Goal: Complete application form: Complete application form

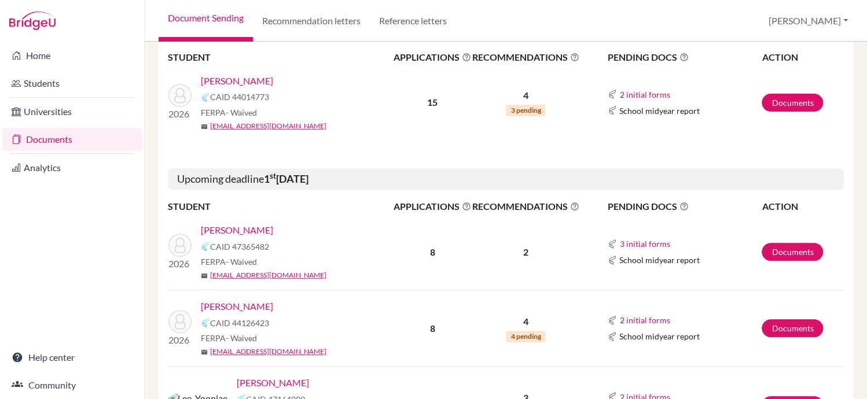
scroll to position [183, 0]
click at [794, 248] on link "Documents" at bounding box center [791, 251] width 61 height 18
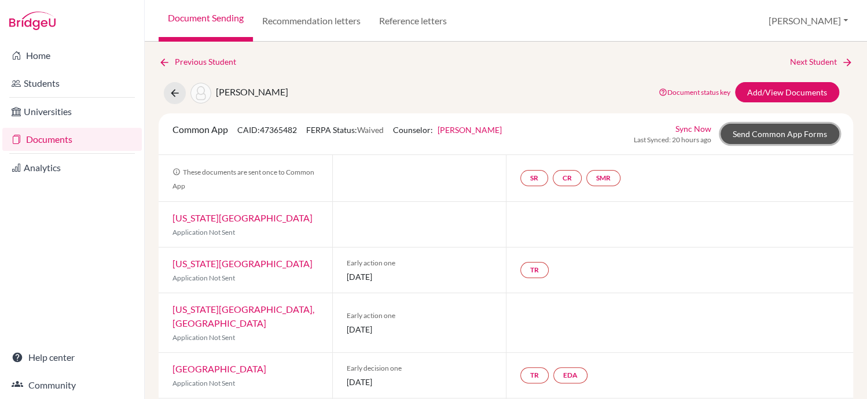
click at [783, 130] on link "Send Common App Forms" at bounding box center [779, 134] width 119 height 20
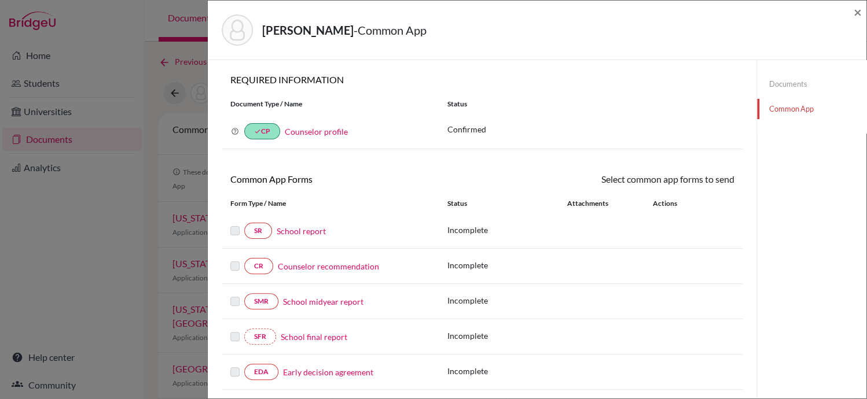
click at [305, 230] on link "School report" at bounding box center [301, 231] width 49 height 12
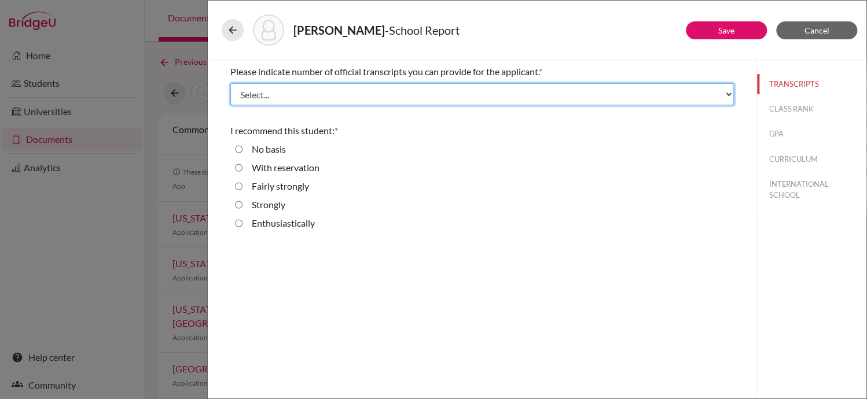
click at [724, 95] on select "Select... 1 2 3 4" at bounding box center [481, 94] width 503 height 22
select select "2"
click at [230, 83] on select "Select... 1 2 3 4" at bounding box center [481, 94] width 503 height 22
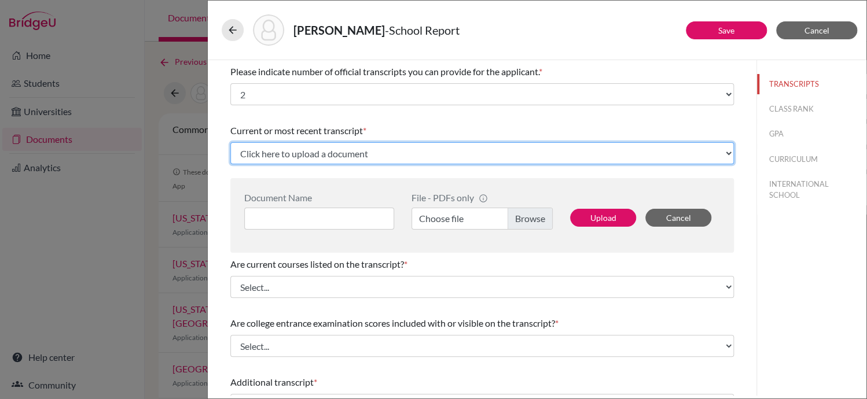
click at [721, 154] on select "Click here to upload a document Upload New File" at bounding box center [481, 153] width 503 height 22
click at [230, 142] on select "Click here to upload a document Upload New File" at bounding box center [481, 153] width 503 height 22
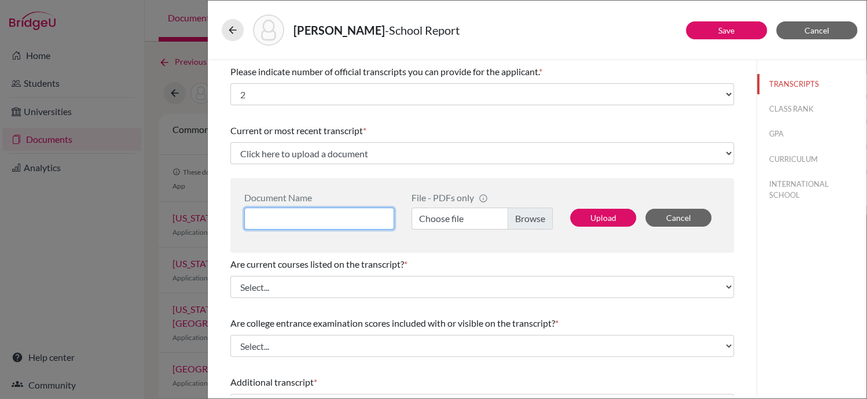
click at [338, 216] on input at bounding box center [319, 219] width 150 height 22
click at [520, 216] on label "Choose file" at bounding box center [481, 219] width 141 height 22
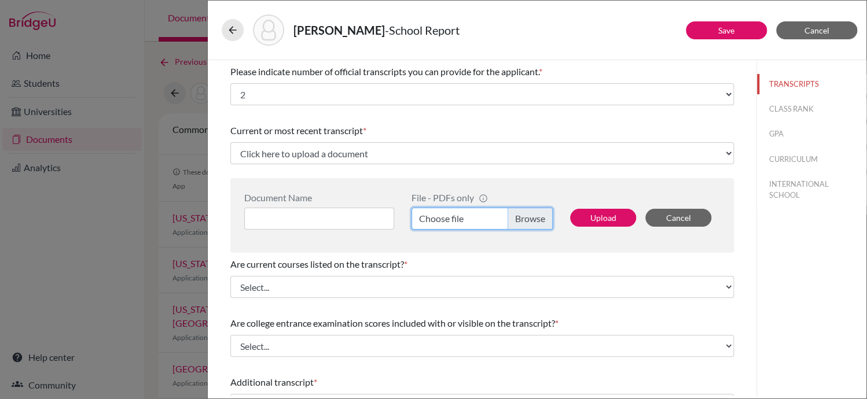
click at [520, 216] on input "Choose file" at bounding box center [481, 219] width 141 height 22
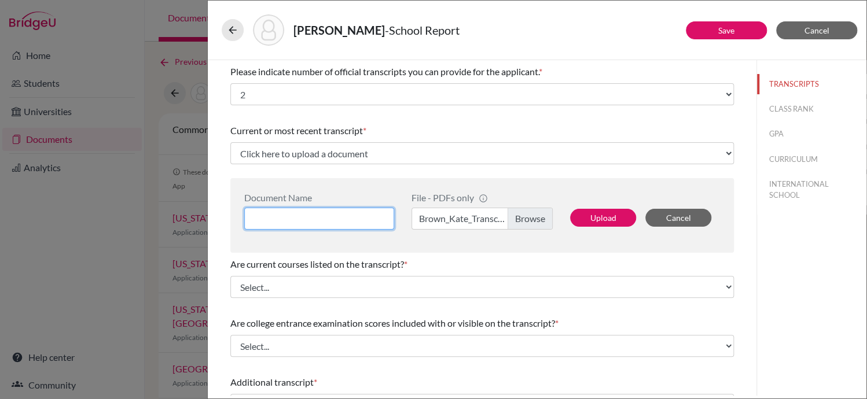
click at [325, 220] on input at bounding box center [319, 219] width 150 height 22
click at [325, 220] on input "B" at bounding box center [319, 219] width 150 height 22
type input "[PERSON_NAME] Transcript"
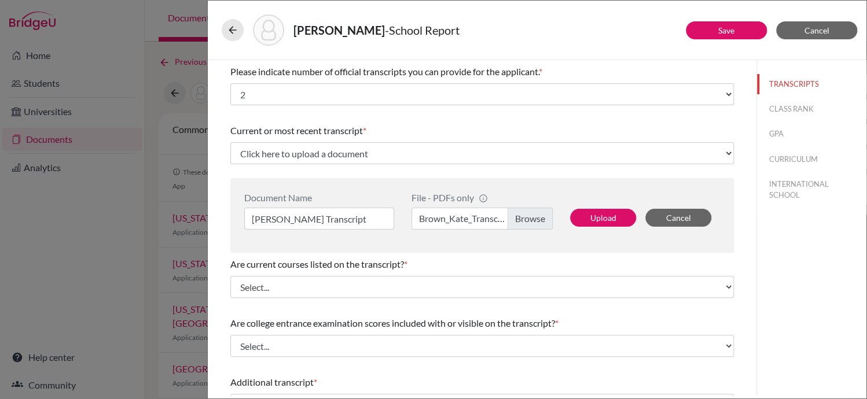
click at [448, 220] on label "Brown_Kate_Transcript_091825.pdf" at bounding box center [481, 219] width 141 height 22
click at [448, 220] on input "Brown_Kate_Transcript_091825.pdf" at bounding box center [481, 219] width 141 height 22
click at [609, 219] on button "Upload" at bounding box center [603, 218] width 66 height 18
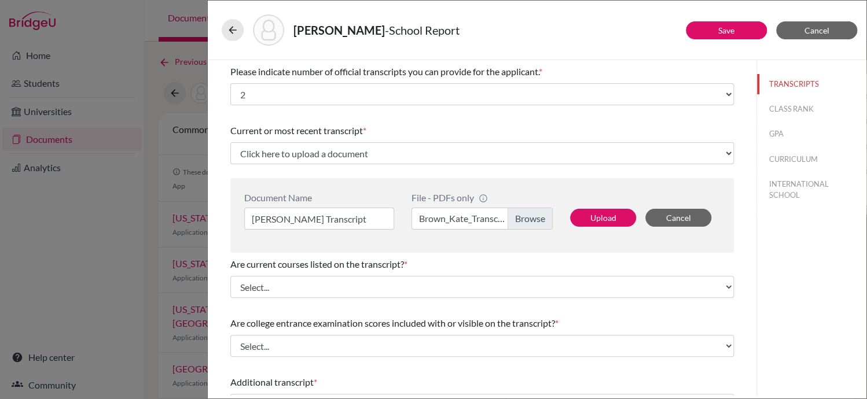
select select "688708"
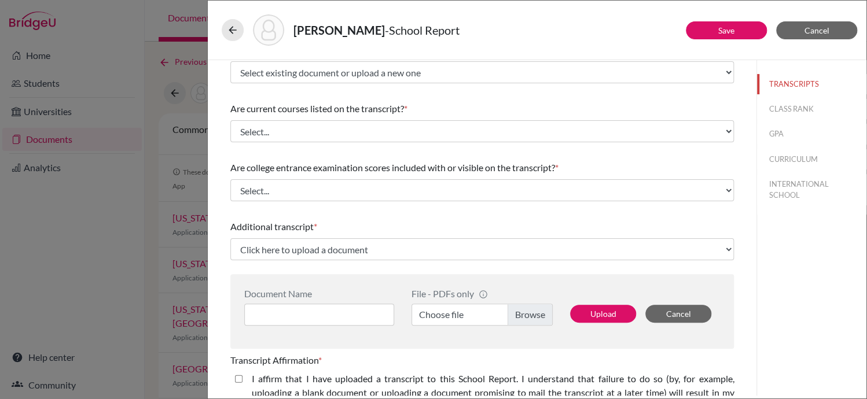
scroll to position [61, 0]
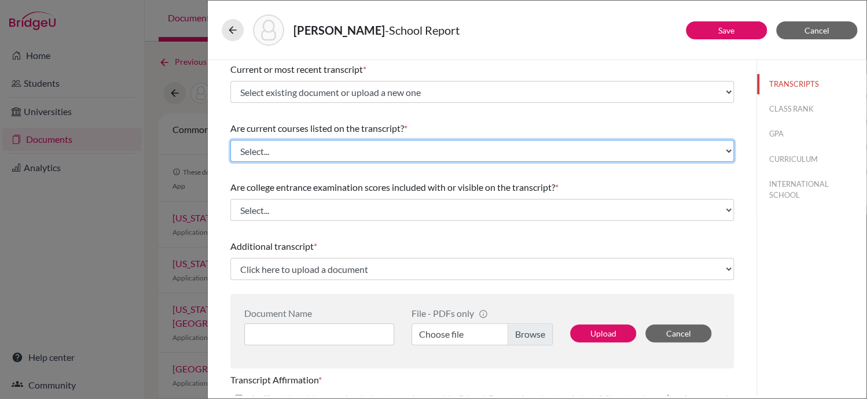
click at [715, 148] on select "Select... Yes No" at bounding box center [481, 151] width 503 height 22
select select "0"
click at [230, 140] on select "Select... Yes No" at bounding box center [481, 151] width 503 height 22
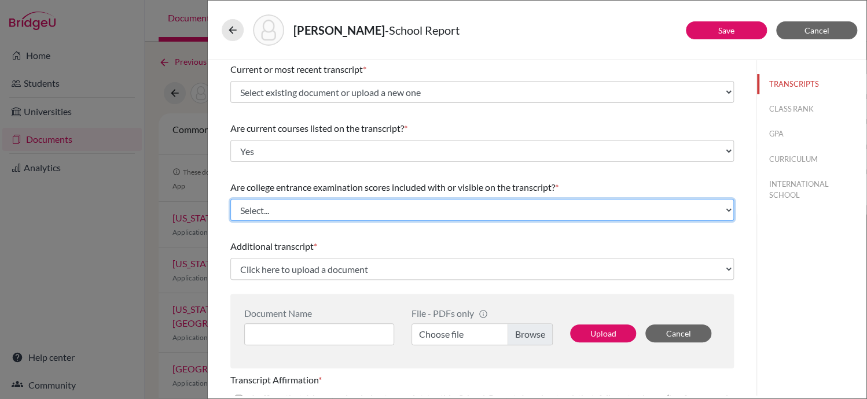
click at [713, 212] on select "Select... Yes No" at bounding box center [481, 210] width 503 height 22
select select "1"
click at [230, 199] on select "Select... Yes No" at bounding box center [481, 210] width 503 height 22
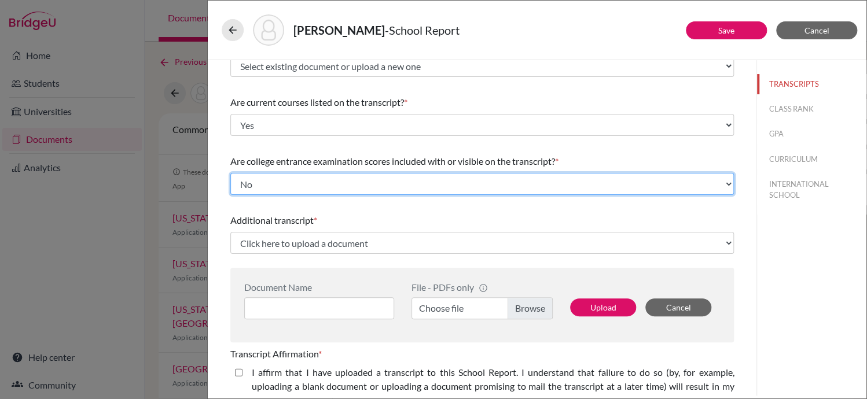
scroll to position [116, 0]
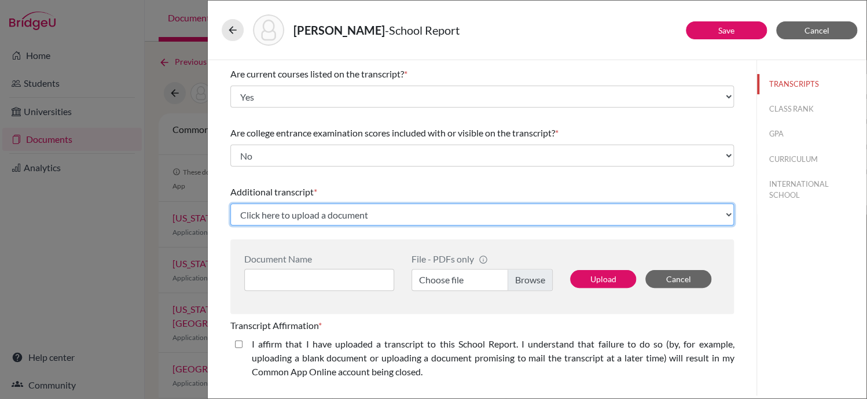
click at [723, 212] on select "Click here to upload a document Upload New File" at bounding box center [481, 215] width 503 height 22
click at [460, 209] on select "Click here to upload a document Upload New File" at bounding box center [481, 215] width 503 height 22
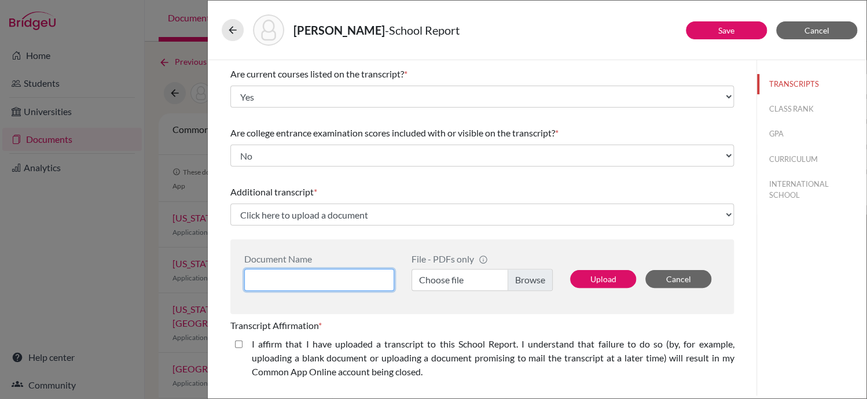
click at [377, 283] on input at bounding box center [319, 280] width 150 height 22
type input "BROWN Kate IBDP Predicted Grades"
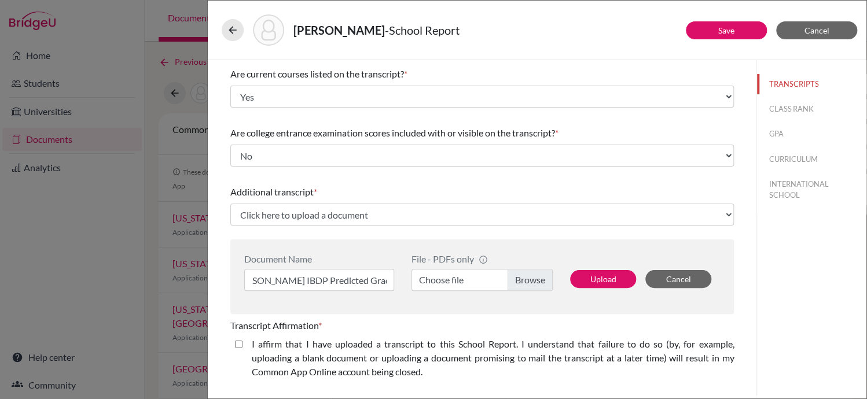
scroll to position [0, 0]
click at [522, 282] on label "Choose file" at bounding box center [481, 280] width 141 height 22
click at [522, 282] on input "Choose file" at bounding box center [481, 280] width 141 height 22
click at [602, 279] on button "Upload" at bounding box center [603, 279] width 66 height 18
click at [597, 279] on button "Upload" at bounding box center [603, 279] width 66 height 18
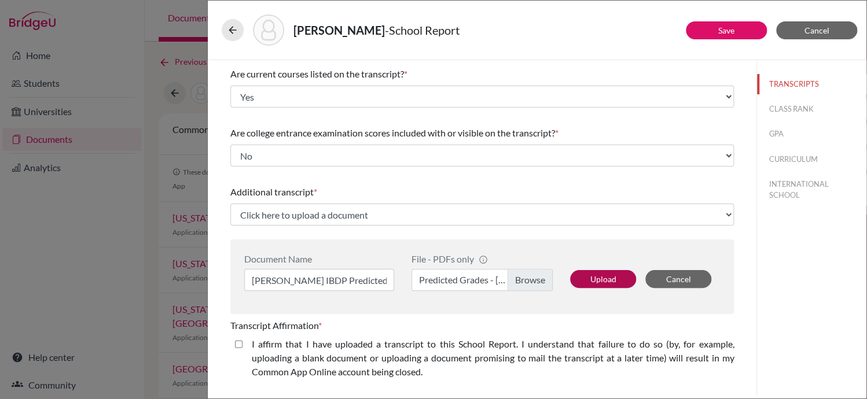
select select "688711"
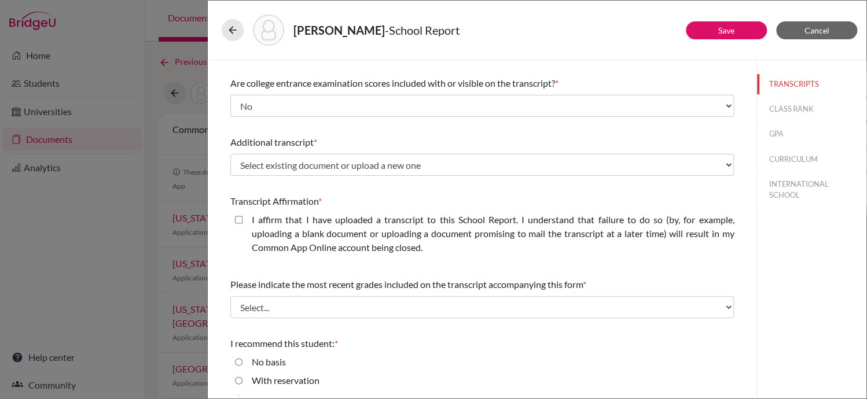
scroll to position [171, 0]
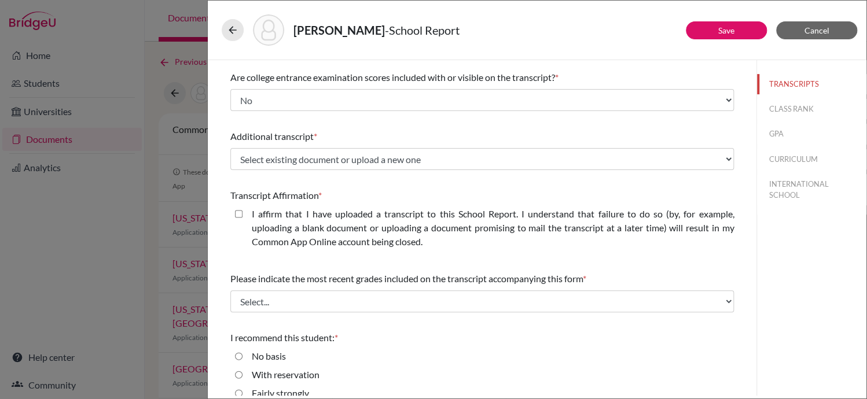
click at [236, 215] on closed\ "I affirm that I have uploaded a transcript to this School Report. I understand …" at bounding box center [239, 214] width 8 height 14
checkbox closed\ "true"
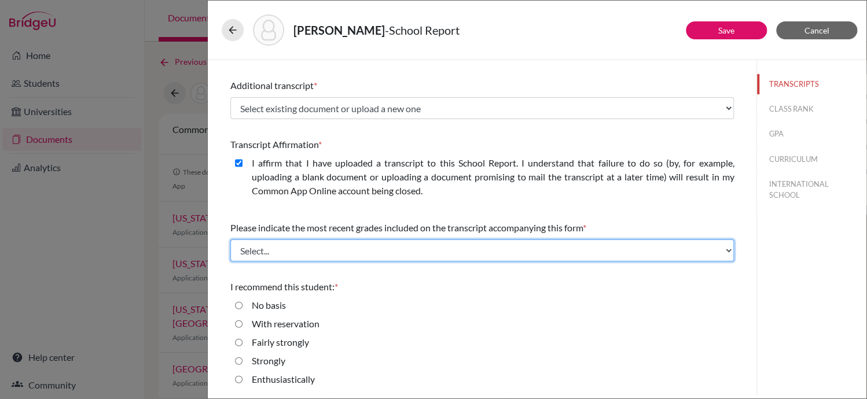
click at [720, 247] on select "Select... Final junior year grades 1st Quarter senior year grades 2nd Quarter/1…" at bounding box center [481, 251] width 503 height 22
select select "0"
click at [230, 240] on select "Select... Final junior year grades 1st Quarter senior year grades 2nd Quarter/1…" at bounding box center [481, 251] width 503 height 22
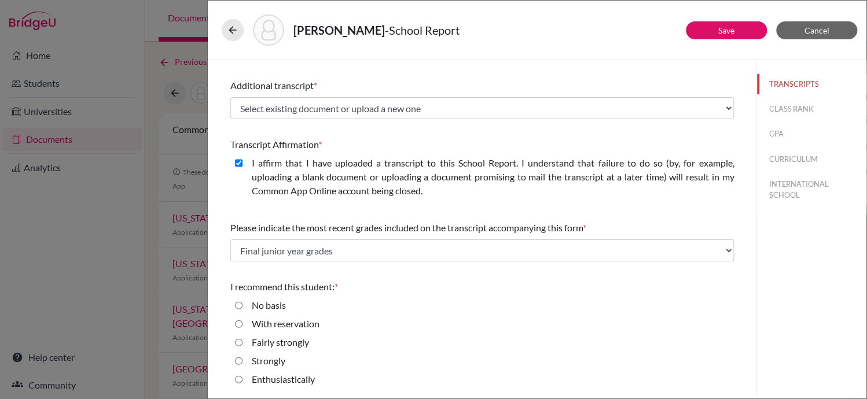
click at [238, 382] on input "Enthusiastically" at bounding box center [239, 380] width 8 height 14
radio input "true"
click at [722, 25] on link "Save" at bounding box center [726, 30] width 16 height 10
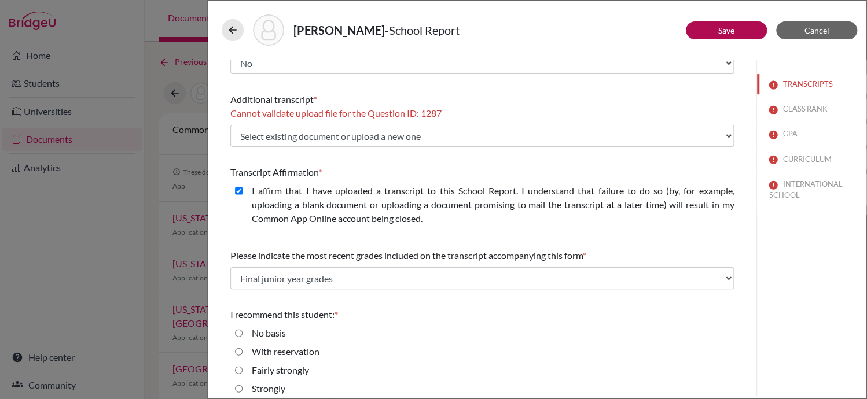
scroll to position [236, 0]
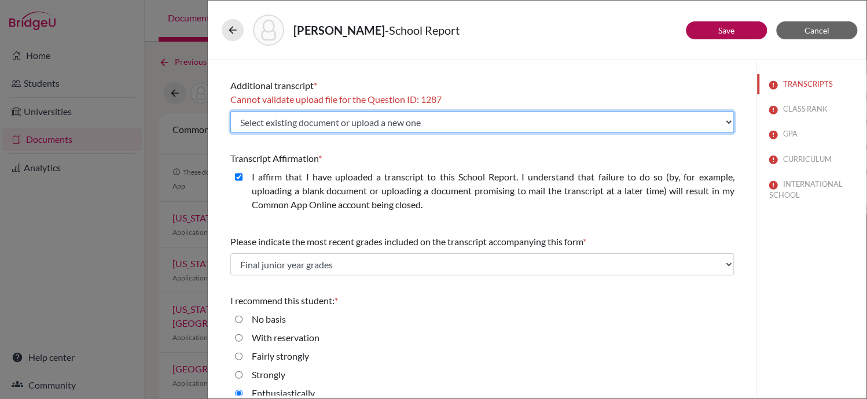
click at [719, 120] on select "Select existing document or upload a new one BROWN Kate IBDP Predicted Grades U…" at bounding box center [481, 122] width 503 height 22
select select "Upload New File"
click at [230, 111] on select "Select existing document or upload a new one BROWN Kate IBDP Predicted Grades U…" at bounding box center [481, 122] width 503 height 22
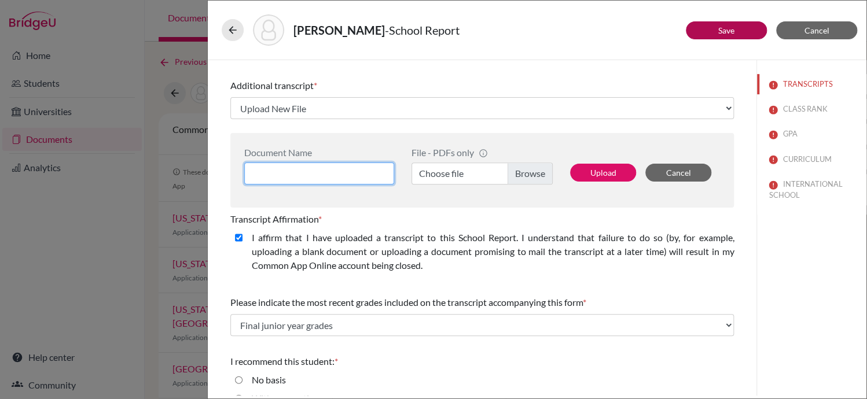
click at [381, 171] on input at bounding box center [319, 174] width 150 height 22
type input "[PERSON_NAME] IBDP Predicted"
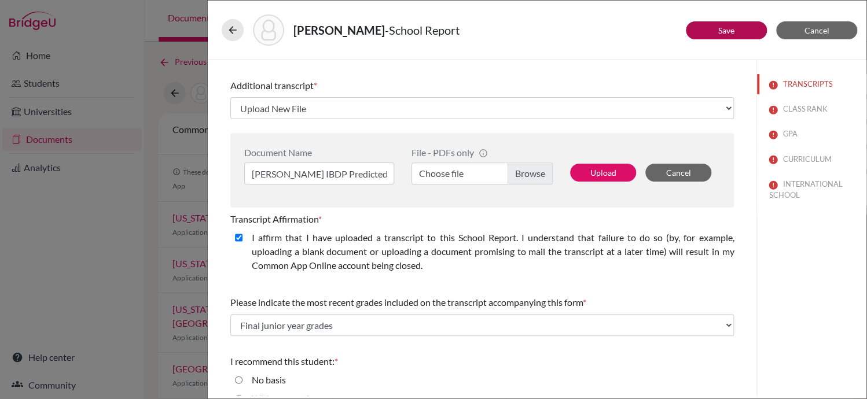
click at [523, 174] on label "Choose file" at bounding box center [481, 174] width 141 height 22
click at [523, 174] on input "Choose file" at bounding box center [481, 174] width 141 height 22
click at [606, 169] on button "Upload" at bounding box center [603, 173] width 66 height 18
select select "1337"
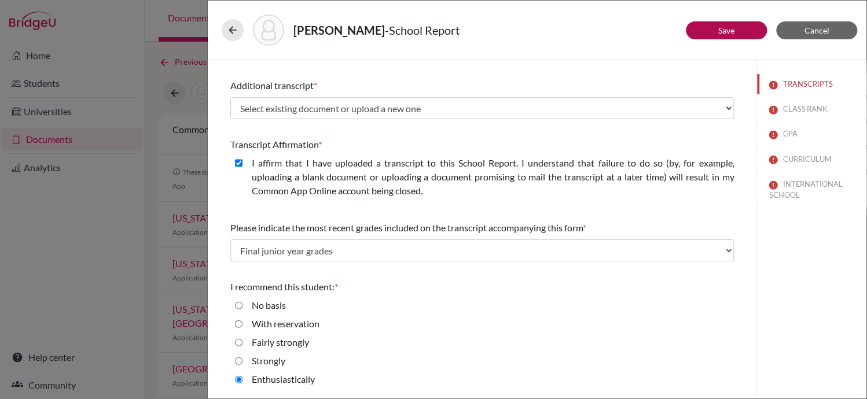
click at [592, 171] on label "I affirm that I have uploaded a transcript to this School Report. I understand …" at bounding box center [493, 177] width 482 height 42
click at [242, 170] on closed\ "I affirm that I have uploaded a transcript to this School Report. I understand …" at bounding box center [239, 163] width 8 height 14
click at [592, 171] on label "I affirm that I have uploaded a transcript to this School Report. I understand …" at bounding box center [493, 177] width 482 height 42
click at [242, 170] on closed\ "I affirm that I have uploaded a transcript to this School Report. I understand …" at bounding box center [239, 163] width 8 height 14
checkbox closed\ "true"
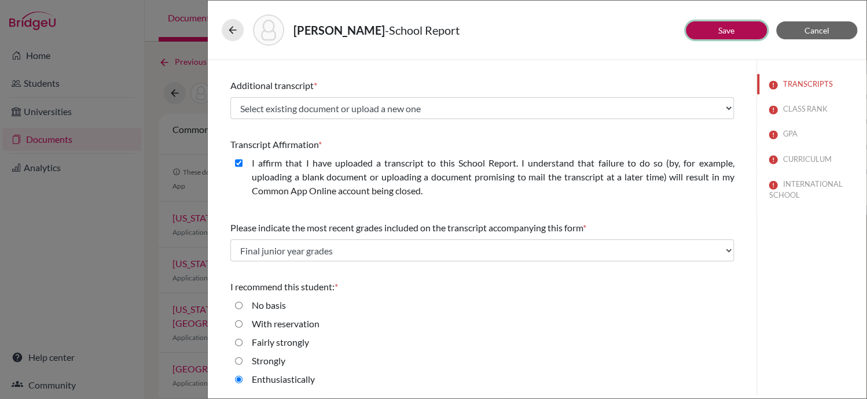
click at [700, 28] on button "Save" at bounding box center [726, 30] width 81 height 18
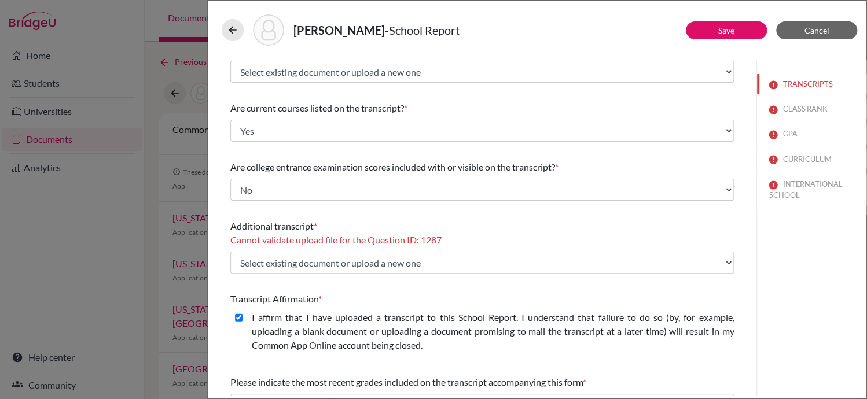
scroll to position [69, 0]
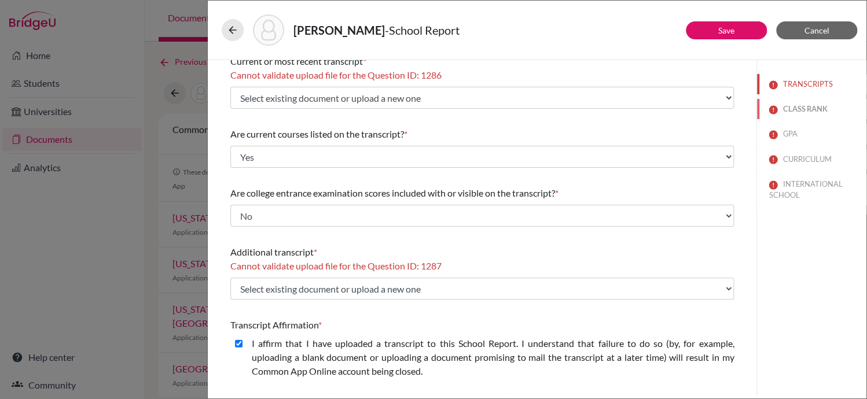
click at [805, 108] on button "CLASS RANK" at bounding box center [811, 109] width 109 height 20
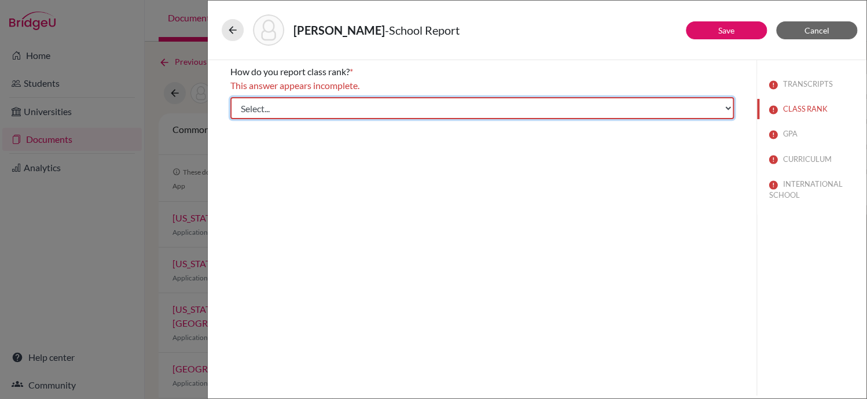
click at [722, 111] on select "Select... Exact Decile Quintile Quartile None" at bounding box center [481, 108] width 503 height 22
select select "5"
click at [230, 97] on select "Select... Exact Decile Quintile Quartile None" at bounding box center [481, 108] width 503 height 22
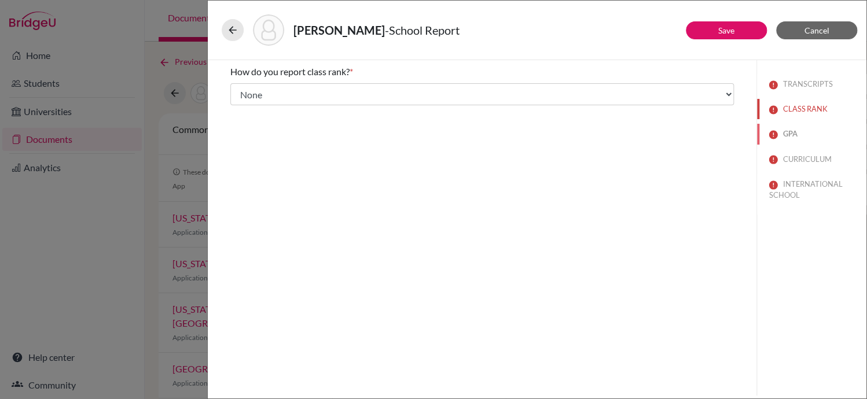
click at [785, 130] on button "GPA" at bounding box center [811, 134] width 109 height 20
click at [241, 122] on input "No" at bounding box center [239, 123] width 8 height 14
radio input "true"
click at [812, 160] on button "CURRICULUM" at bounding box center [811, 159] width 109 height 20
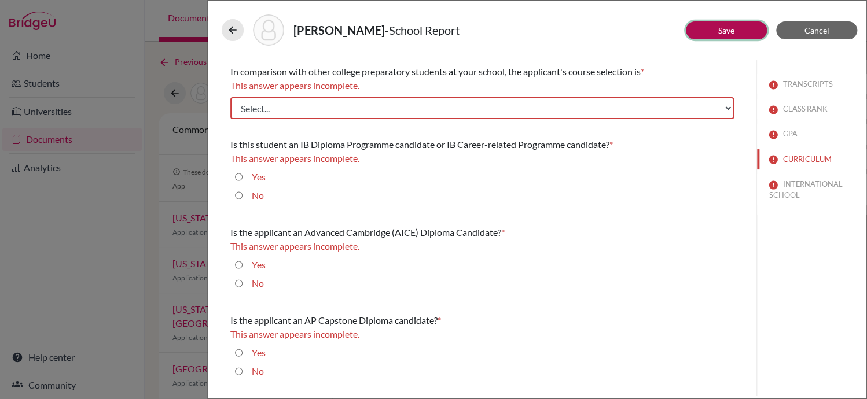
click at [716, 31] on button "Save" at bounding box center [726, 30] width 81 height 18
select select "2"
select select "688713"
select select "0"
select select "688710"
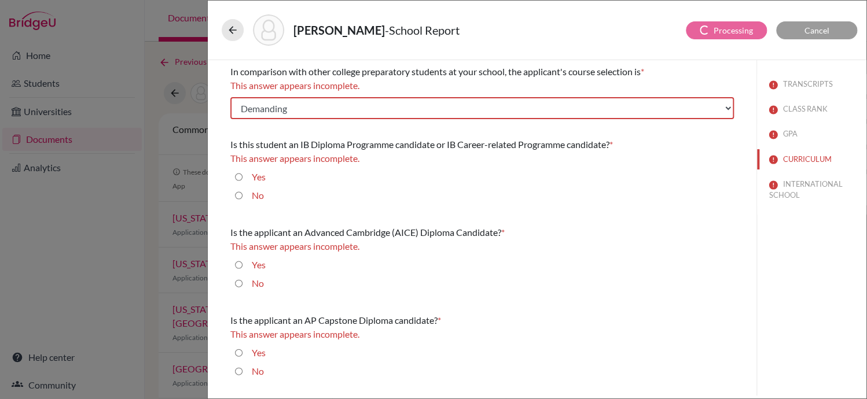
select select "0"
select select "1"
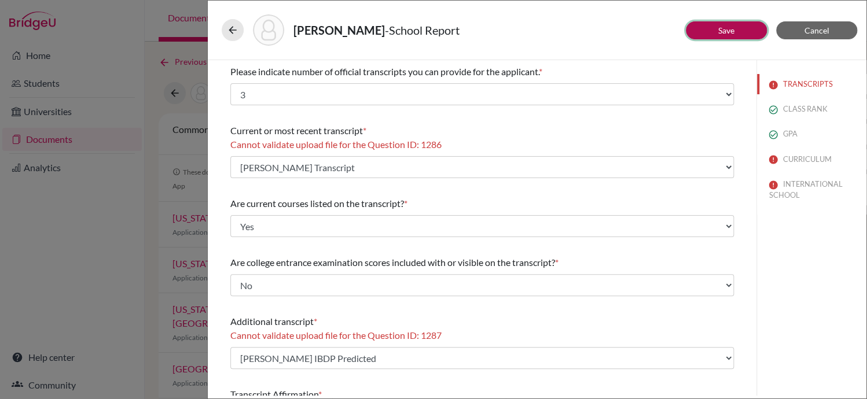
click at [723, 27] on link "Save" at bounding box center [726, 30] width 16 height 10
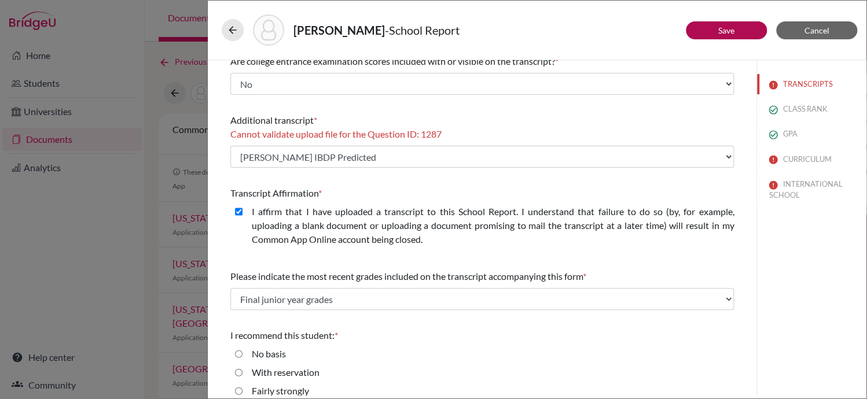
scroll to position [250, 0]
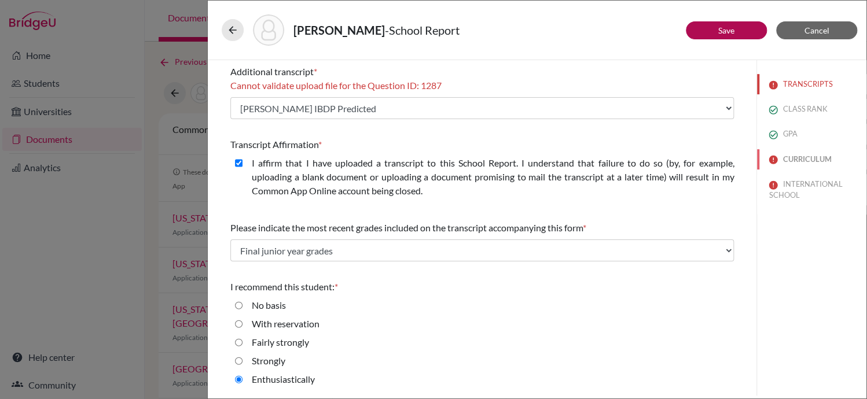
click at [787, 159] on button "CURRICULUM" at bounding box center [811, 159] width 109 height 20
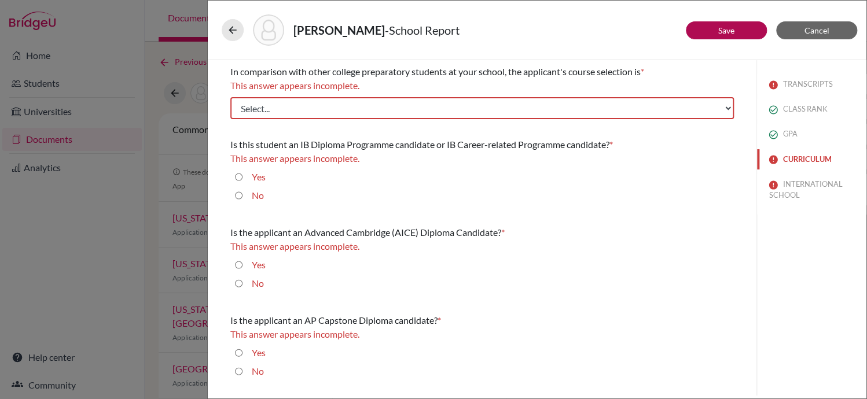
scroll to position [0, 0]
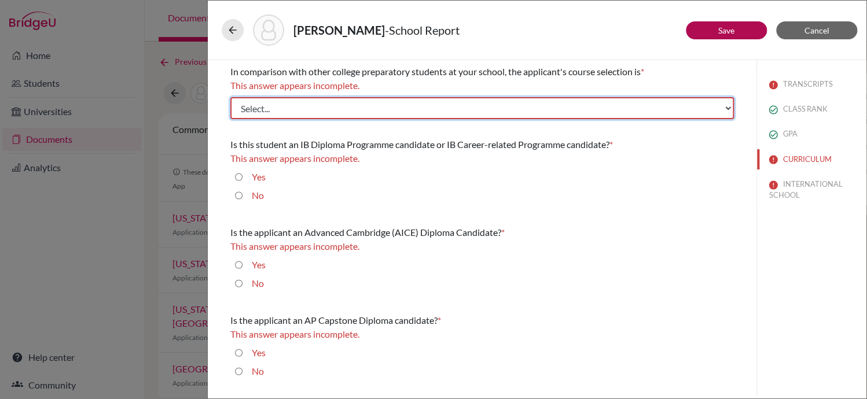
click at [721, 107] on select "Select... Less than demanding Average [PERSON_NAME] Very demanding Most demandi…" at bounding box center [481, 108] width 503 height 22
click at [230, 97] on select "Select... Less than demanding Average [PERSON_NAME] Very demanding Most demandi…" at bounding box center [481, 108] width 503 height 22
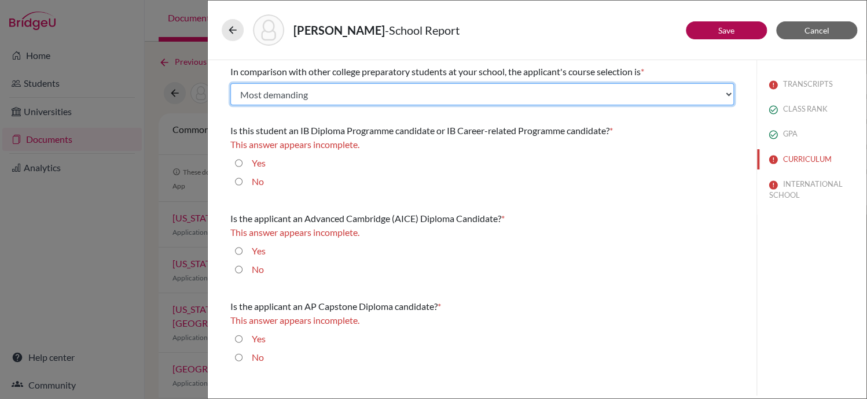
click at [730, 93] on select "Select... Less than demanding Average [PERSON_NAME] Very demanding Most demandi…" at bounding box center [481, 94] width 503 height 22
select select "3"
click at [230, 83] on select "Select... Less than demanding Average [PERSON_NAME] Very demanding Most demandi…" at bounding box center [481, 94] width 503 height 22
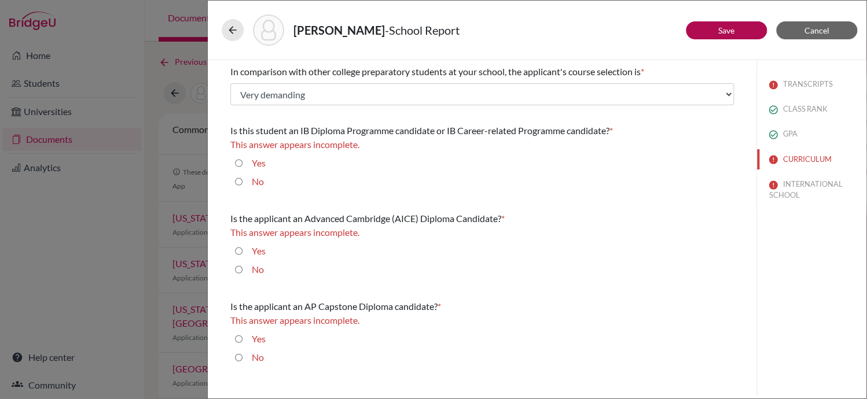
click at [237, 163] on input "Yes" at bounding box center [239, 163] width 8 height 14
radio input "true"
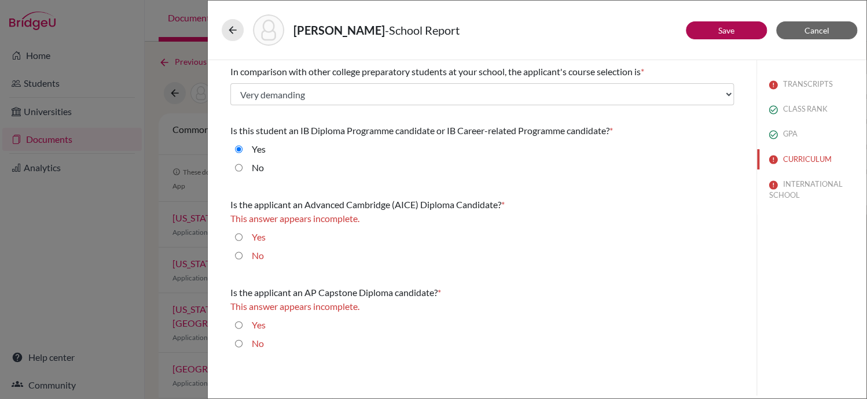
click at [237, 255] on input "No" at bounding box center [239, 256] width 8 height 14
radio input "true"
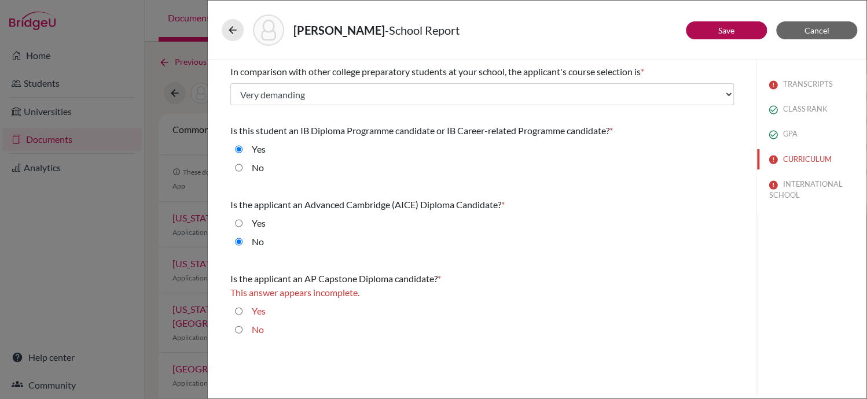
click at [238, 331] on input "No" at bounding box center [239, 330] width 8 height 14
radio input "true"
click at [728, 28] on link "Save" at bounding box center [726, 30] width 16 height 10
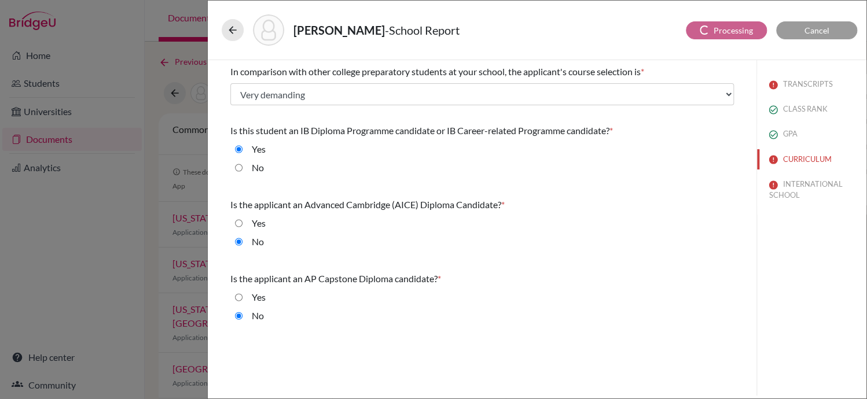
select select "2"
select select "688713"
select select "0"
select select "688710"
select select "0"
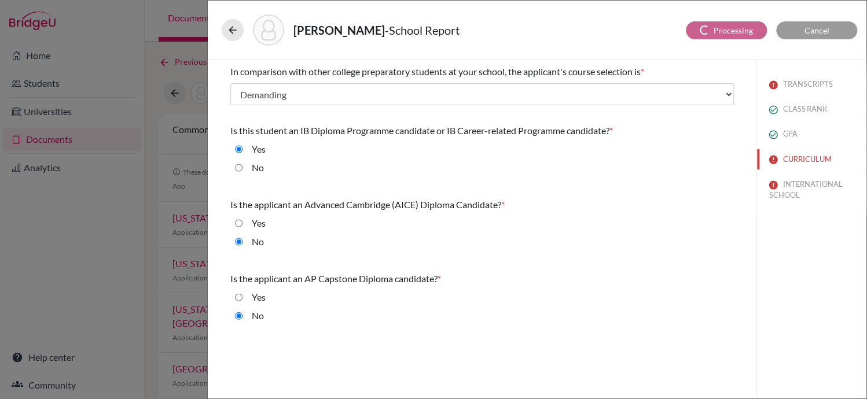
select select "1"
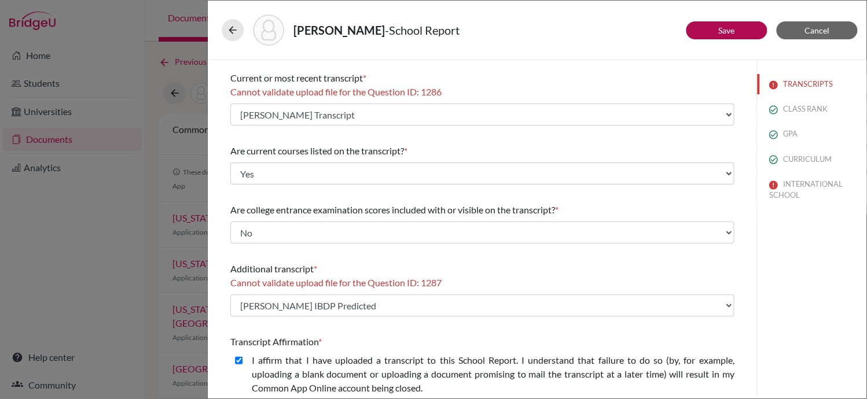
scroll to position [57, 0]
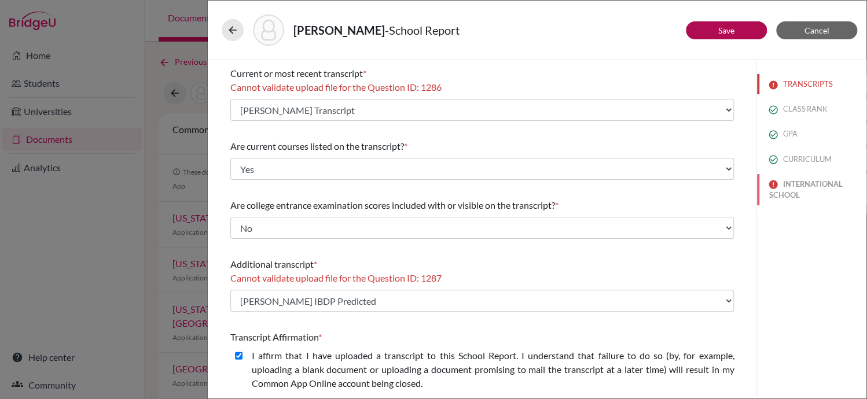
click at [808, 183] on button "INTERNATIONAL SCHOOL" at bounding box center [811, 189] width 109 height 31
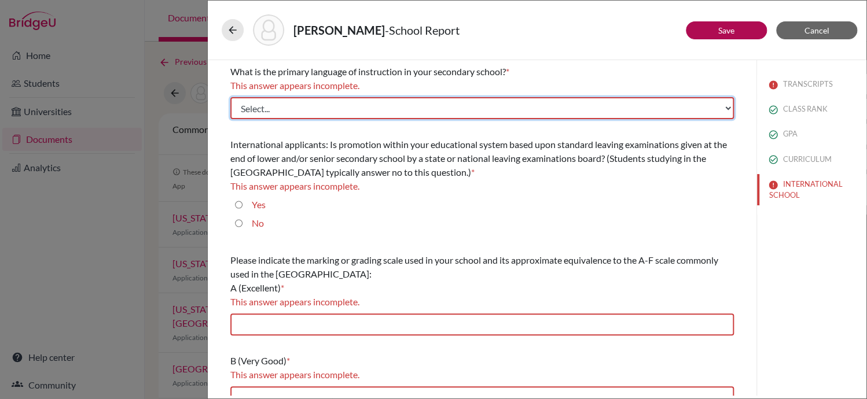
click at [717, 104] on select "Select... Albanian Arabic Armenian Assamese Azerbaijani Belarusian Bengali Bulg…" at bounding box center [481, 108] width 503 height 22
click at [230, 97] on select "Select... Albanian Arabic Armenian Assamese Azerbaijani Belarusian Bengali Bulg…" at bounding box center [481, 108] width 503 height 22
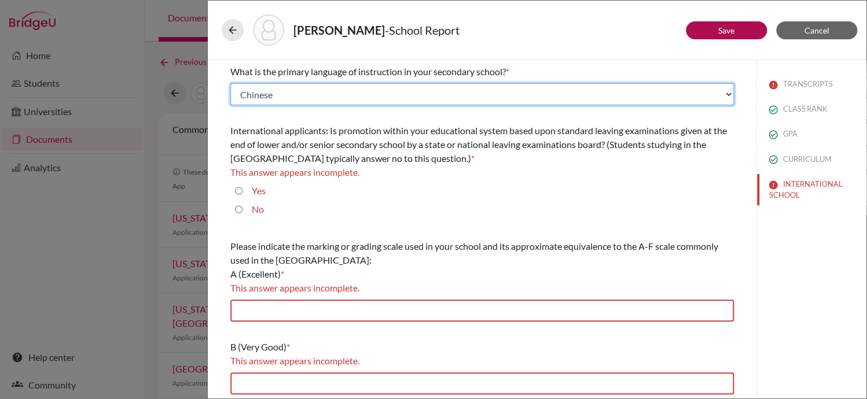
click at [719, 93] on select "Select... Albanian Arabic Armenian Assamese Azerbaijani Belarusian Bengali Bulg…" at bounding box center [481, 94] width 503 height 22
select select "14"
click at [230, 83] on select "Select... Albanian Arabic Armenian Assamese Azerbaijani Belarusian Bengali Bulg…" at bounding box center [481, 94] width 503 height 22
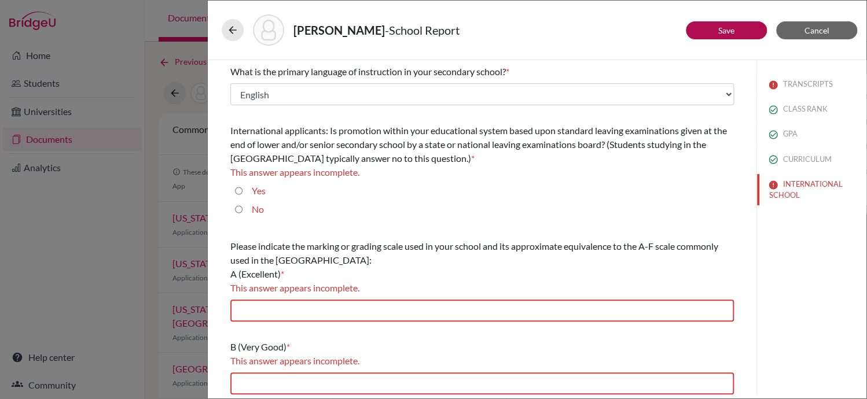
click at [237, 207] on input "No" at bounding box center [239, 210] width 8 height 14
radio input "true"
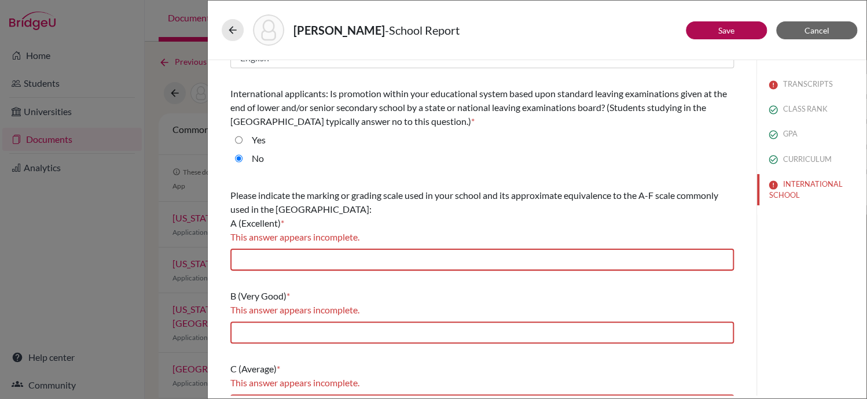
scroll to position [38, 0]
click at [404, 260] on input "text" at bounding box center [481, 259] width 503 height 22
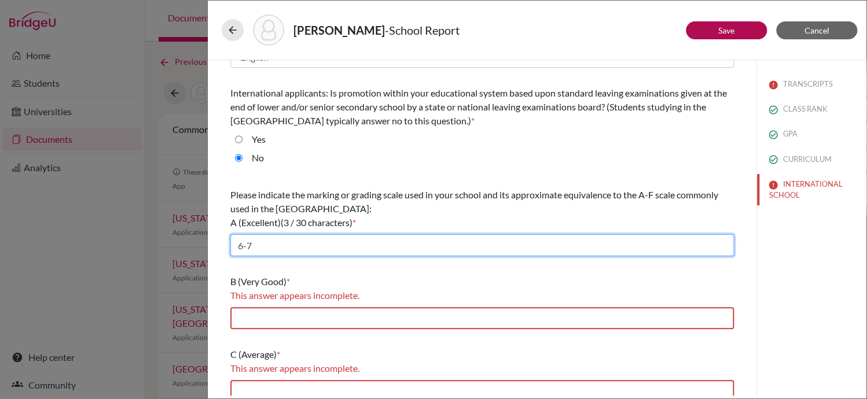
type input "6-7"
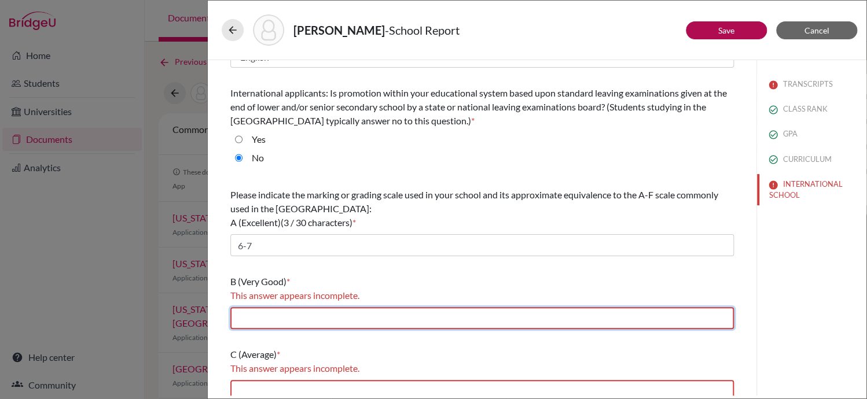
click at [330, 318] on input "text" at bounding box center [481, 318] width 503 height 22
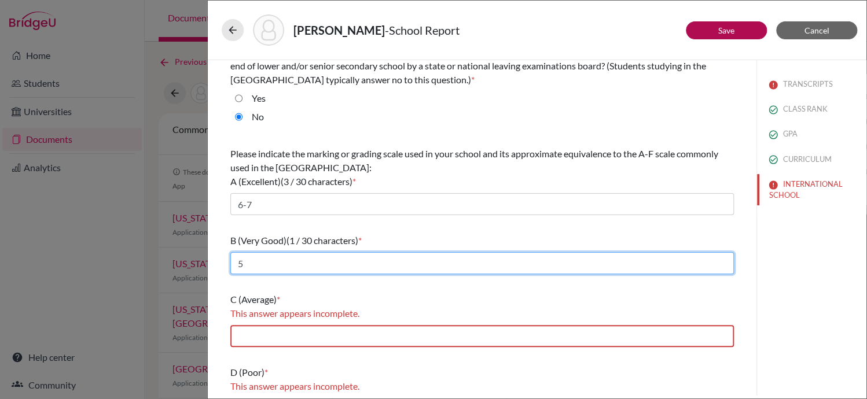
scroll to position [79, 0]
type input "5"
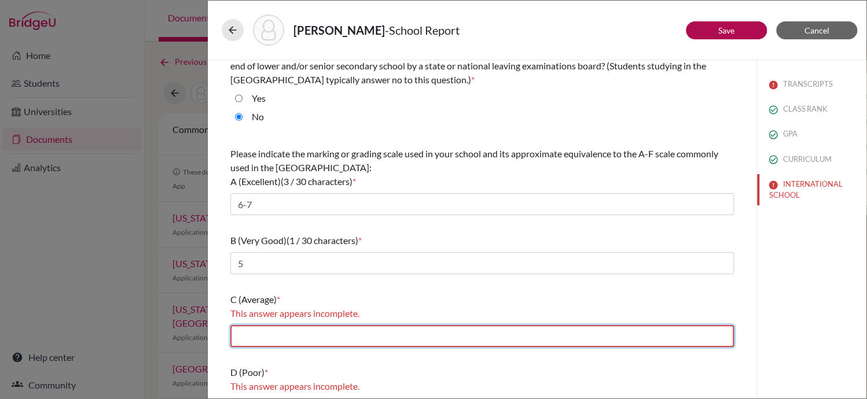
click at [330, 332] on input "text" at bounding box center [481, 336] width 503 height 22
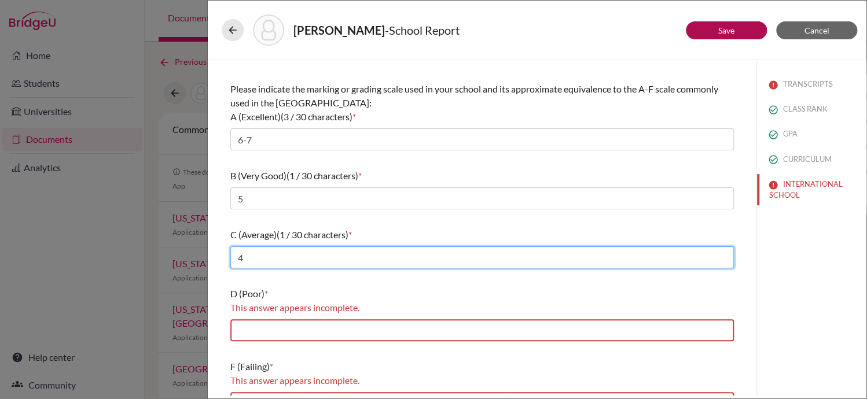
scroll to position [143, 0]
type input "4"
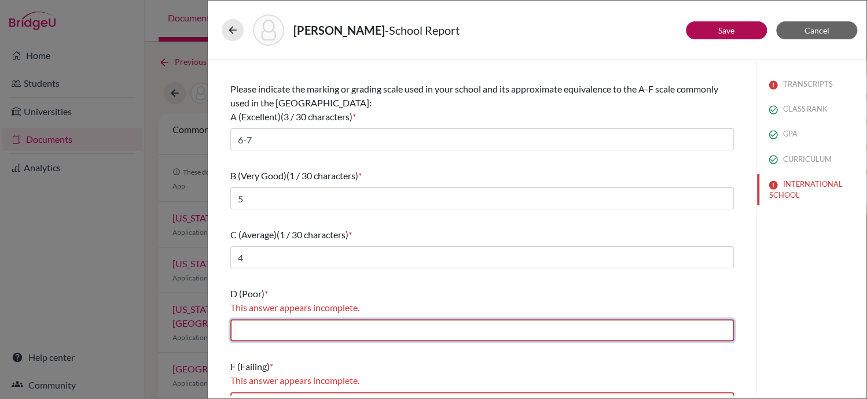
click at [347, 328] on input "text" at bounding box center [481, 330] width 503 height 22
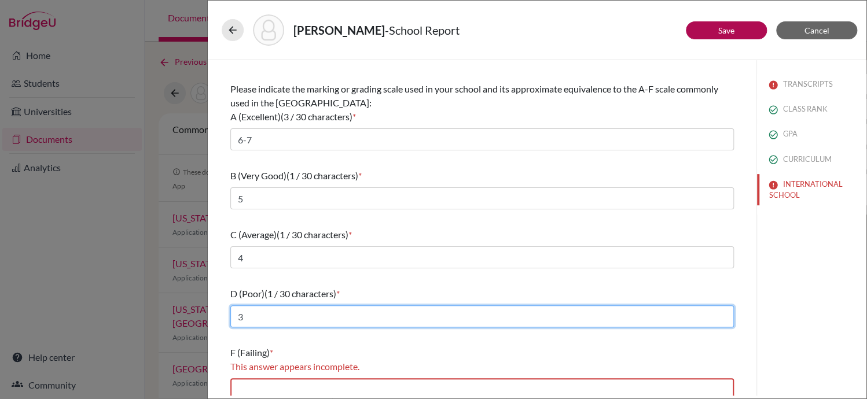
scroll to position [153, 0]
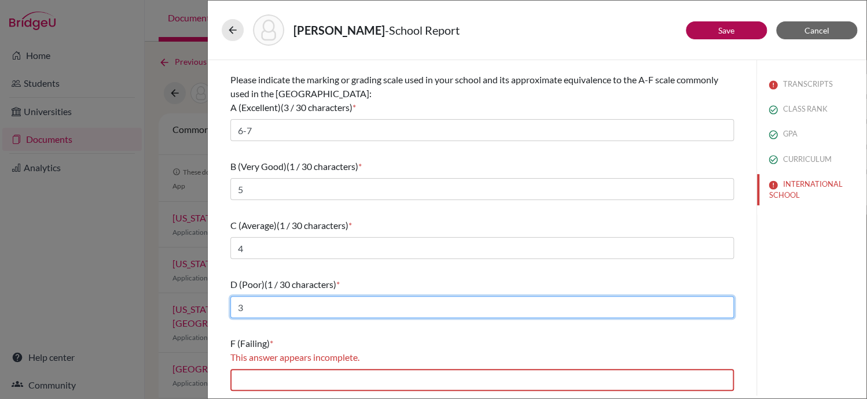
type input "3"
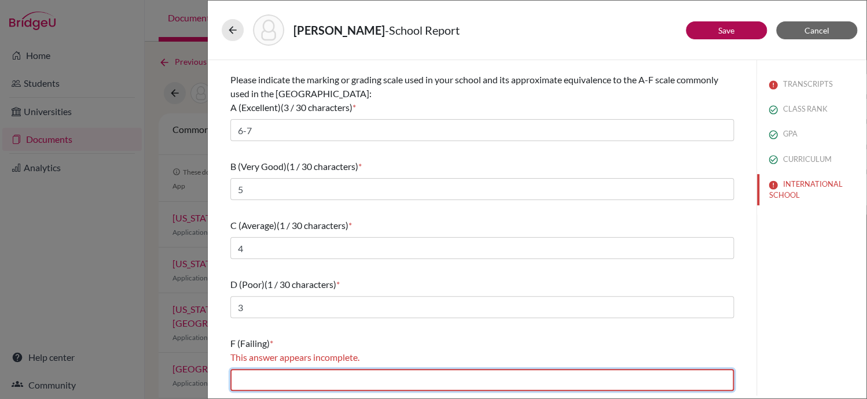
click at [301, 372] on input "text" at bounding box center [481, 380] width 503 height 22
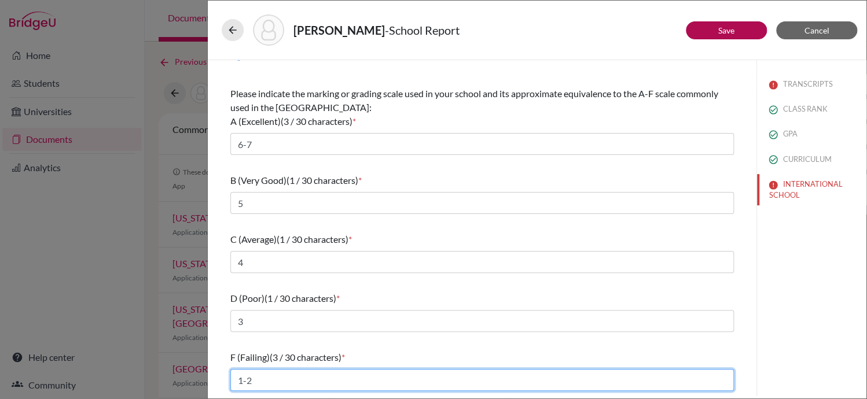
type input "1-2"
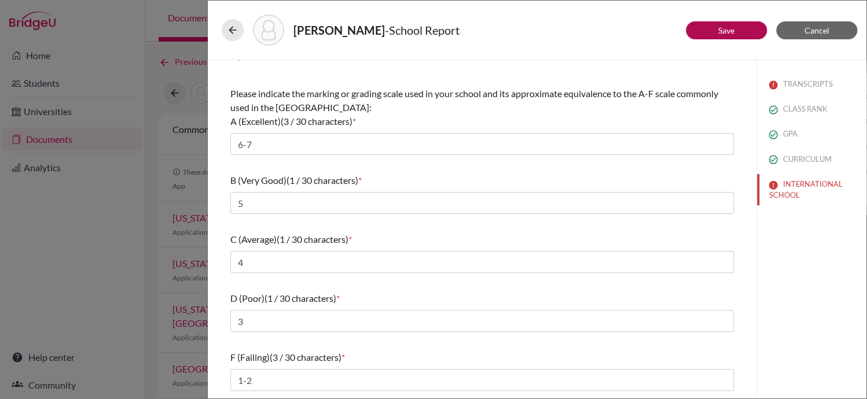
click at [782, 299] on div "TRANSCRIPTS CLASS RANK GPA CURRICULUM INTERNATIONAL SCHOOL" at bounding box center [811, 228] width 110 height 336
click at [722, 27] on link "Save" at bounding box center [726, 30] width 16 height 10
select select "2"
select select "0"
select select "688710"
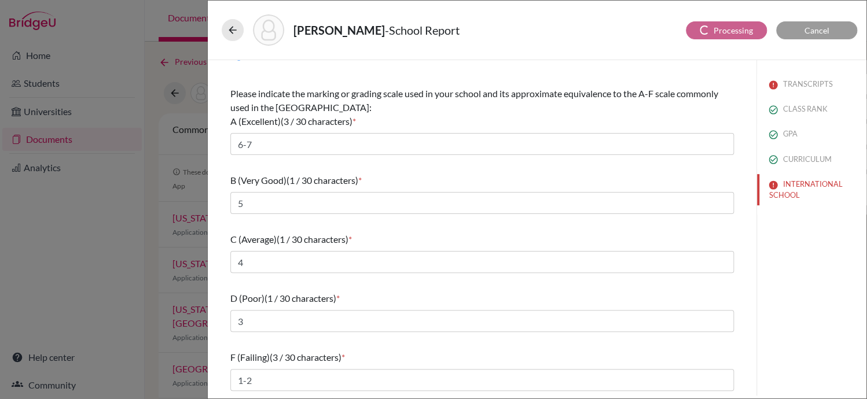
select select "0"
select select "1"
select select "688713"
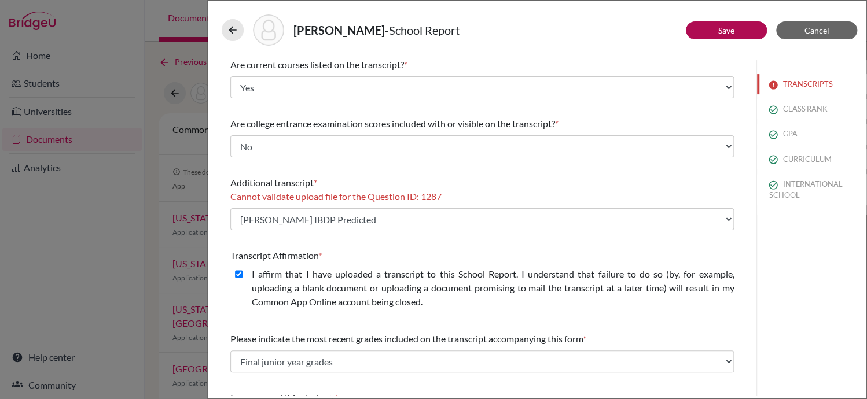
scroll to position [0, 0]
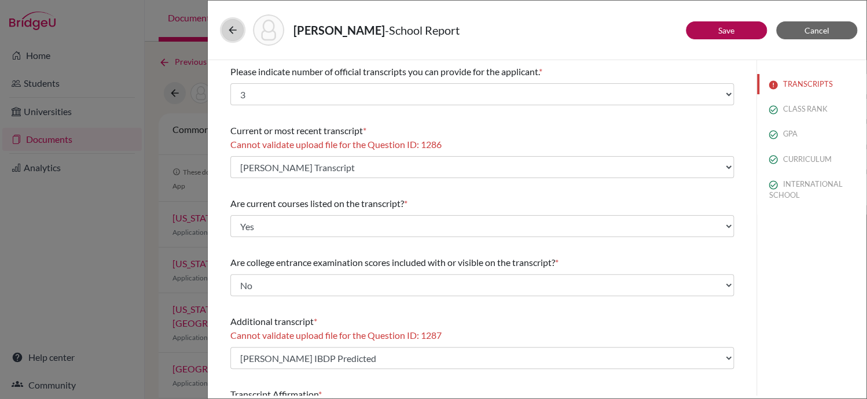
click at [227, 30] on icon at bounding box center [233, 30] width 12 height 12
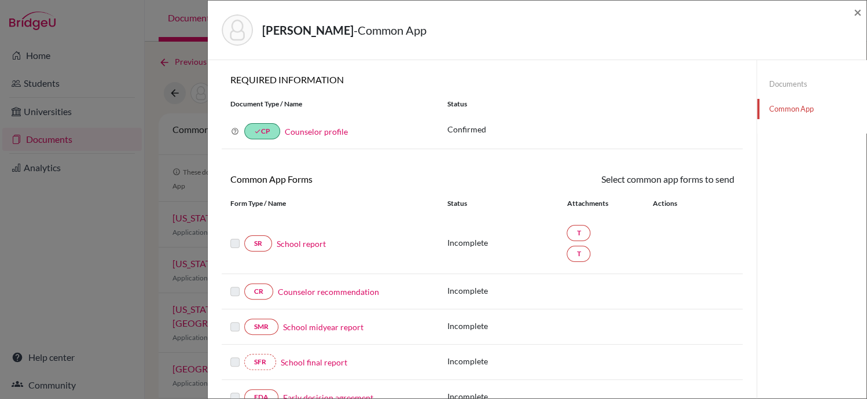
click at [295, 244] on link "School report" at bounding box center [301, 244] width 49 height 12
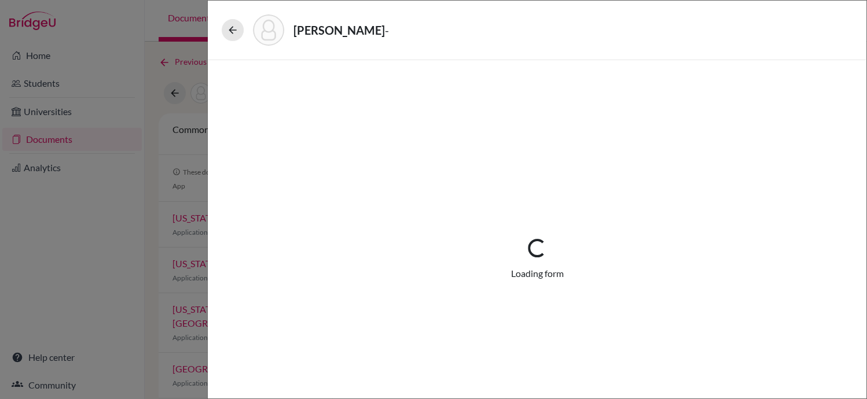
select select "2"
select select "688710"
select select "0"
select select "1"
select select "688713"
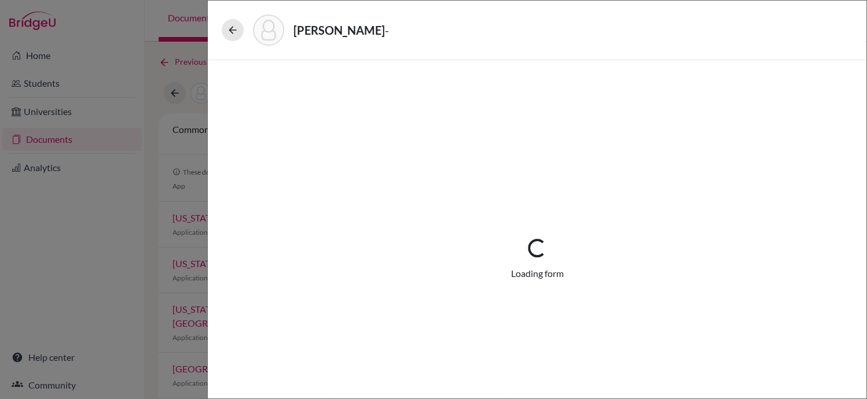
select select "0"
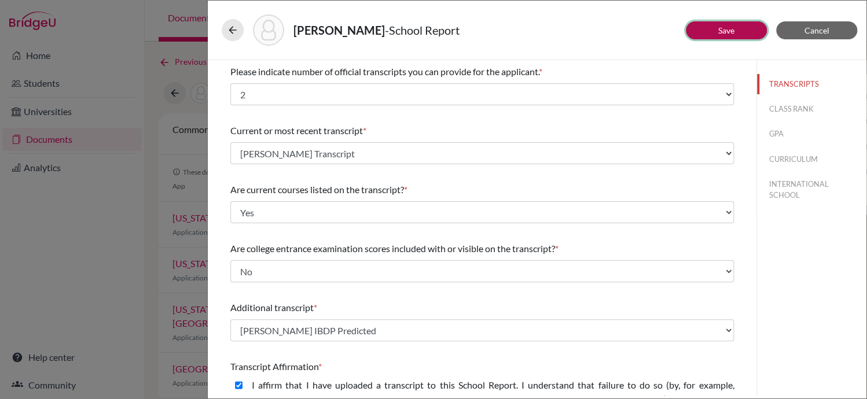
click at [718, 28] on link "Save" at bounding box center [726, 30] width 16 height 10
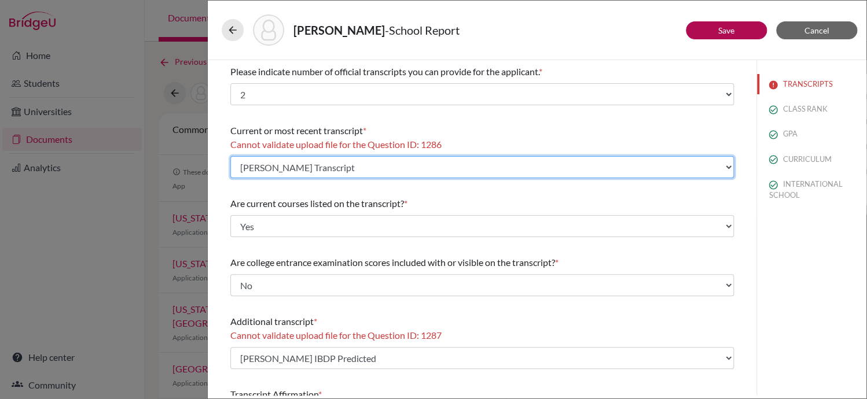
click at [724, 160] on select "Select existing document or upload a new one BROWN Kate Transcript BROWN Kate I…" at bounding box center [481, 167] width 503 height 22
click at [230, 156] on select "Select existing document or upload a new one BROWN Kate Transcript BROWN Kate I…" at bounding box center [481, 167] width 503 height 22
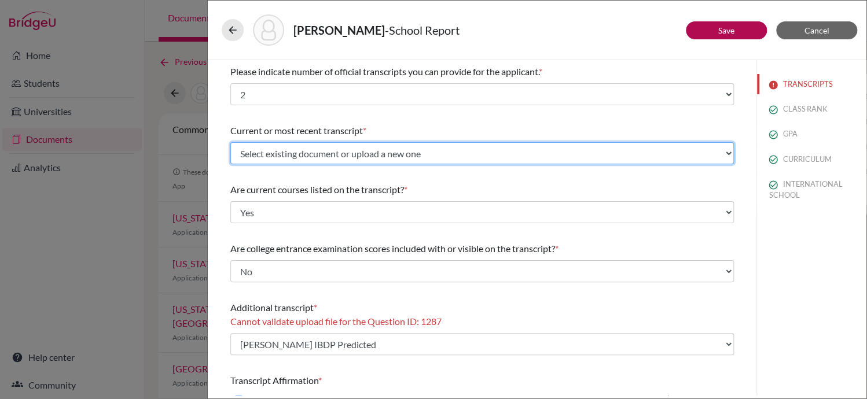
click at [719, 153] on select "Select existing document or upload a new one BROWN Kate Transcript BROWN Kate I…" at bounding box center [481, 153] width 503 height 22
select select "688708"
click at [230, 142] on select "Select existing document or upload a new one BROWN Kate Transcript BROWN Kate I…" at bounding box center [481, 153] width 503 height 22
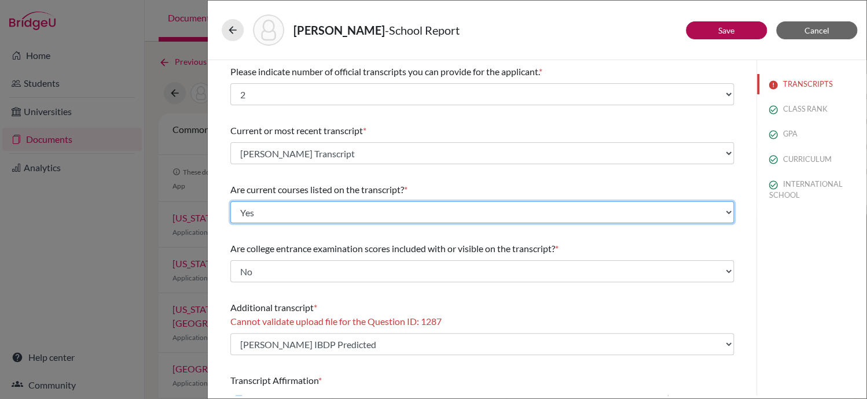
click at [720, 213] on select "Select... Yes No" at bounding box center [481, 212] width 503 height 22
select select "1"
click at [230, 201] on select "Select... Yes No" at bounding box center [481, 212] width 503 height 22
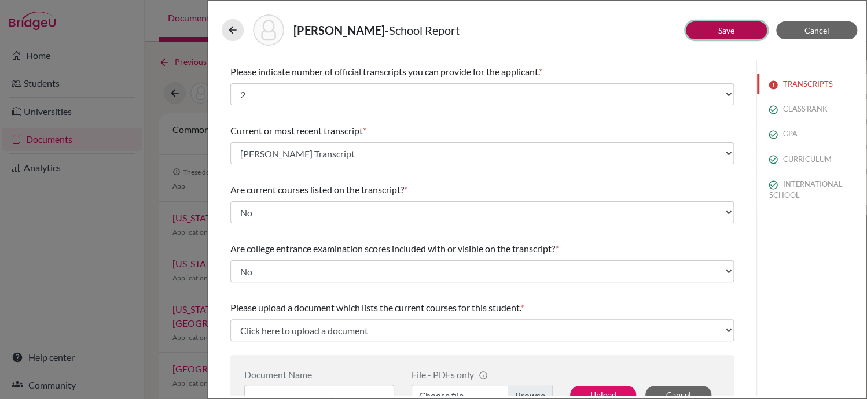
click at [720, 28] on link "Save" at bounding box center [726, 30] width 16 height 10
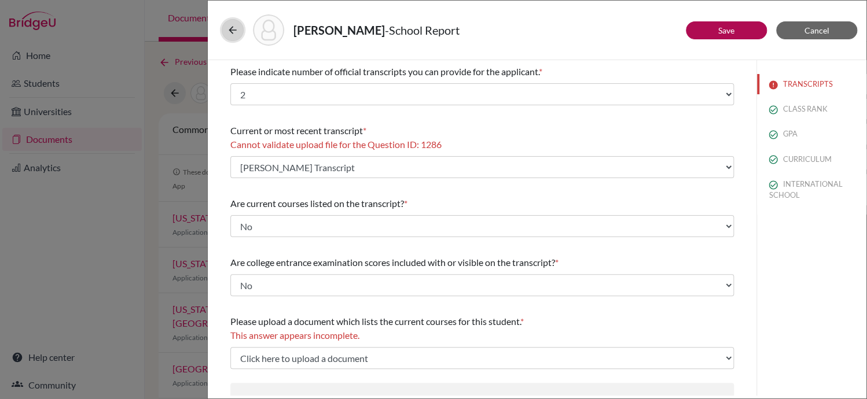
click at [234, 33] on icon at bounding box center [233, 30] width 12 height 12
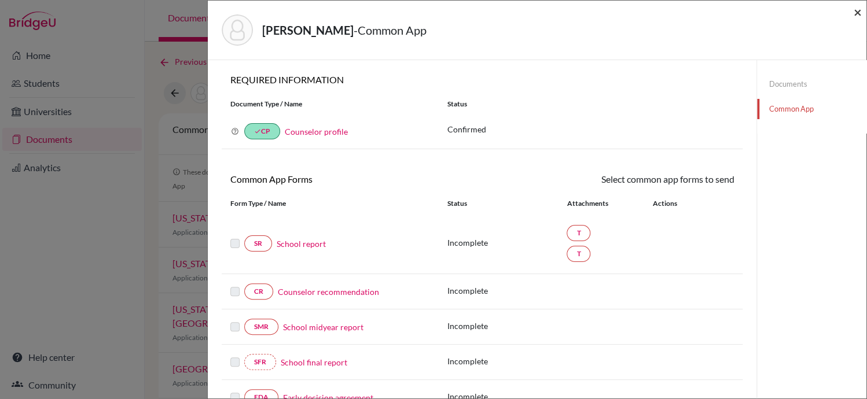
click at [855, 6] on span "×" at bounding box center [857, 11] width 8 height 17
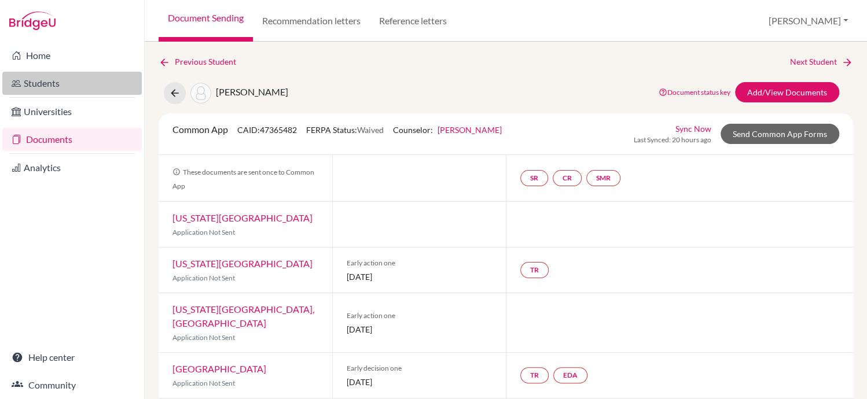
click at [83, 82] on link "Students" at bounding box center [71, 83] width 139 height 23
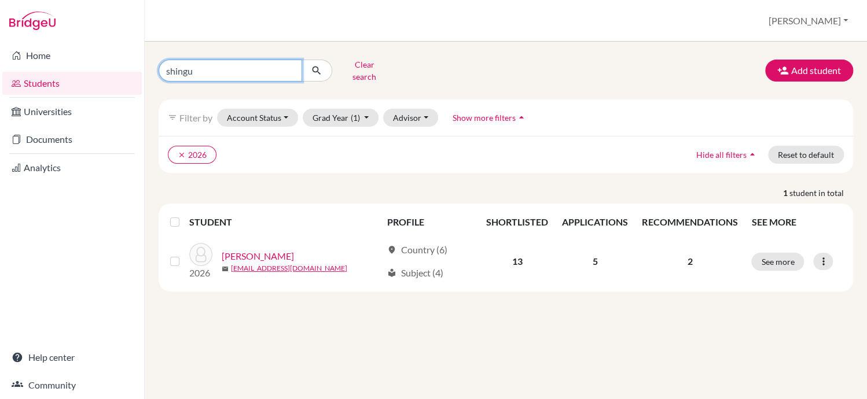
click at [264, 61] on input "shingu" at bounding box center [230, 71] width 143 height 22
type input "s"
type input "kate"
click at [362, 65] on button "Clear search" at bounding box center [364, 71] width 64 height 30
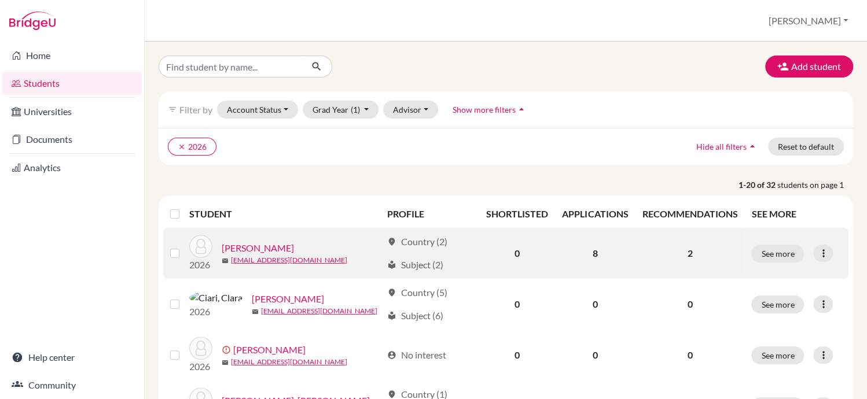
click at [684, 255] on p "2" at bounding box center [689, 253] width 95 height 14
click at [245, 251] on link "[PERSON_NAME]" at bounding box center [258, 248] width 72 height 14
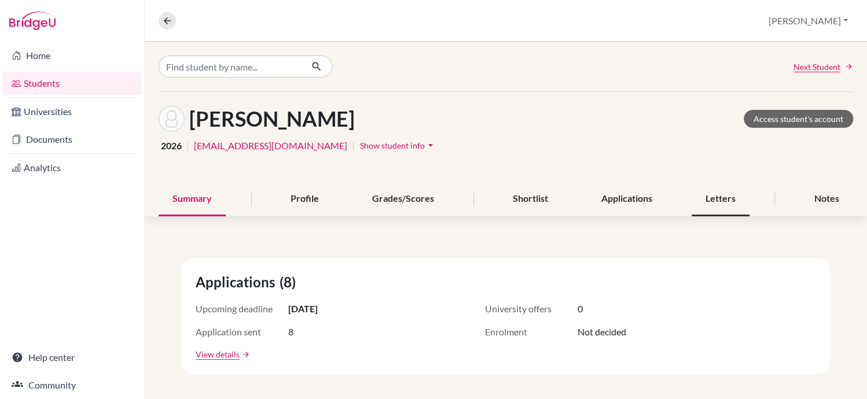
click at [718, 198] on div "Letters" at bounding box center [720, 199] width 58 height 34
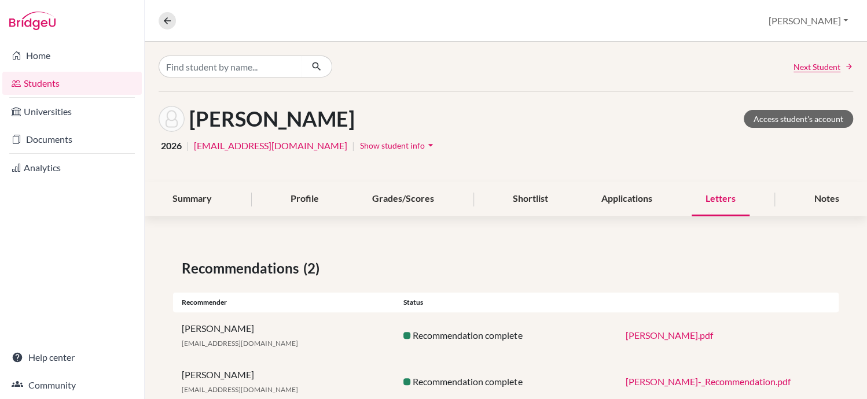
scroll to position [33, 0]
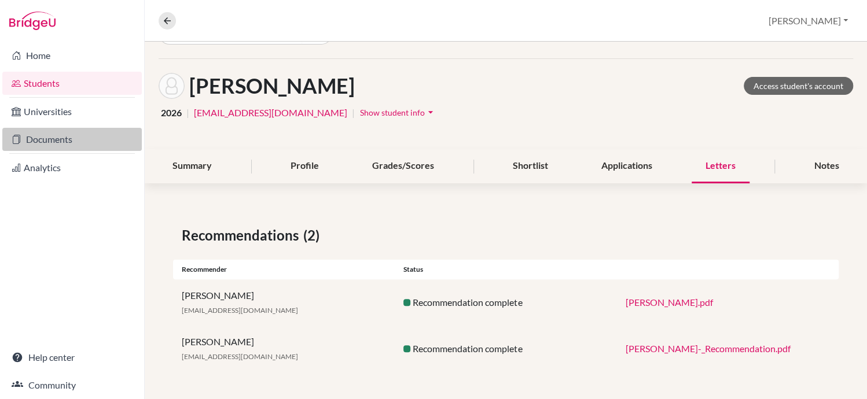
click at [51, 137] on link "Documents" at bounding box center [71, 139] width 139 height 23
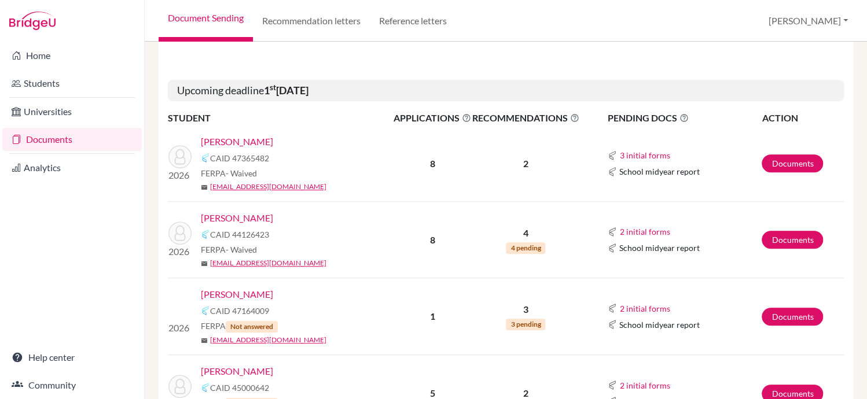
scroll to position [273, 0]
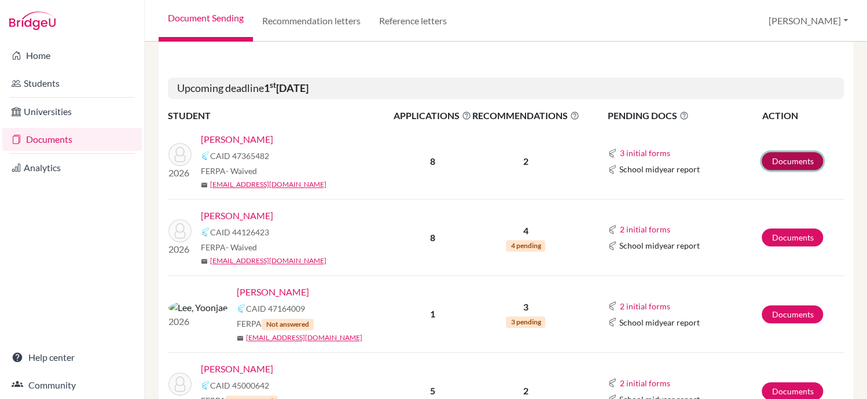
click at [785, 160] on link "Documents" at bounding box center [791, 161] width 61 height 18
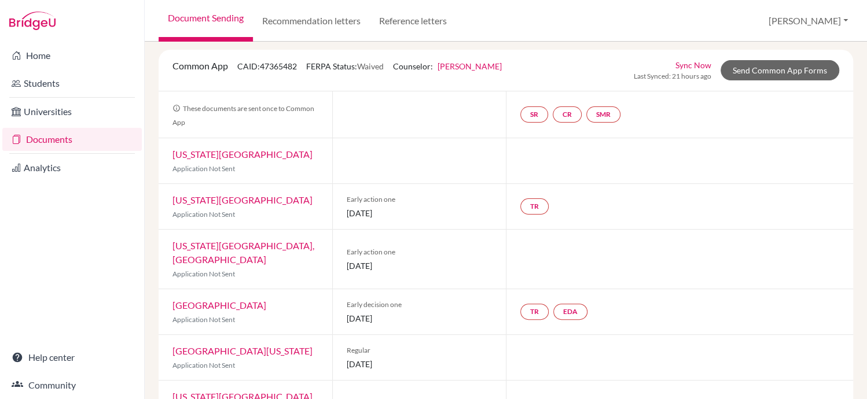
scroll to position [62, 0]
click at [532, 207] on link "TR" at bounding box center [534, 208] width 28 height 16
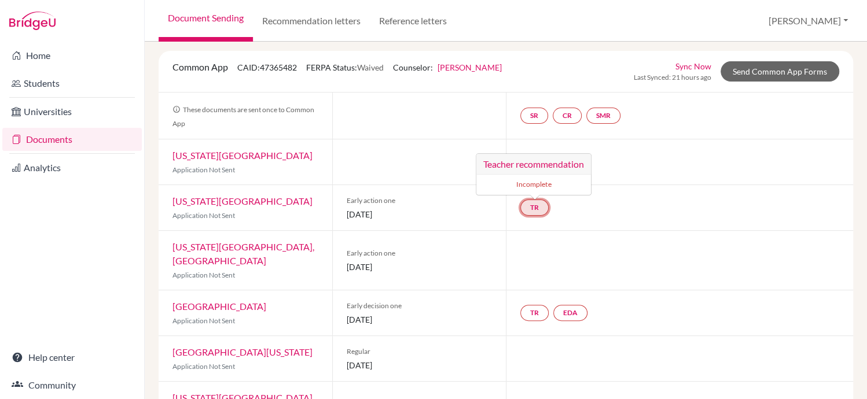
click at [528, 175] on div "Incomplete" at bounding box center [533, 185] width 115 height 20
click at [533, 164] on h3 "Teacher recommendation" at bounding box center [533, 164] width 115 height 21
click at [535, 202] on link "TR" at bounding box center [534, 208] width 28 height 16
click at [533, 182] on small "Incomplete" at bounding box center [533, 184] width 101 height 10
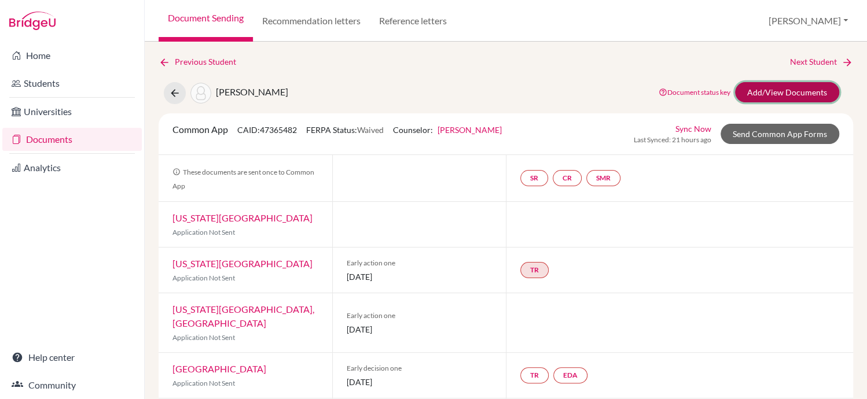
click at [784, 89] on link "Add/View Documents" at bounding box center [787, 92] width 104 height 20
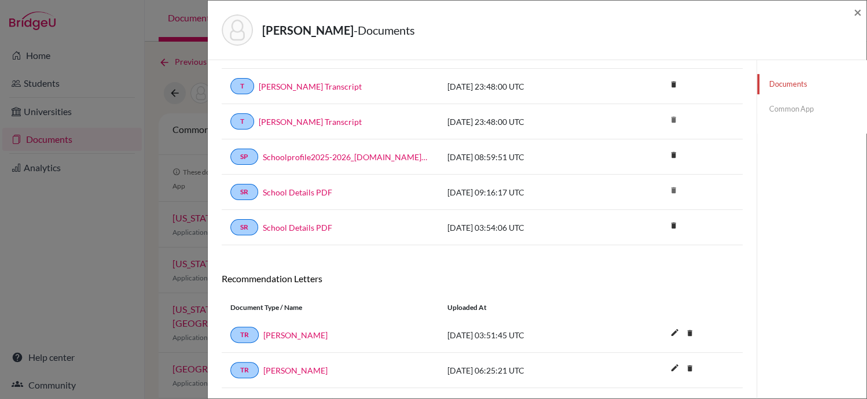
scroll to position [215, 0]
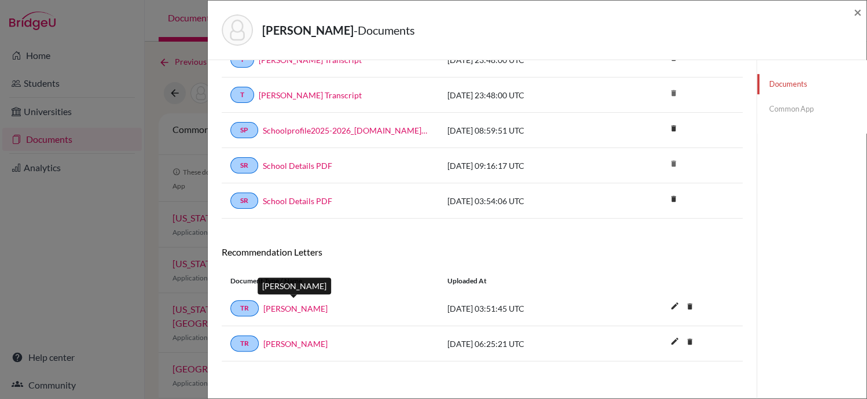
click at [292, 304] on link "Esperanza Garces" at bounding box center [295, 309] width 64 height 12
click at [781, 105] on link "Common App" at bounding box center [811, 109] width 109 height 20
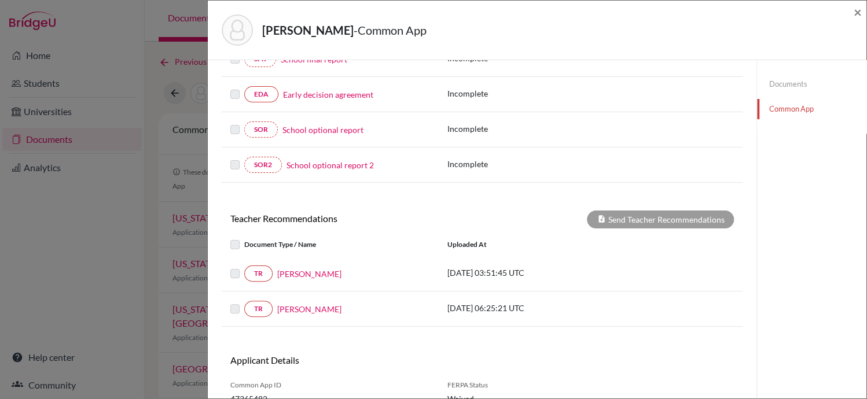
scroll to position [305, 0]
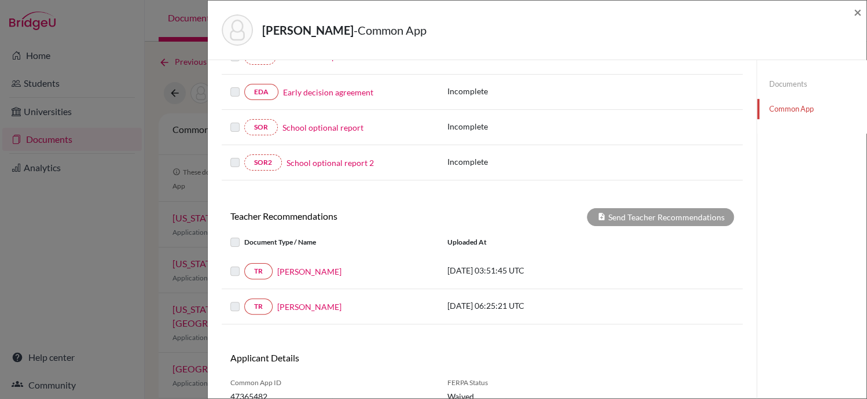
click at [244, 235] on label at bounding box center [244, 235] width 0 height 0
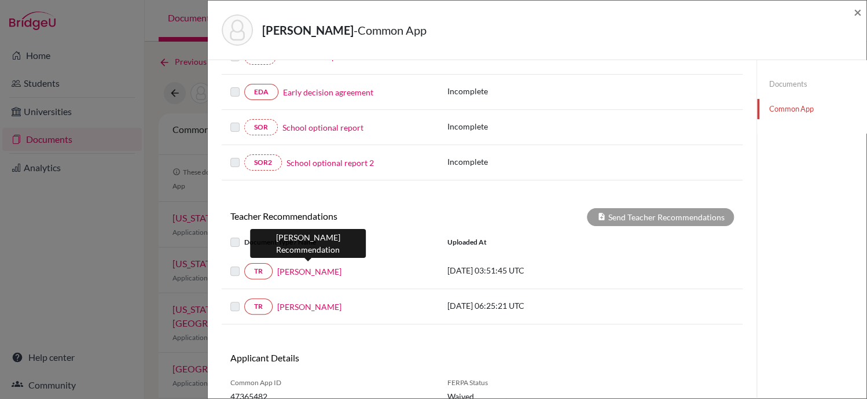
click at [321, 269] on link "Esperanza Garces" at bounding box center [309, 272] width 64 height 12
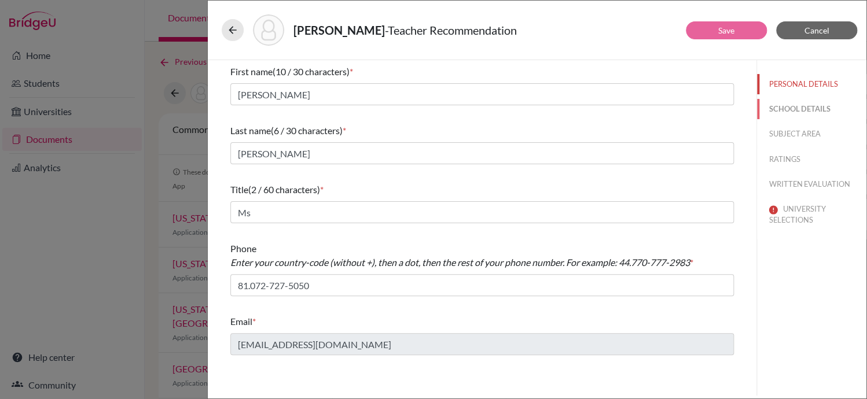
click at [804, 104] on button "SCHOOL DETAILS" at bounding box center [811, 109] width 109 height 20
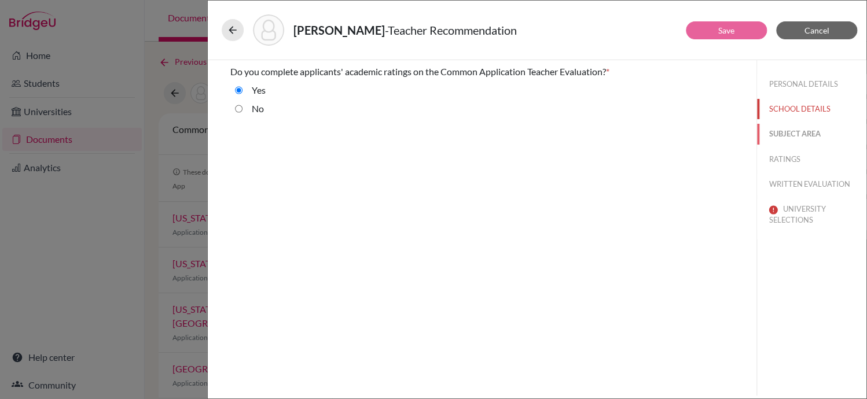
click at [811, 128] on button "SUBJECT AREA" at bounding box center [811, 134] width 109 height 20
select select "5"
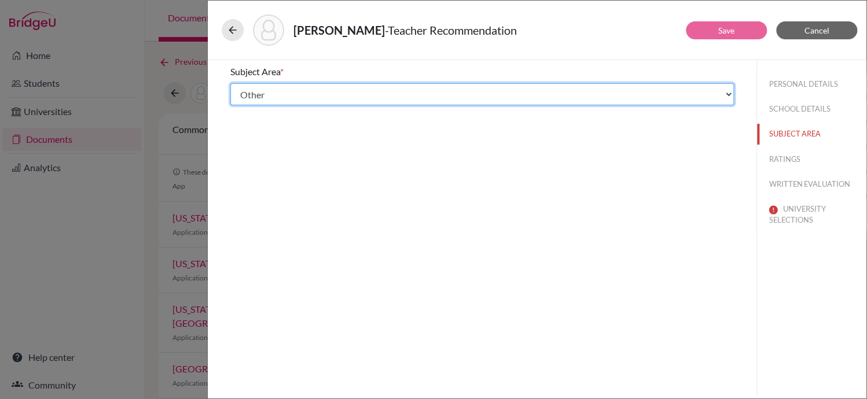
click at [727, 97] on select "Select... Math English Science World Language Social Studies Other Computer Sci…" at bounding box center [481, 94] width 503 height 22
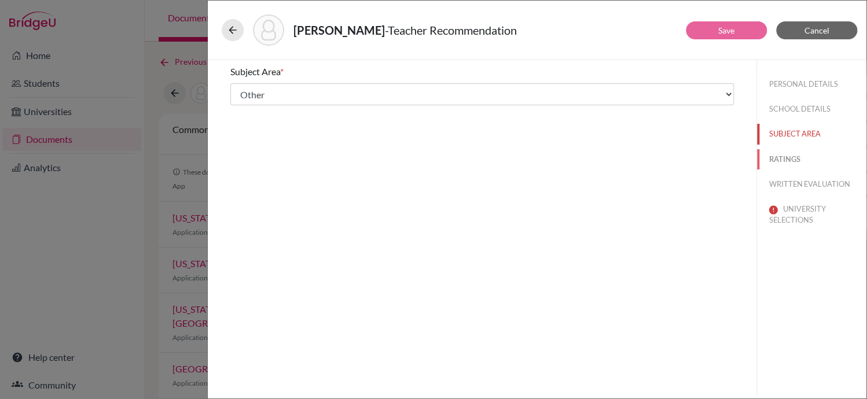
click at [793, 160] on button "RATINGS" at bounding box center [811, 159] width 109 height 20
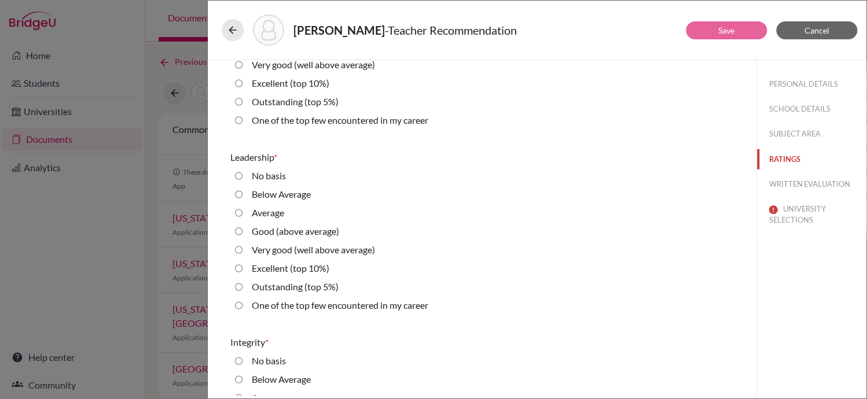
scroll to position [1474, 0]
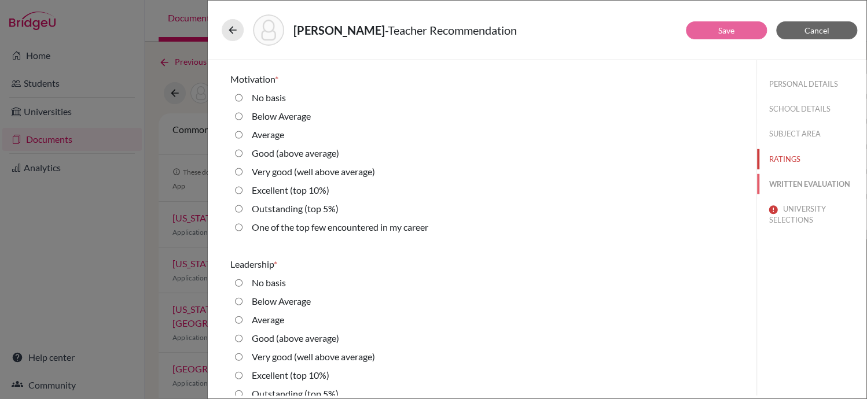
click at [806, 176] on button "WRITTEN EVALUATION" at bounding box center [811, 184] width 109 height 20
radio basis "true"
radio input "true"
radio average\) "true"
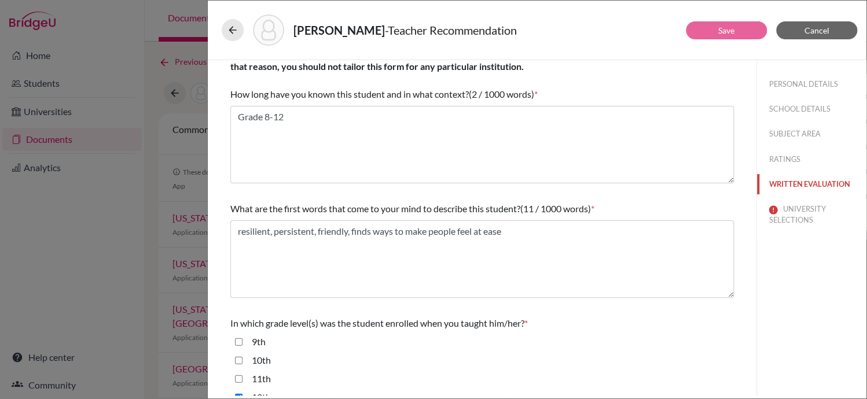
scroll to position [0, 0]
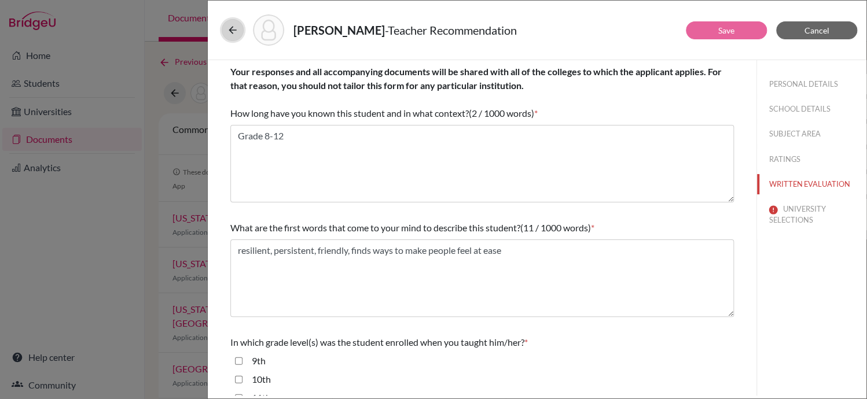
click at [224, 26] on button at bounding box center [233, 30] width 22 height 22
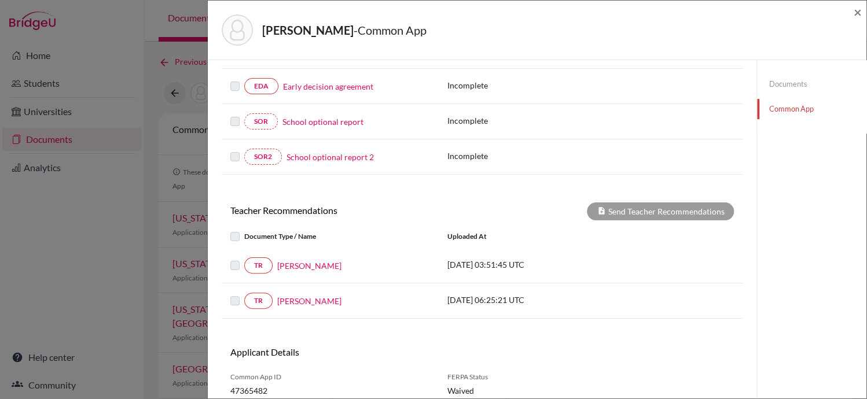
scroll to position [333, 0]
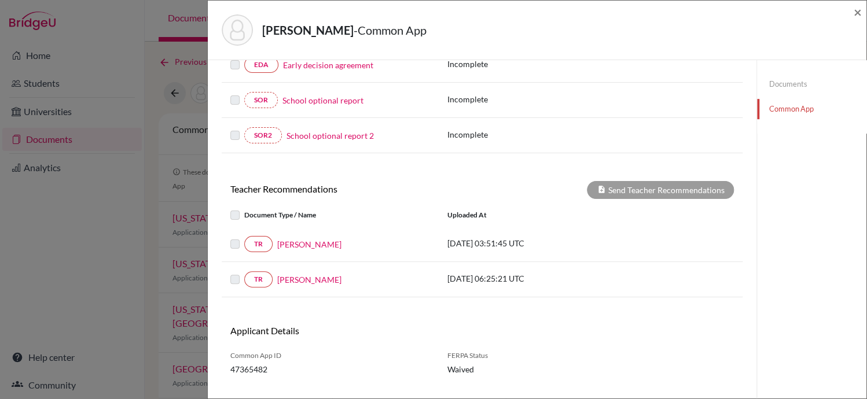
click at [244, 237] on label at bounding box center [244, 237] width 0 height 0
click at [244, 208] on label at bounding box center [244, 208] width 0 height 0
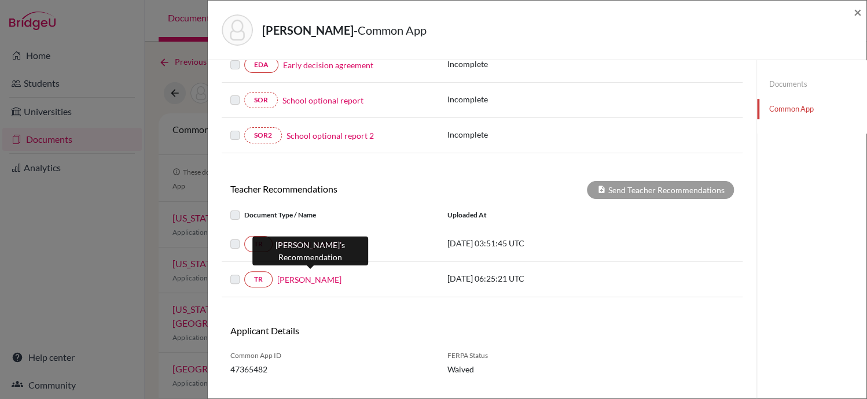
click at [317, 281] on link "Michael Dzorkpata" at bounding box center [309, 280] width 64 height 12
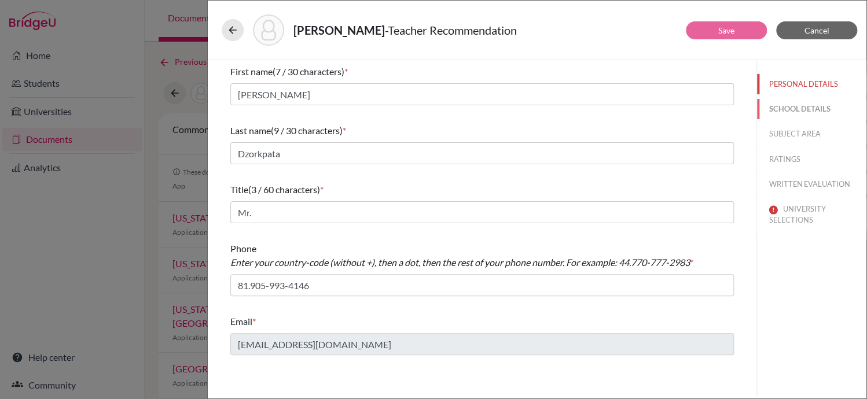
click at [805, 113] on button "SCHOOL DETAILS" at bounding box center [811, 109] width 109 height 20
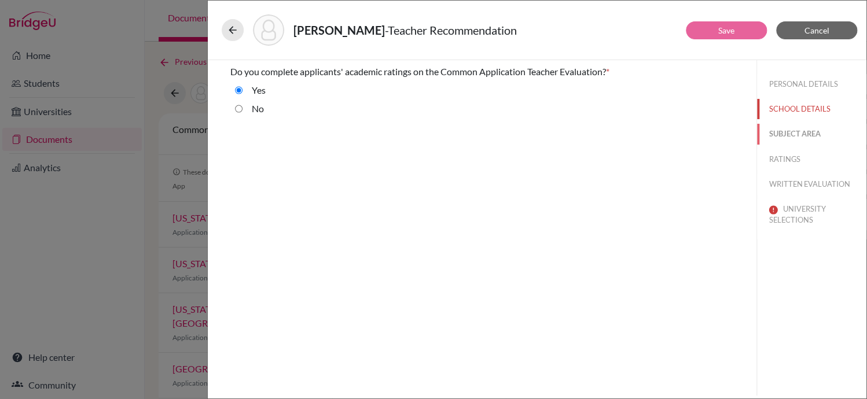
click at [791, 138] on button "SUBJECT AREA" at bounding box center [811, 134] width 109 height 20
select select "1"
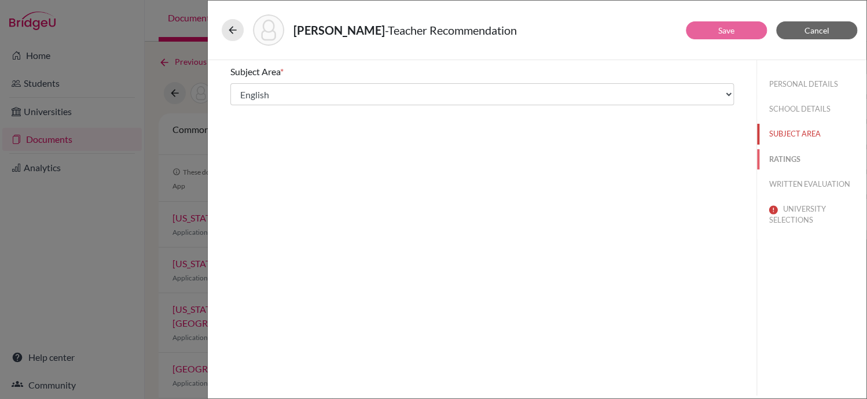
click at [786, 159] on button "RATINGS" at bounding box center [811, 159] width 109 height 20
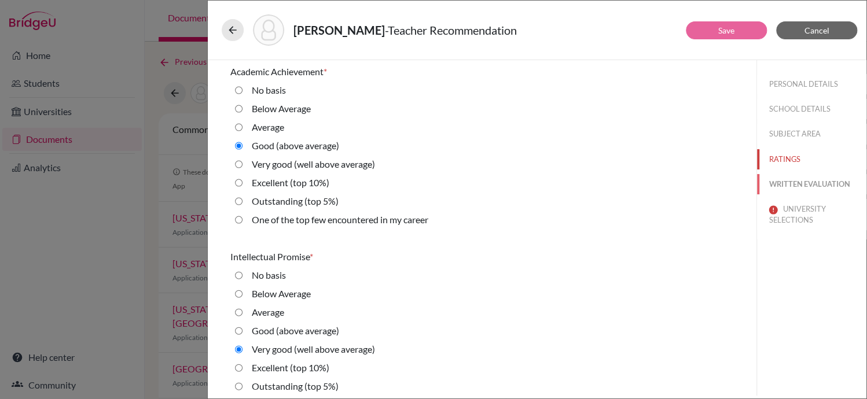
click at [785, 184] on button "WRITTEN EVALUATION" at bounding box center [811, 184] width 109 height 20
radio basis "true"
radio Average "true"
radio input "true"
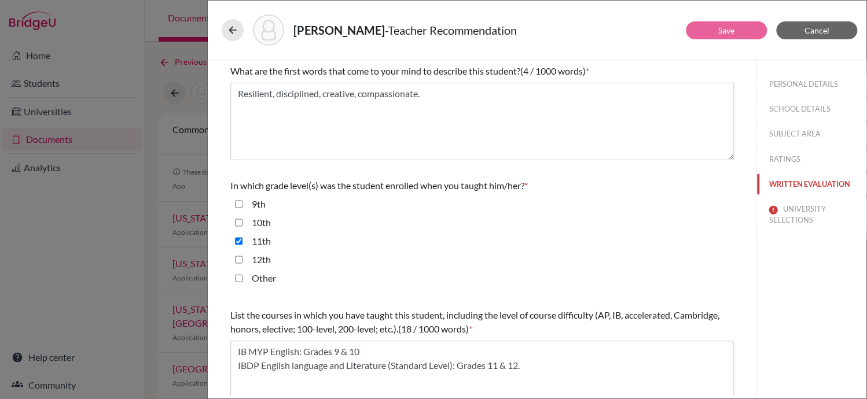
scroll to position [155, 0]
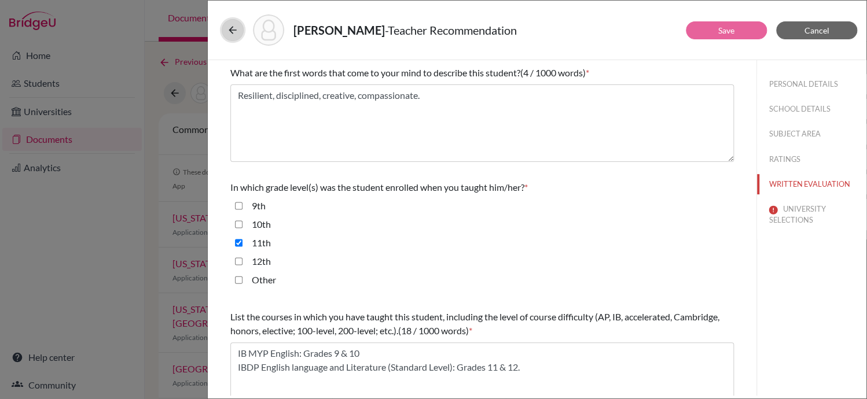
click at [231, 28] on icon at bounding box center [233, 30] width 12 height 12
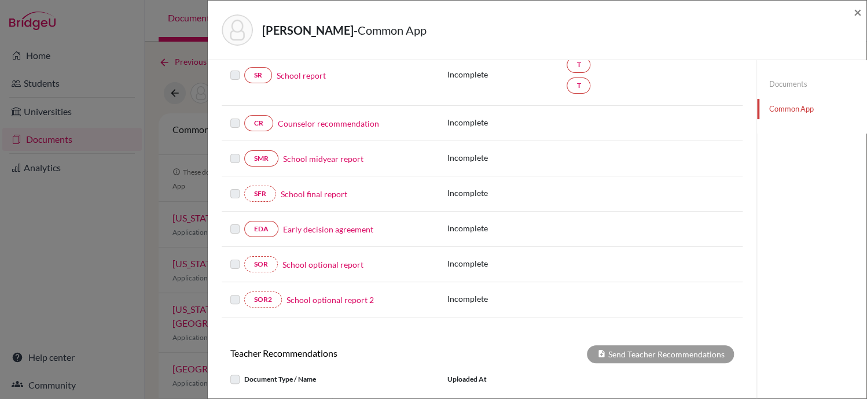
scroll to position [352, 0]
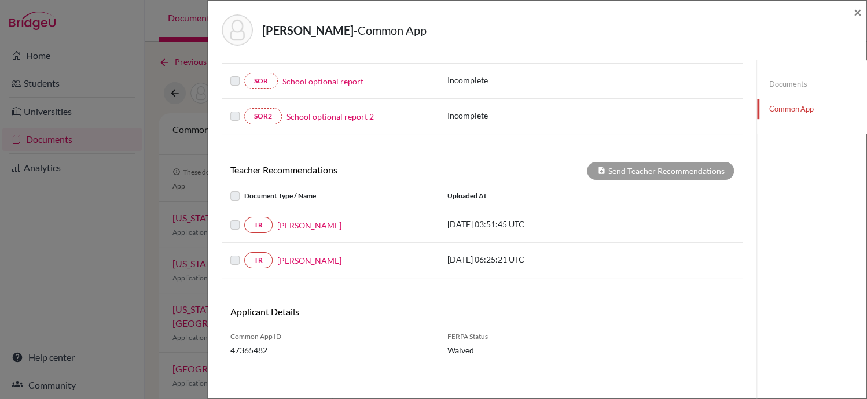
click at [244, 189] on label at bounding box center [244, 189] width 0 height 0
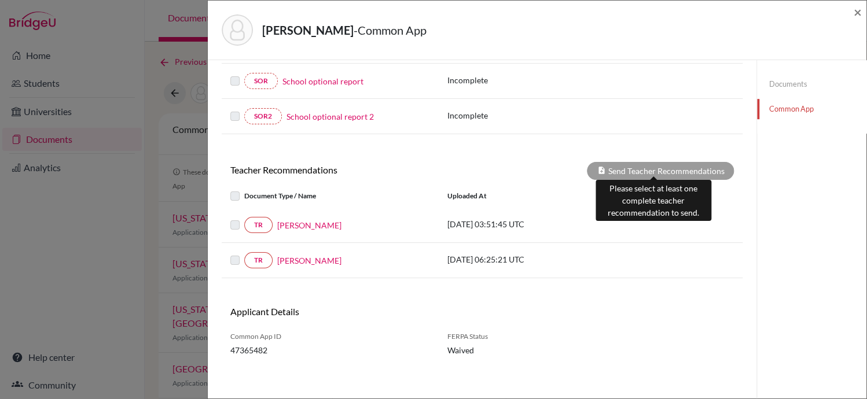
click at [655, 162] on div "Send Teacher Recommendations" at bounding box center [660, 171] width 147 height 18
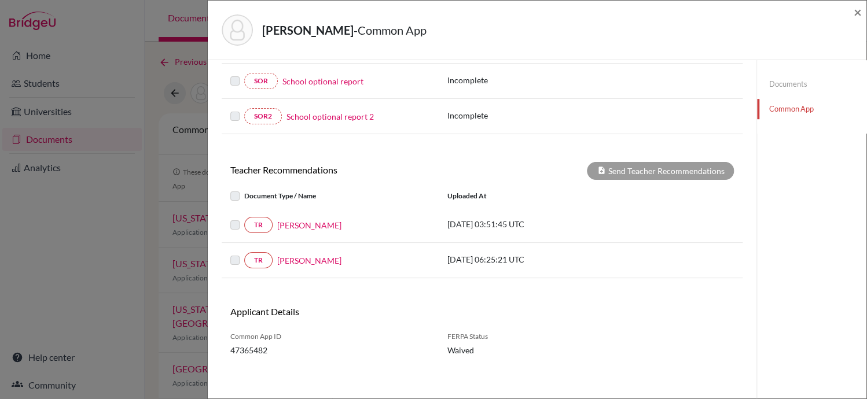
click at [236, 227] on div at bounding box center [237, 225] width 14 height 14
click at [244, 218] on label at bounding box center [244, 218] width 0 height 0
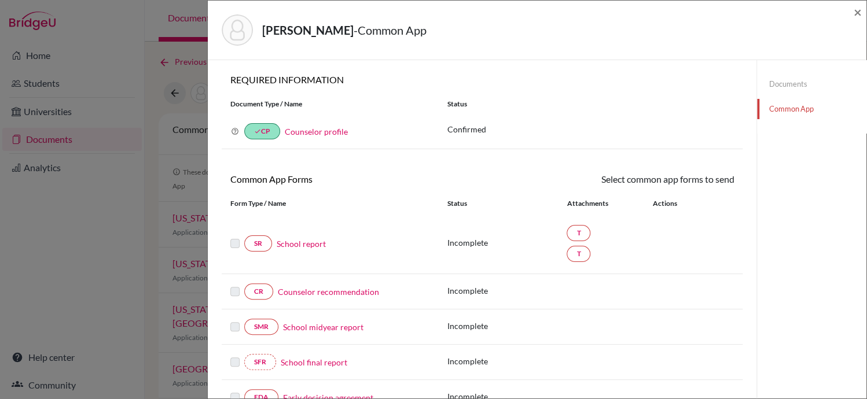
click at [794, 113] on link "Common App" at bounding box center [811, 109] width 109 height 20
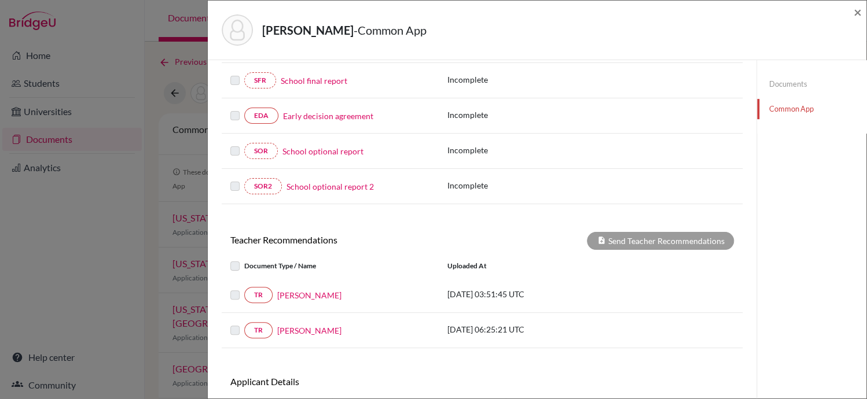
scroll to position [282, 0]
click at [244, 288] on label at bounding box center [244, 288] width 0 height 0
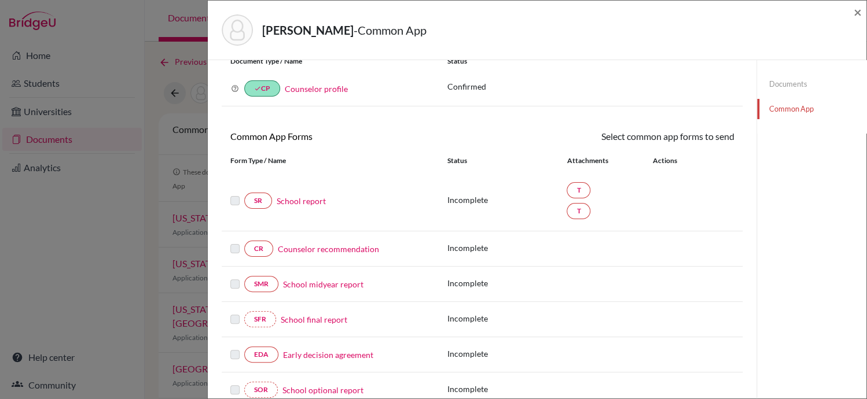
scroll to position [0, 0]
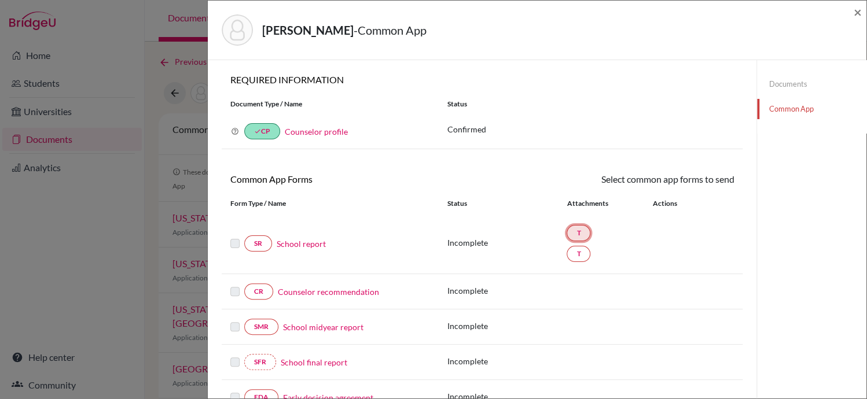
click at [574, 231] on link "T" at bounding box center [578, 233] width 24 height 16
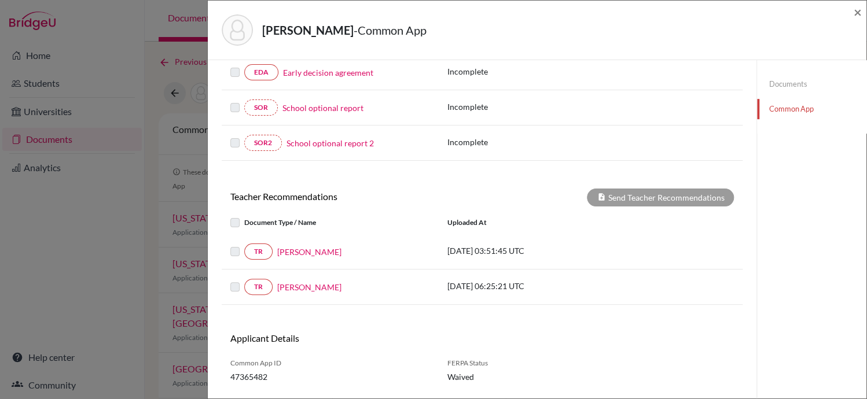
scroll to position [343, 0]
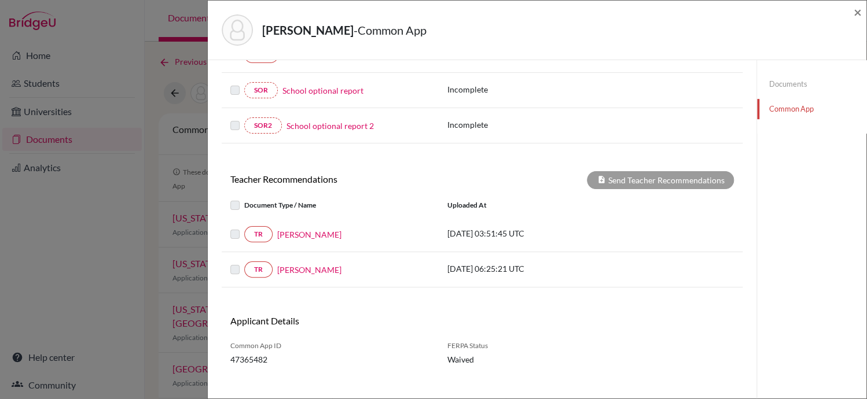
click at [244, 227] on label at bounding box center [244, 227] width 0 height 0
click at [231, 198] on div at bounding box center [237, 205] width 14 height 14
click at [857, 13] on span "×" at bounding box center [857, 11] width 8 height 17
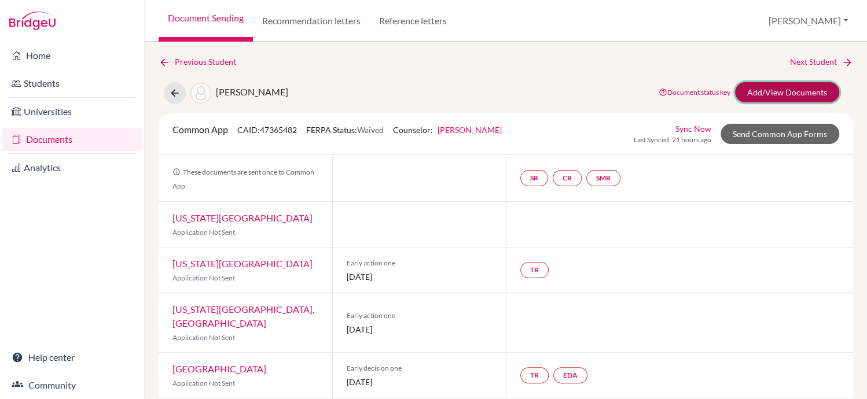
click at [769, 90] on link "Add/View Documents" at bounding box center [787, 92] width 104 height 20
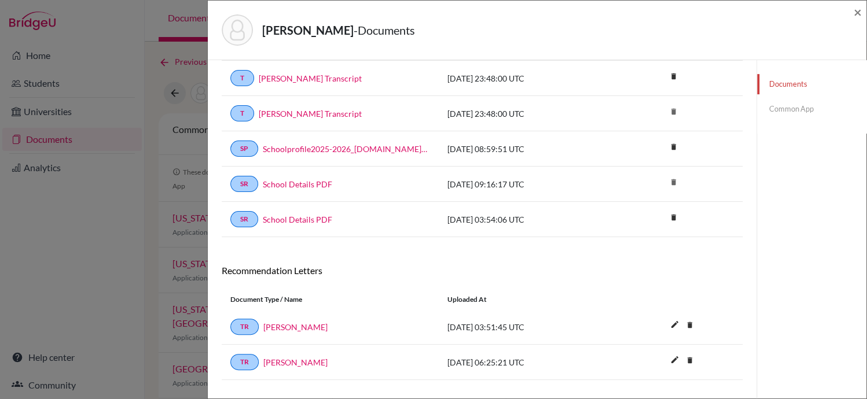
scroll to position [215, 0]
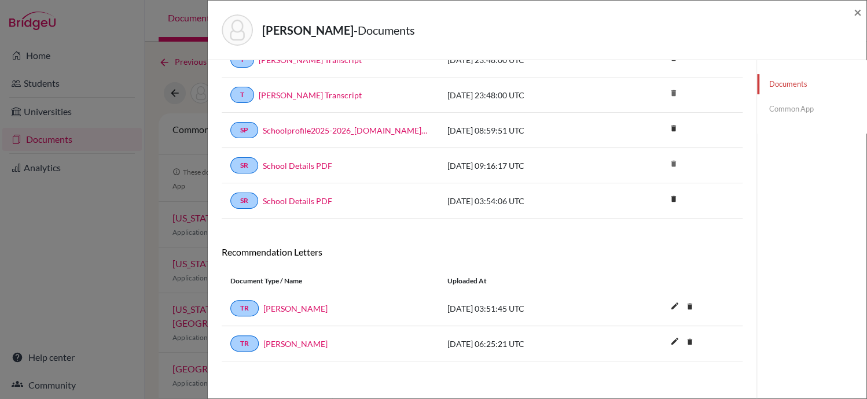
click at [794, 109] on link "Common App" at bounding box center [811, 109] width 109 height 20
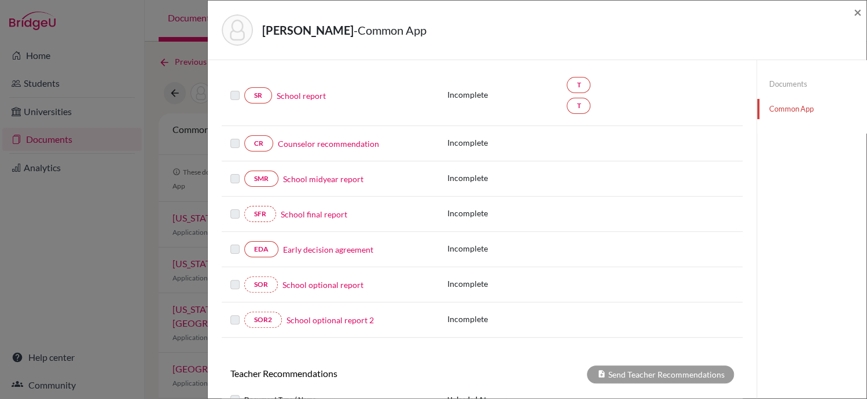
scroll to position [215, 0]
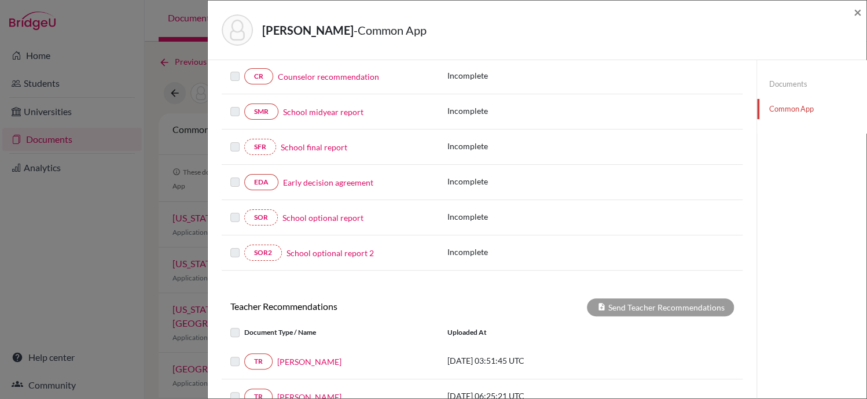
click at [244, 326] on label at bounding box center [244, 326] width 0 height 0
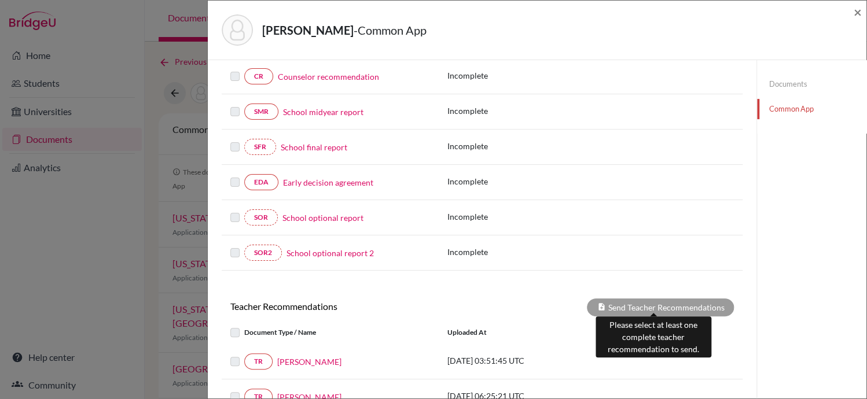
click at [639, 306] on div "Send Teacher Recommendations" at bounding box center [660, 308] width 147 height 18
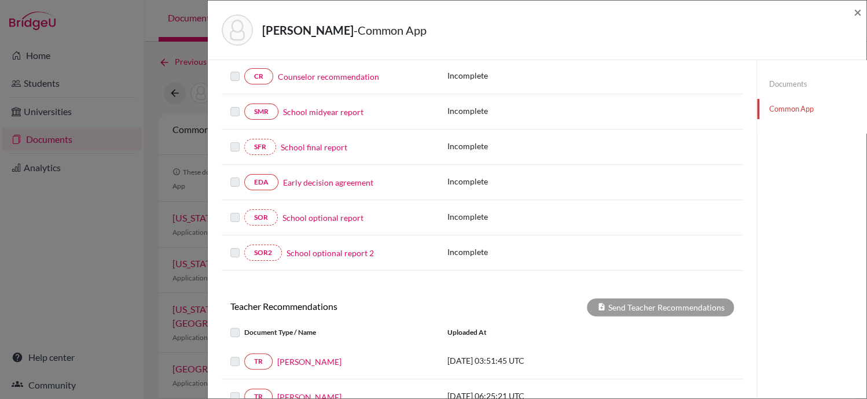
click at [679, 354] on div "TR Esperanza Garces 2025-09-04 03:51:45 UTC" at bounding box center [482, 362] width 521 height 16
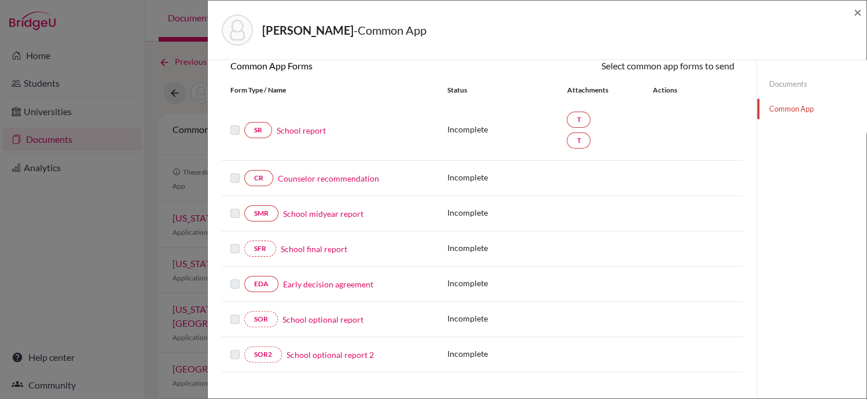
click at [296, 284] on link "Early decision agreement" at bounding box center [328, 284] width 90 height 12
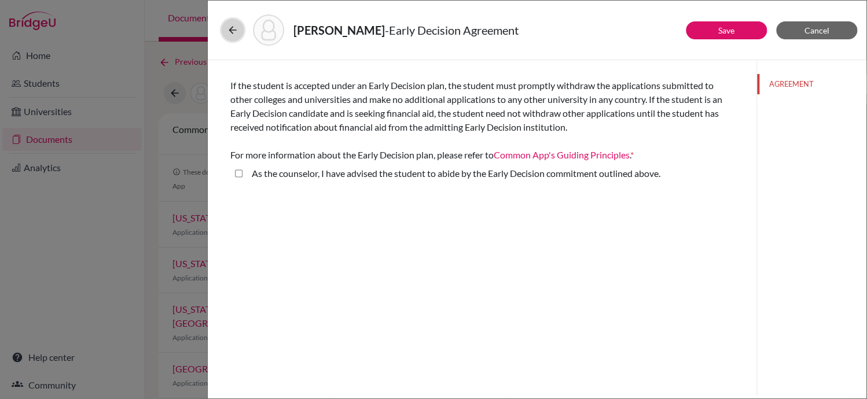
click at [228, 31] on icon at bounding box center [233, 30] width 12 height 12
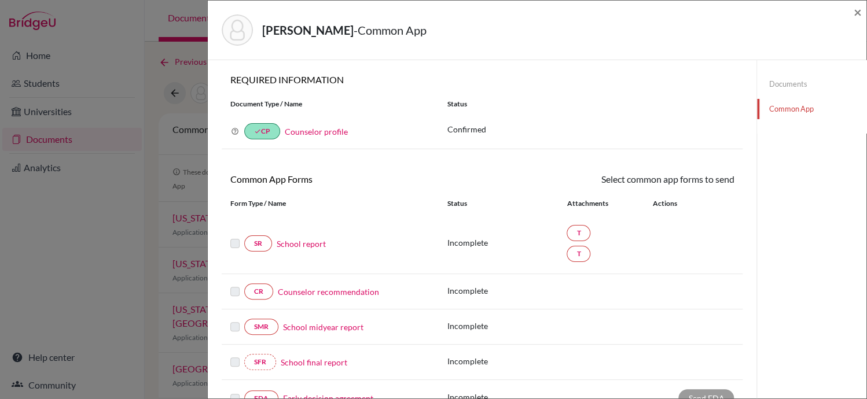
click at [304, 286] on link "Counselor recommendation" at bounding box center [328, 292] width 101 height 12
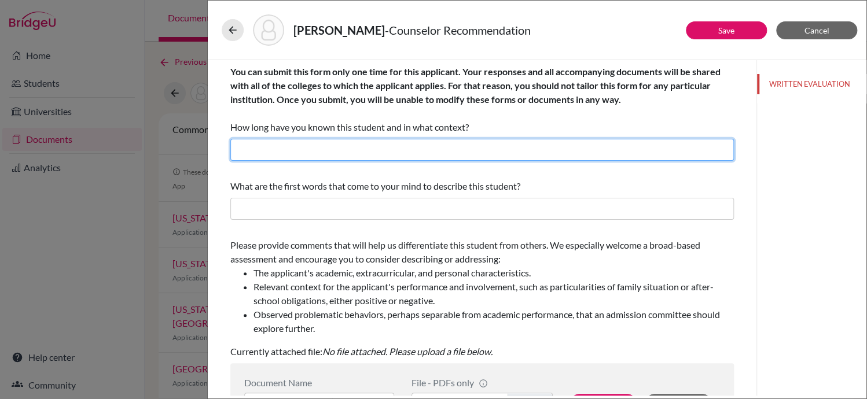
click at [689, 144] on input "text" at bounding box center [481, 150] width 503 height 22
type input "2"
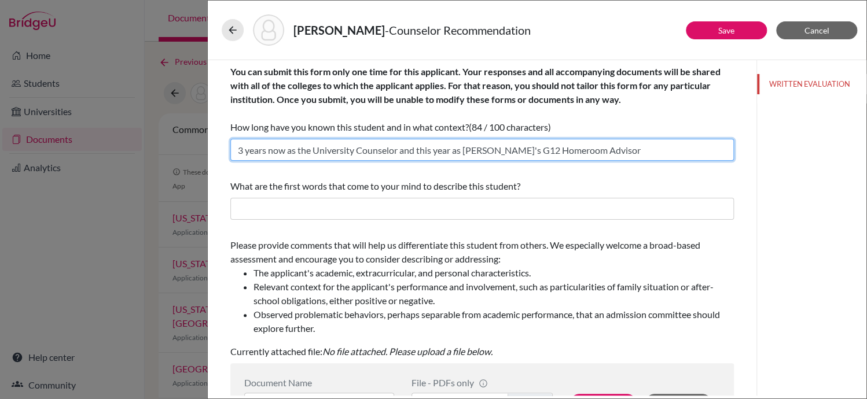
type input "3 years now as the University Counselor and this year as Kate's G12 Homeroom Ad…"
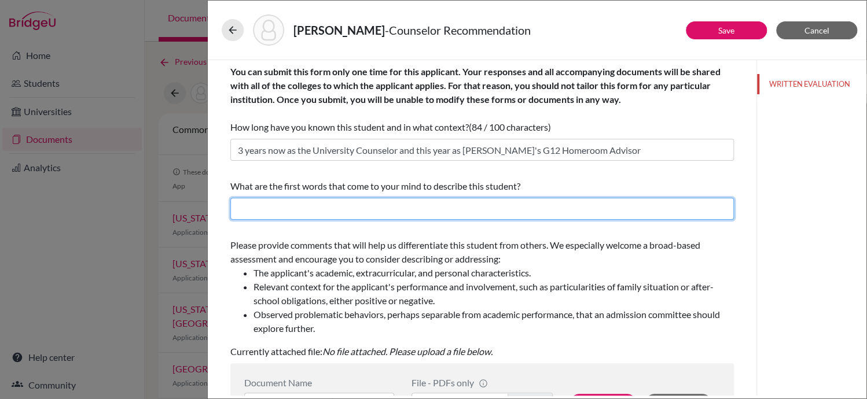
click at [560, 200] on input "text" at bounding box center [481, 209] width 503 height 22
type input "resilient, tough, empowered"
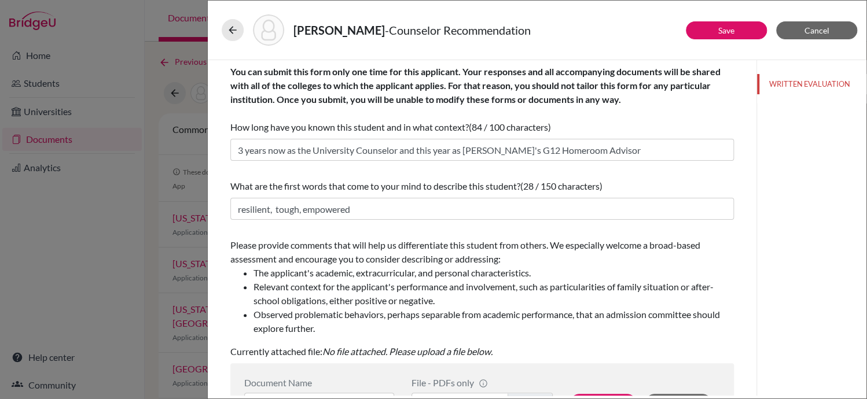
click at [654, 282] on li "Relevant context for the applicant's performance and involvement, such as parti…" at bounding box center [493, 294] width 480 height 28
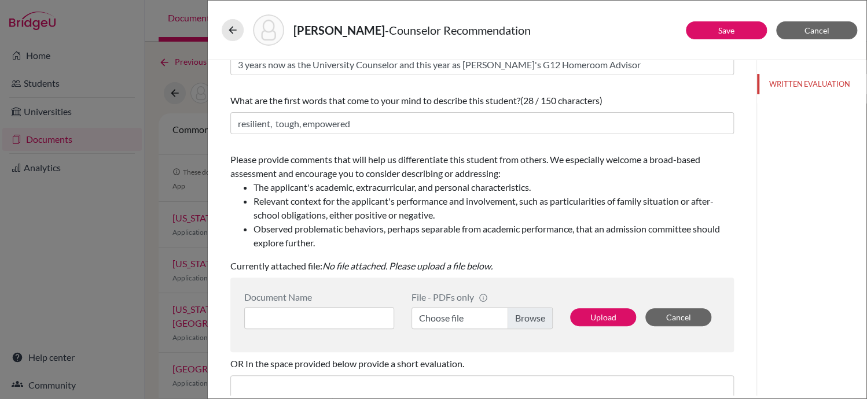
scroll to position [134, 0]
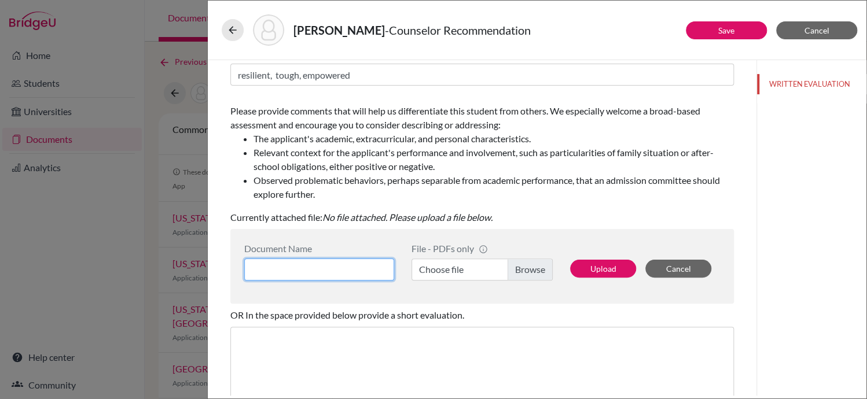
click at [351, 271] on input at bounding box center [319, 270] width 150 height 22
type input "K"
type input "Kate Brown Counselor Recommendation"
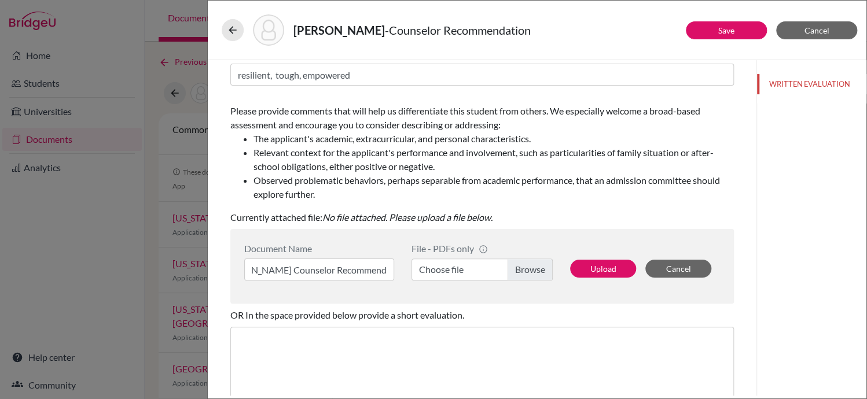
scroll to position [0, 0]
click at [526, 270] on label "Choose file" at bounding box center [481, 270] width 141 height 22
click at [526, 270] on input "Choose file" at bounding box center [481, 270] width 141 height 22
click at [603, 264] on button "Upload" at bounding box center [603, 269] width 66 height 18
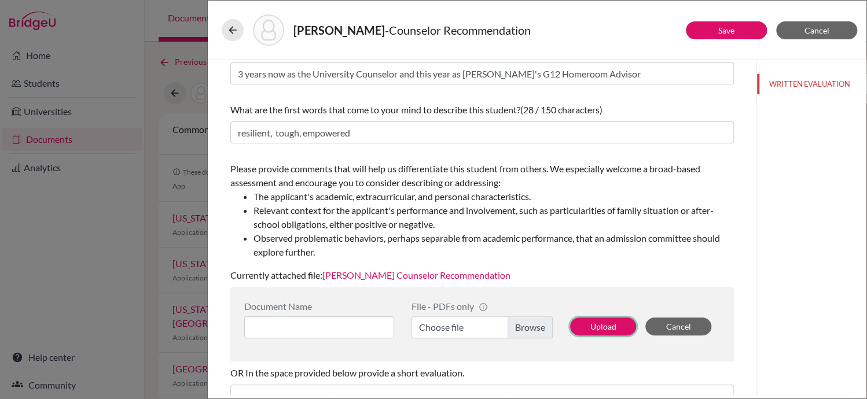
scroll to position [75, 0]
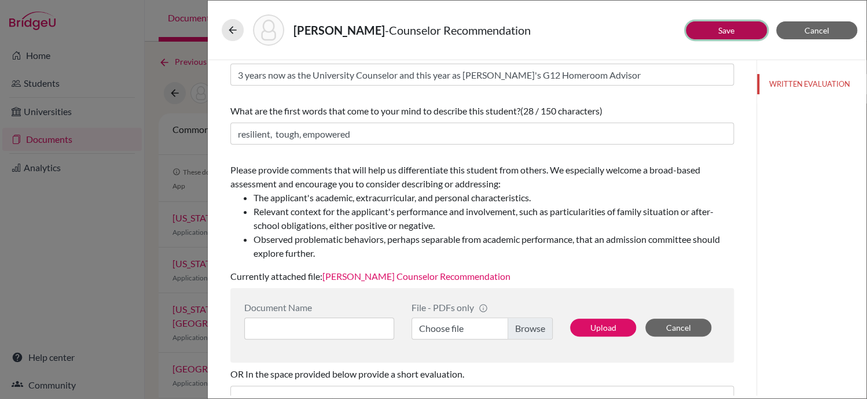
click at [726, 27] on link "Save" at bounding box center [726, 30] width 16 height 10
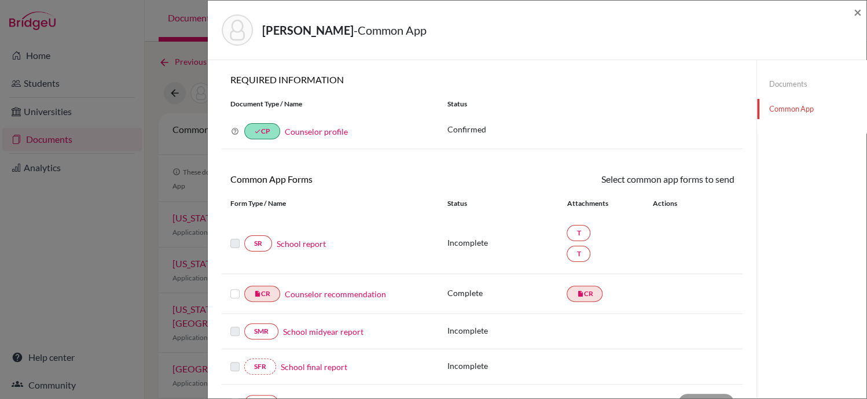
click at [233, 287] on label at bounding box center [234, 287] width 9 height 0
click at [0, 0] on input "checkbox" at bounding box center [0, 0] width 0 height 0
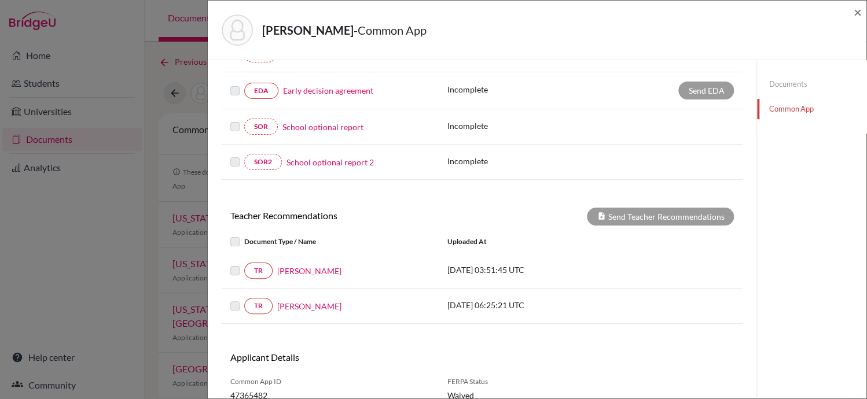
scroll to position [312, 0]
click at [244, 265] on label at bounding box center [244, 265] width 0 height 0
click at [244, 300] on label at bounding box center [244, 300] width 0 height 0
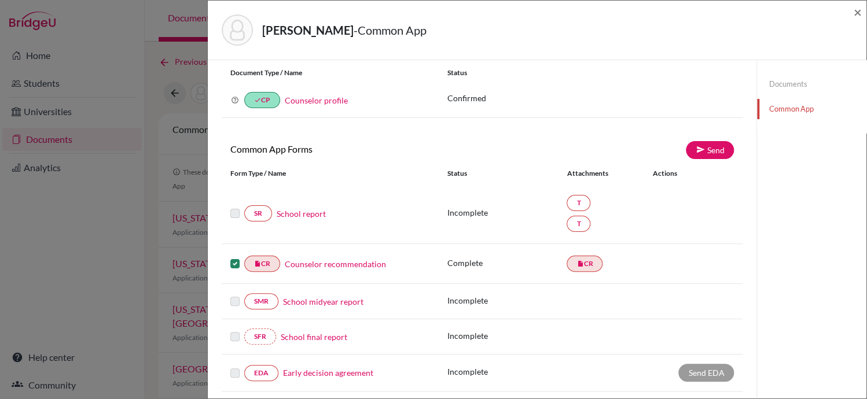
scroll to position [27, 0]
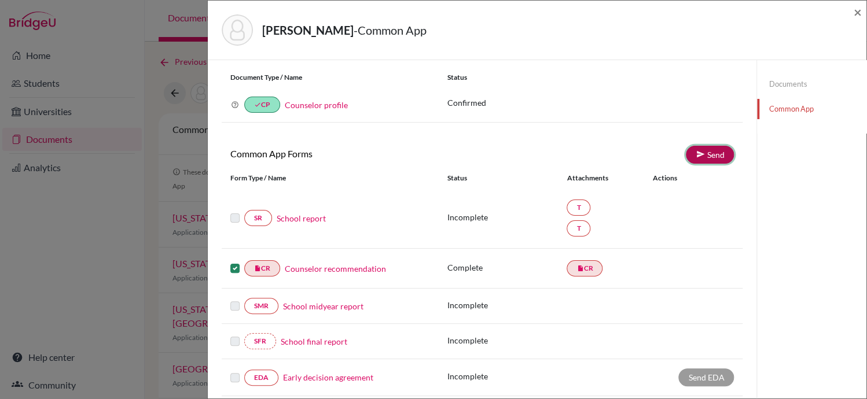
click at [712, 153] on link "Send" at bounding box center [710, 155] width 48 height 18
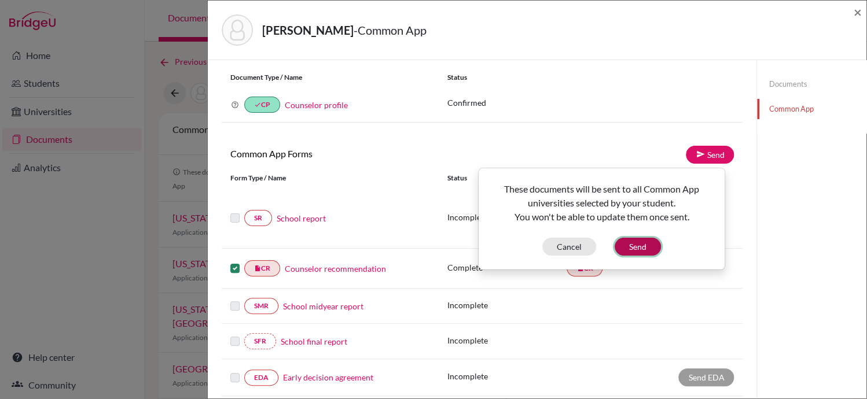
click at [639, 244] on button "Send" at bounding box center [637, 247] width 46 height 18
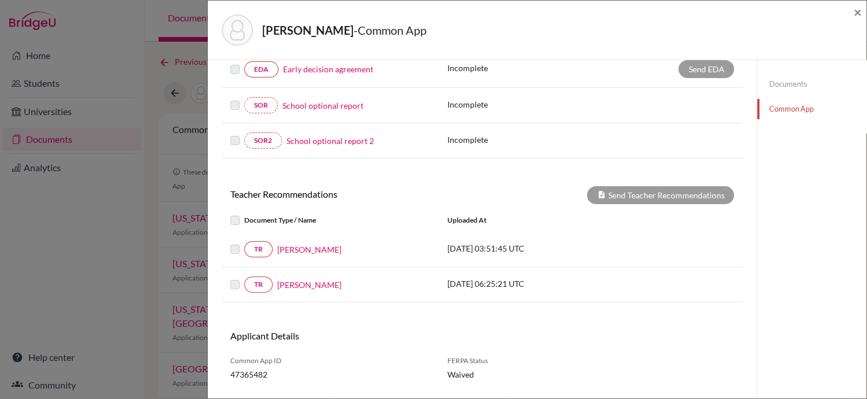
scroll to position [336, 0]
click at [235, 251] on div at bounding box center [237, 249] width 14 height 14
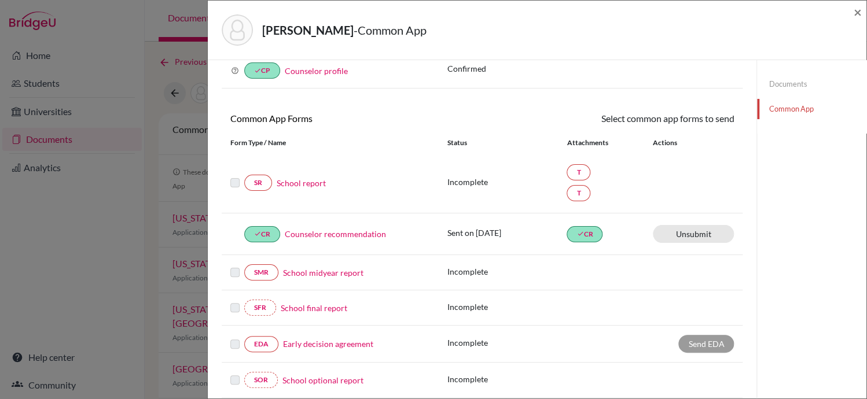
scroll to position [0, 0]
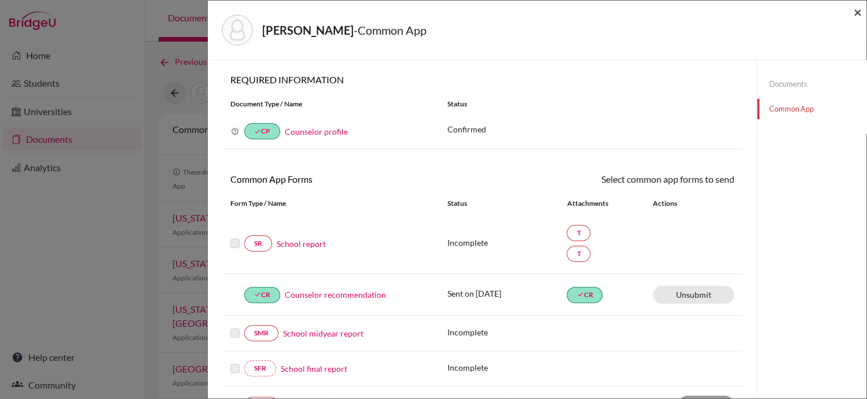
click at [854, 14] on span "×" at bounding box center [857, 11] width 8 height 17
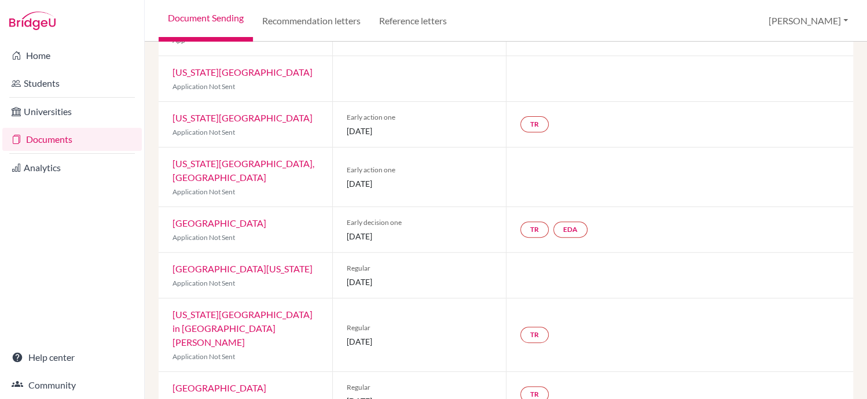
scroll to position [194, 0]
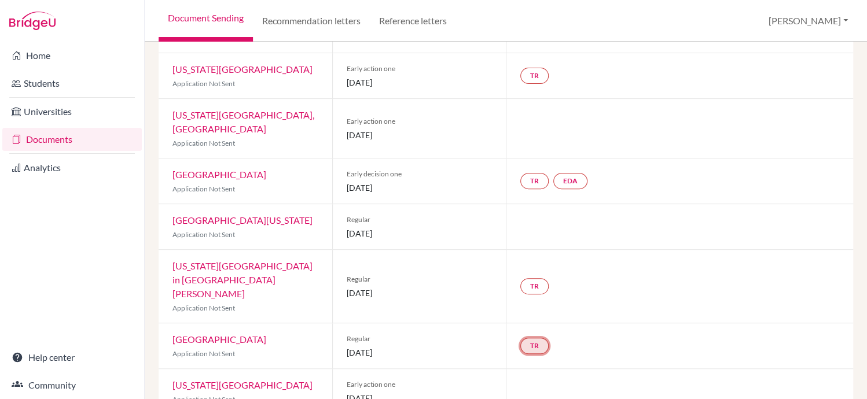
click at [530, 338] on link "TR" at bounding box center [534, 346] width 28 height 16
click at [536, 318] on small "Incomplete" at bounding box center [533, 323] width 101 height 10
click at [543, 292] on h3 "Teacher recommendation" at bounding box center [533, 302] width 115 height 21
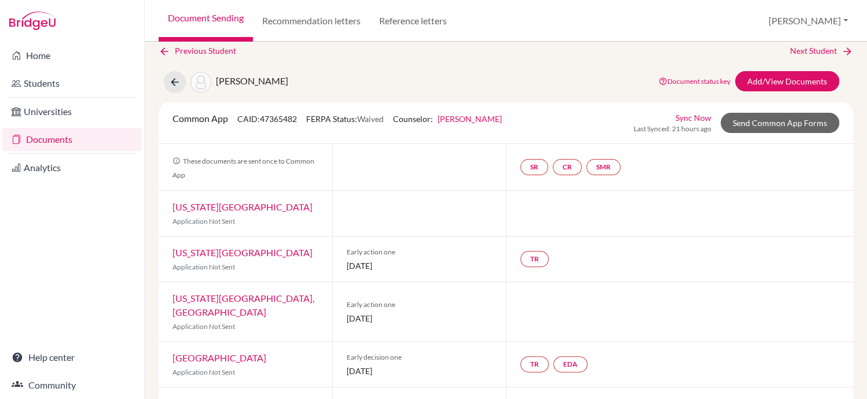
scroll to position [0, 0]
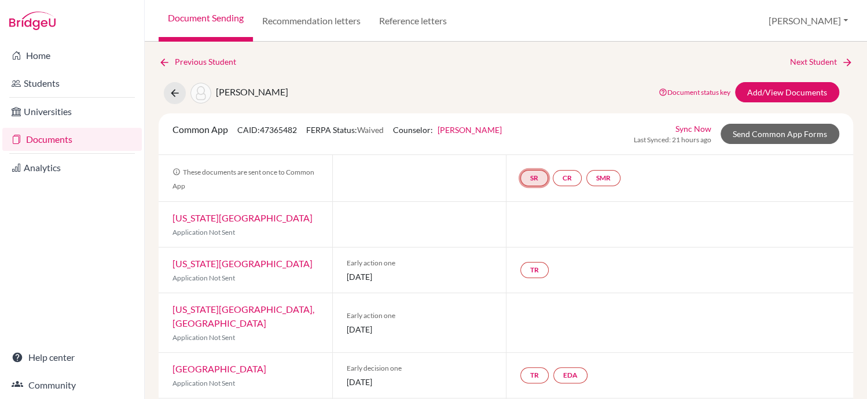
click at [528, 175] on link "SR" at bounding box center [534, 178] width 28 height 16
click at [529, 142] on link "School report" at bounding box center [534, 144] width 49 height 10
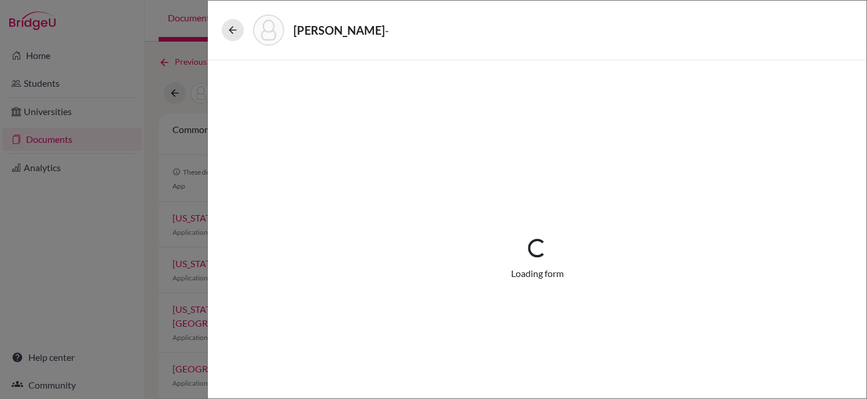
select select "2"
select select "688708"
select select "1"
select select "688713"
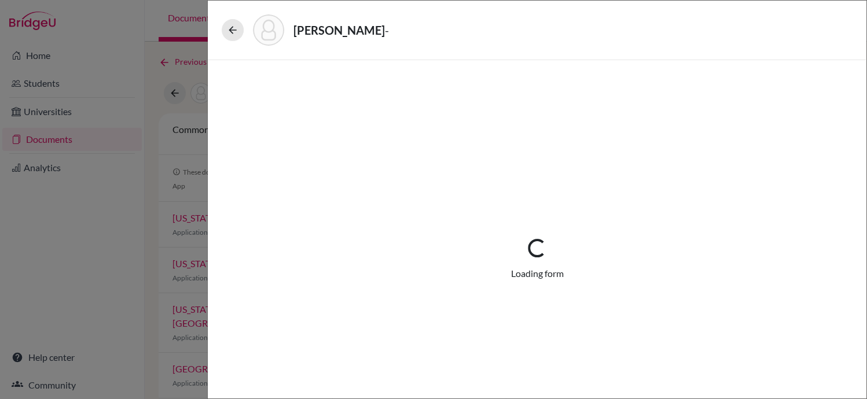
select select "0"
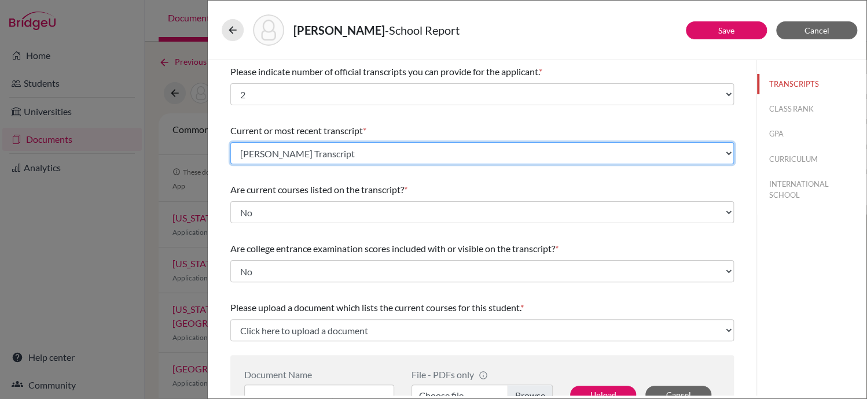
click at [721, 153] on select "Select existing document or upload a new one BROWN Kate Transcript BROWN Kate I…" at bounding box center [481, 153] width 503 height 22
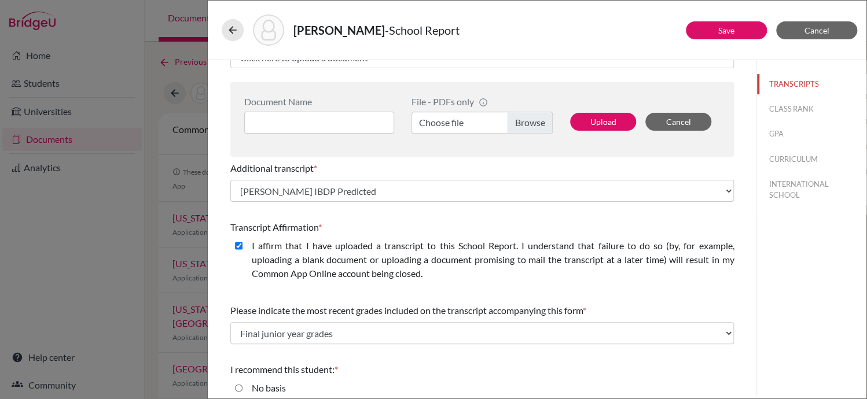
scroll to position [356, 0]
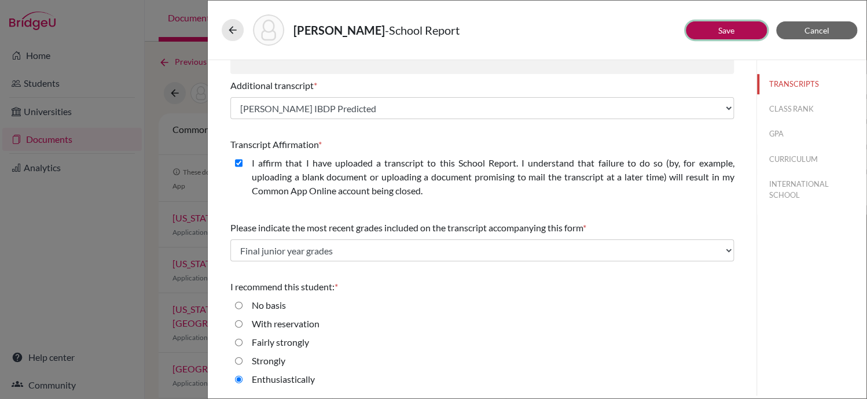
click at [728, 31] on link "Save" at bounding box center [726, 30] width 16 height 10
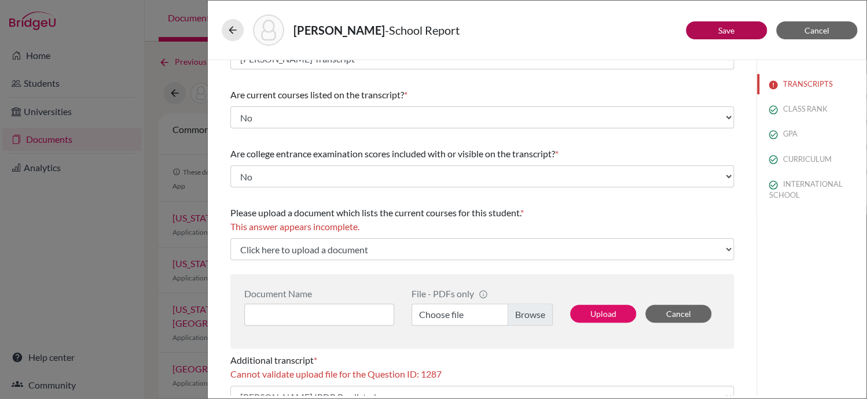
scroll to position [0, 0]
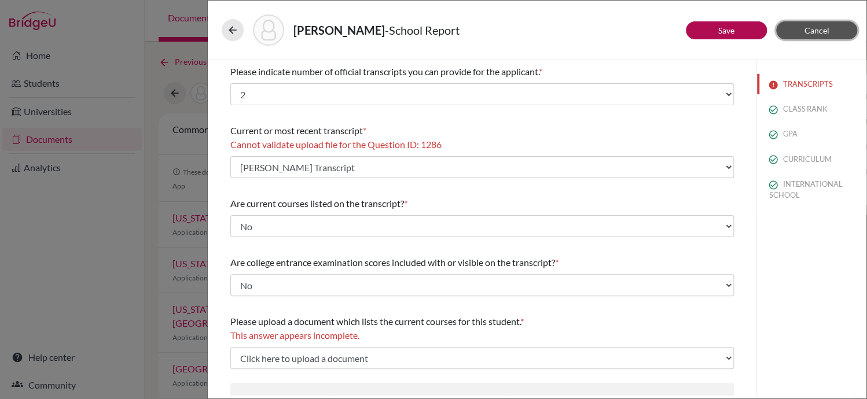
click at [815, 30] on span "Cancel" at bounding box center [816, 30] width 25 height 10
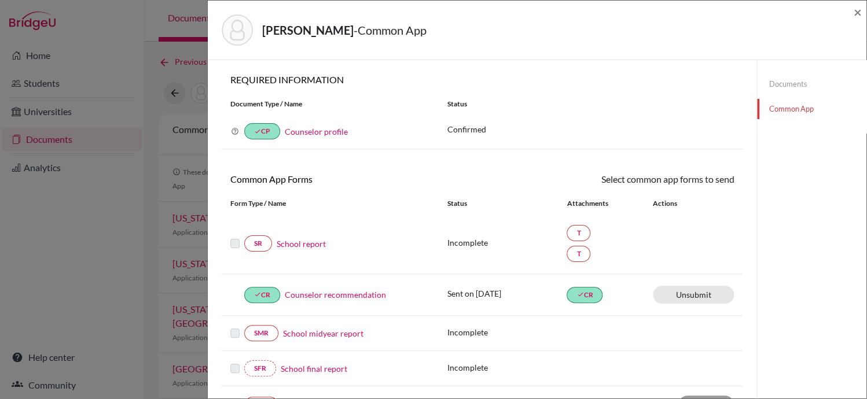
click at [321, 133] on link "Counselor profile" at bounding box center [316, 132] width 63 height 10
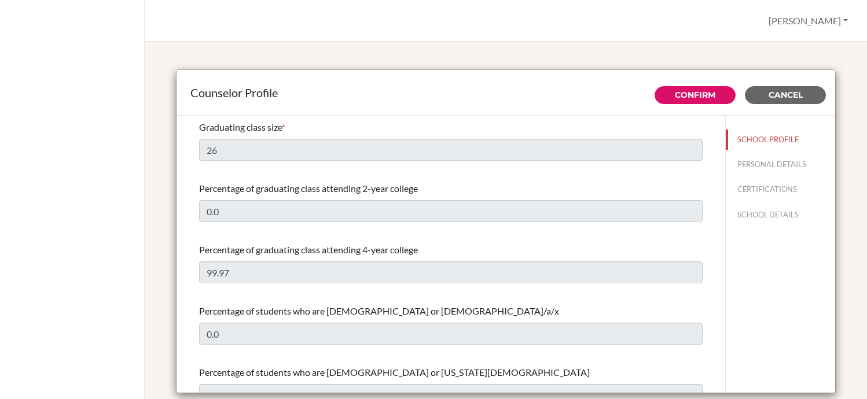
select select "0"
select select "353149"
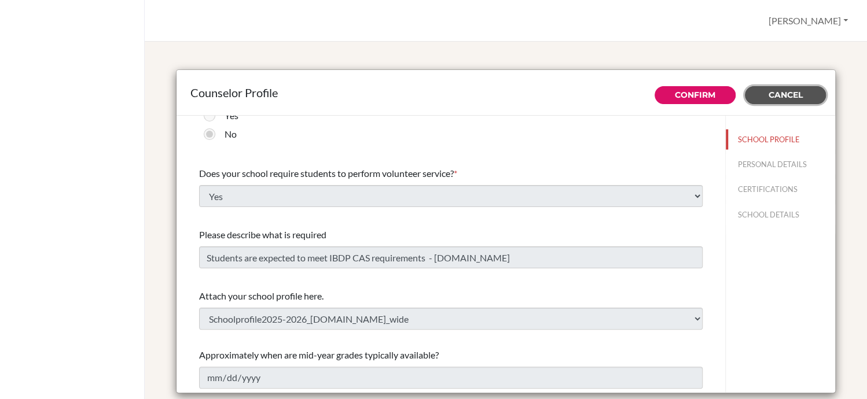
click at [775, 91] on span "Cancel" at bounding box center [785, 95] width 34 height 10
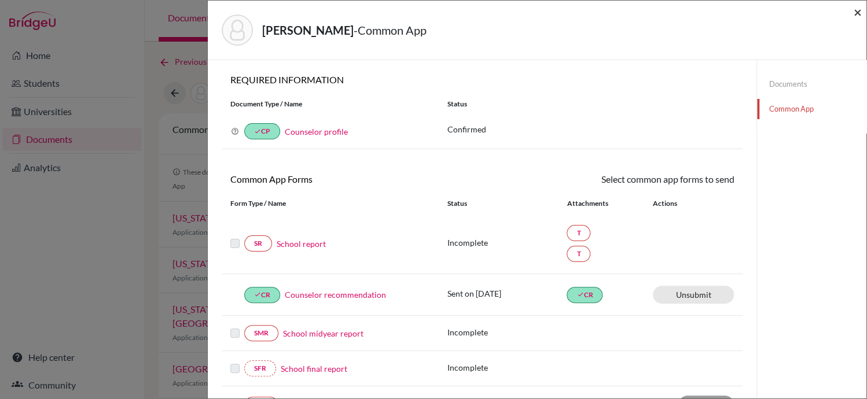
click at [856, 10] on span "×" at bounding box center [857, 11] width 8 height 17
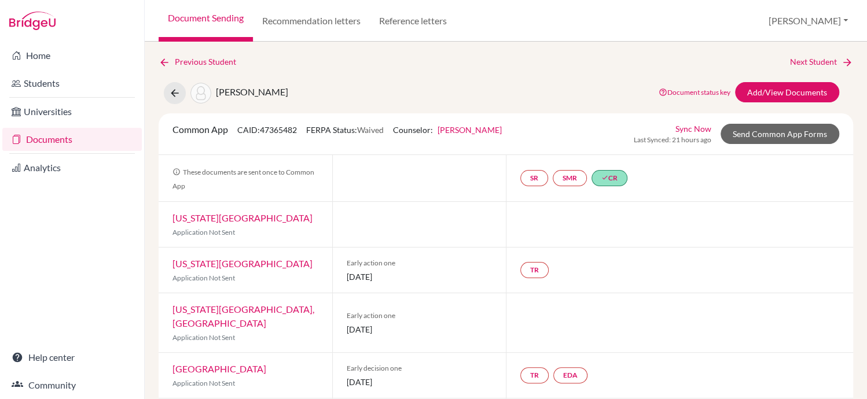
click at [54, 141] on link "Documents" at bounding box center [71, 139] width 139 height 23
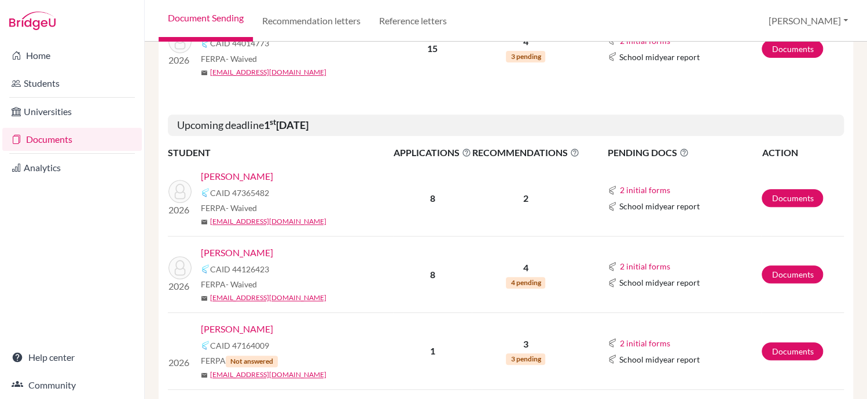
scroll to position [238, 0]
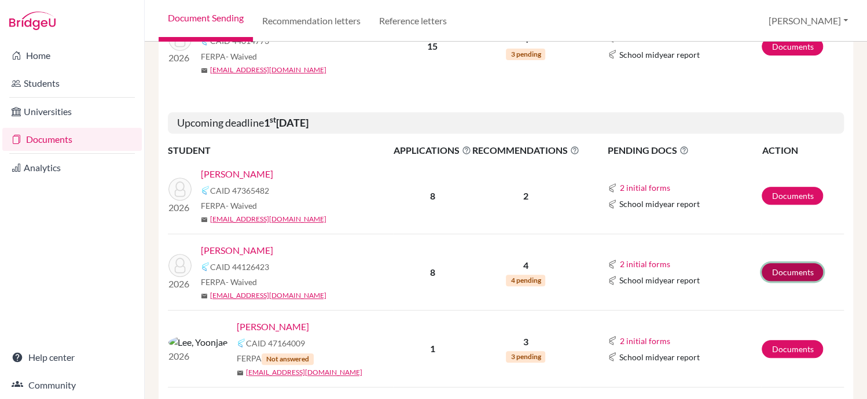
click at [783, 266] on link "Documents" at bounding box center [791, 272] width 61 height 18
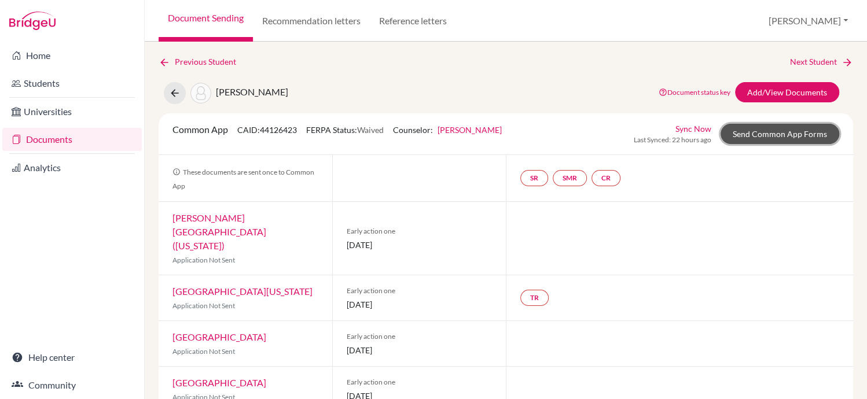
click at [786, 132] on link "Send Common App Forms" at bounding box center [779, 134] width 119 height 20
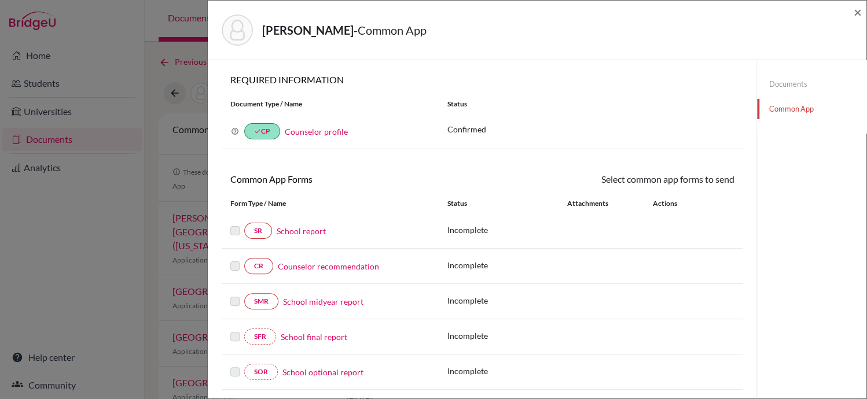
click at [234, 224] on label at bounding box center [234, 224] width 9 height 0
click at [307, 232] on link "School report" at bounding box center [301, 231] width 49 height 12
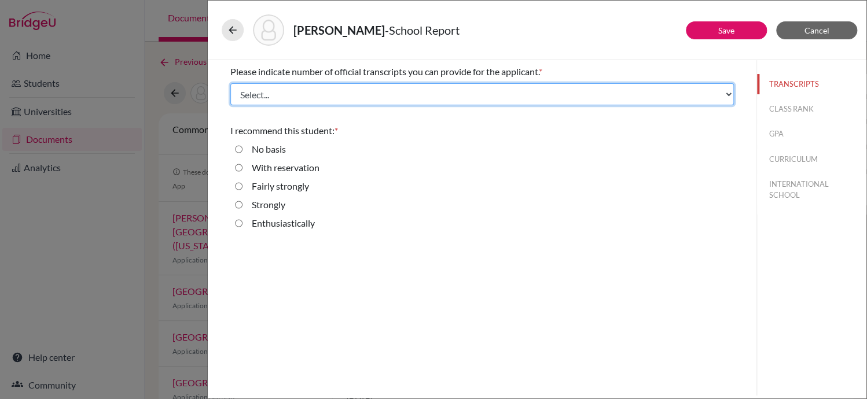
click at [729, 92] on select "Select... 1 2 3 4" at bounding box center [481, 94] width 503 height 22
select select "2"
click at [230, 83] on select "Select... 1 2 3 4" at bounding box center [481, 94] width 503 height 22
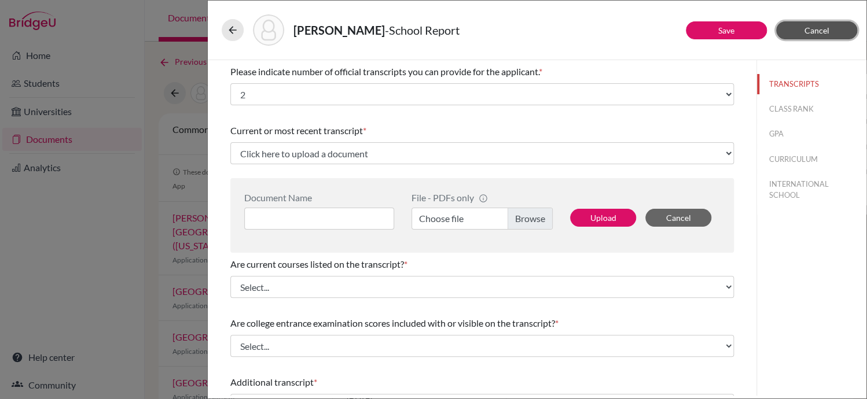
click at [839, 25] on button "Cancel" at bounding box center [816, 30] width 81 height 18
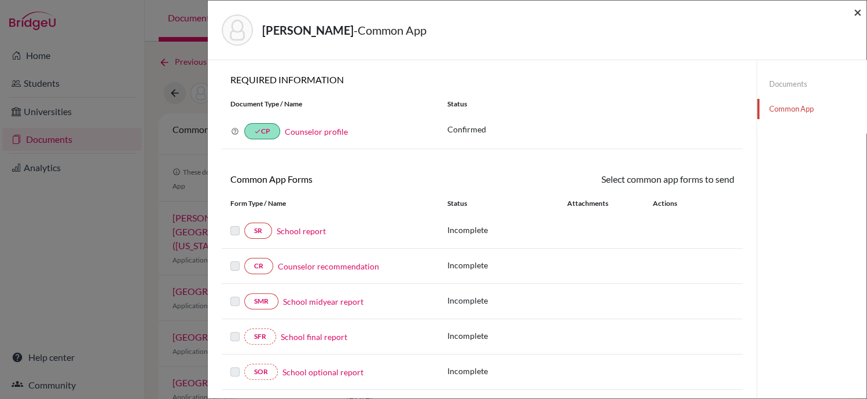
click at [857, 14] on span "×" at bounding box center [857, 11] width 8 height 17
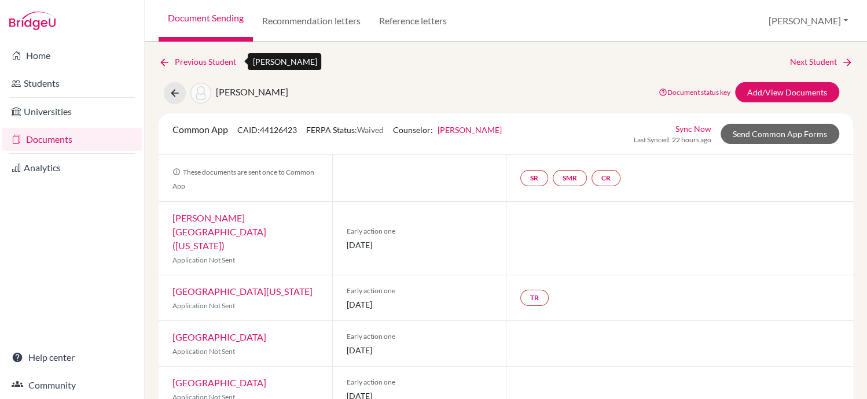
click at [161, 58] on icon at bounding box center [165, 63] width 12 height 12
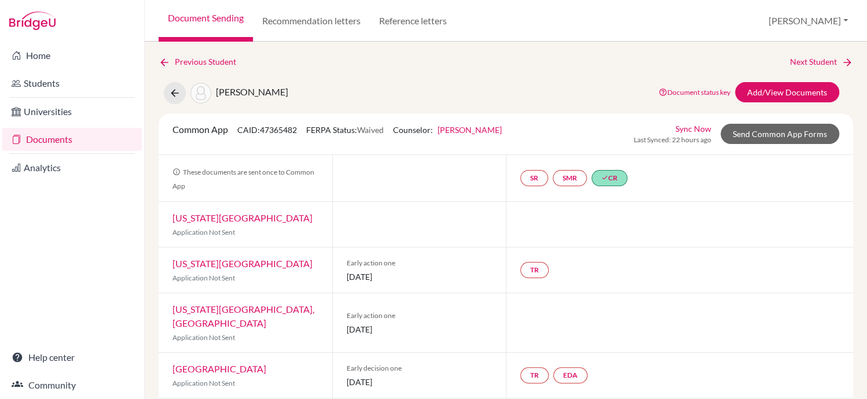
click at [33, 139] on link "Documents" at bounding box center [71, 139] width 139 height 23
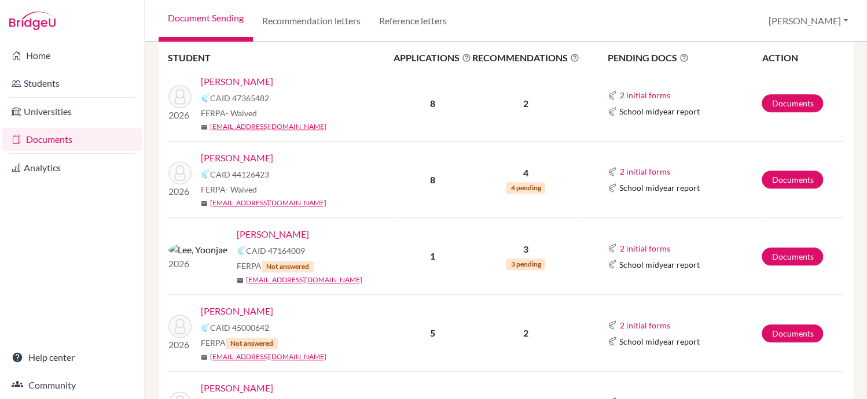
scroll to position [404, 0]
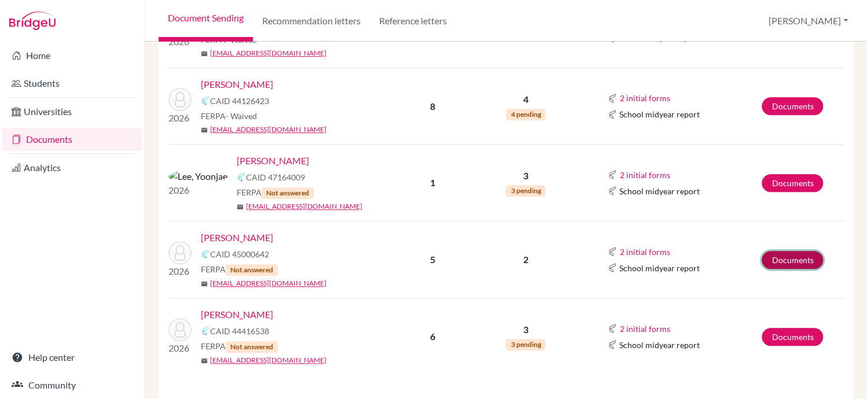
click at [793, 260] on link "Documents" at bounding box center [791, 260] width 61 height 18
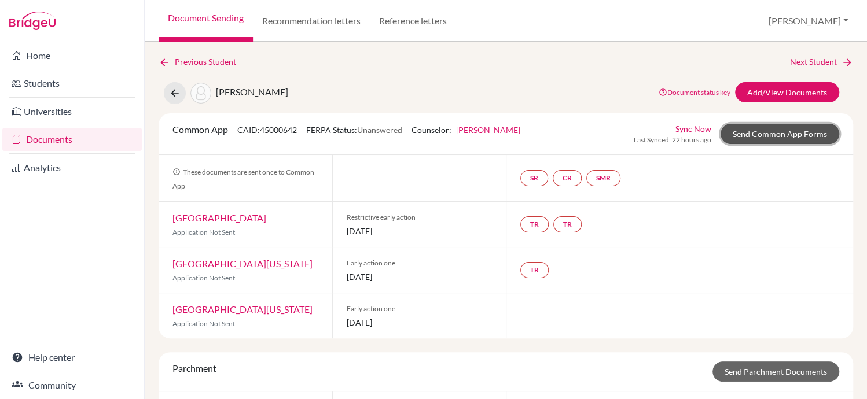
click at [754, 135] on link "Send Common App Forms" at bounding box center [779, 134] width 119 height 20
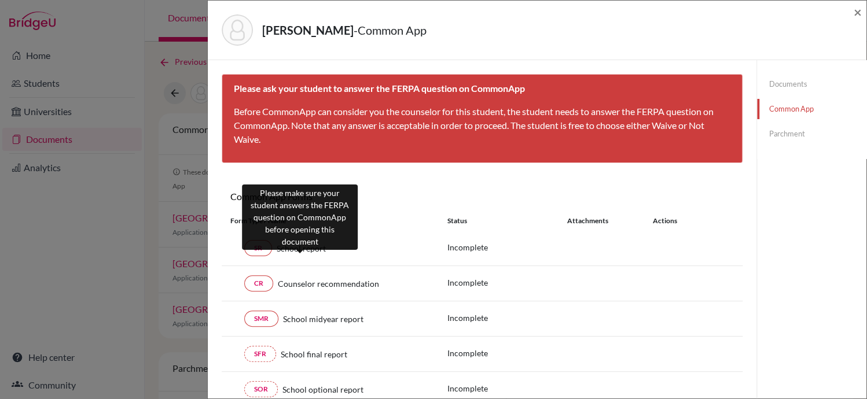
click at [301, 251] on span "School report" at bounding box center [301, 248] width 49 height 12
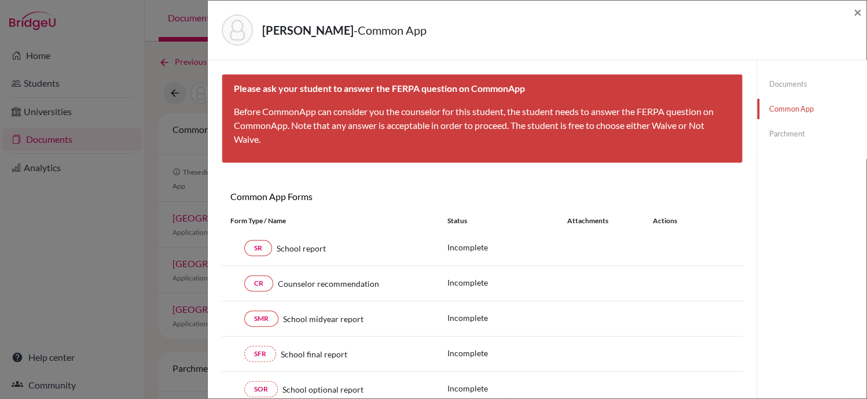
click at [292, 218] on div "Form Type / Name" at bounding box center [330, 221] width 217 height 10
click at [274, 248] on div "School report" at bounding box center [351, 248] width 158 height 12
click at [860, 10] on span "×" at bounding box center [857, 11] width 8 height 17
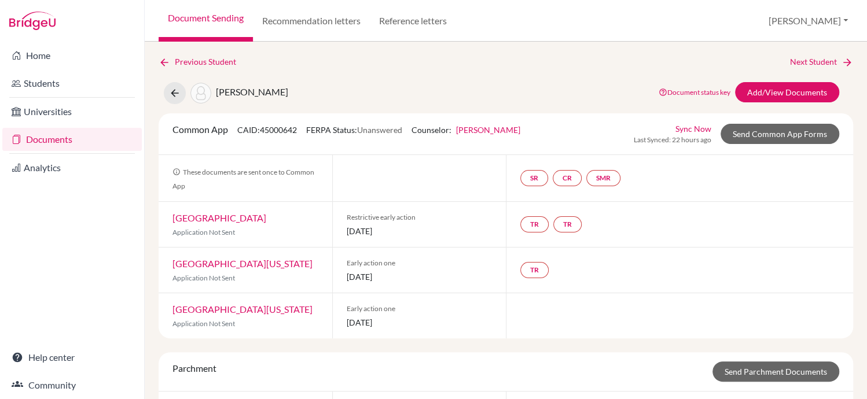
click at [62, 142] on link "Documents" at bounding box center [71, 139] width 139 height 23
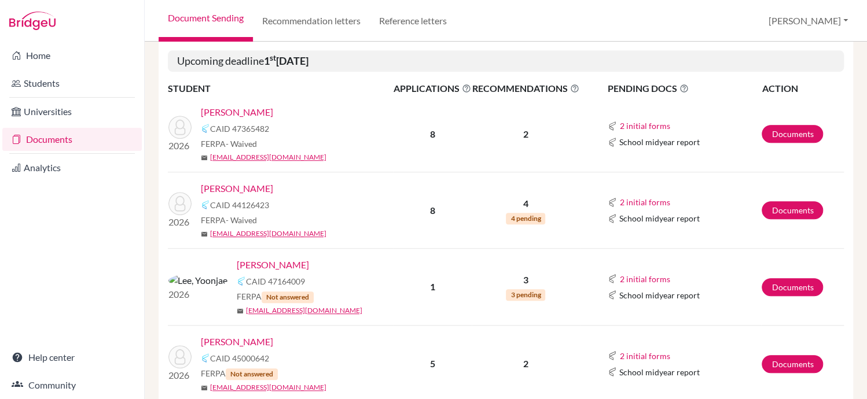
scroll to position [300, 0]
click at [789, 127] on link "Documents" at bounding box center [791, 135] width 61 height 18
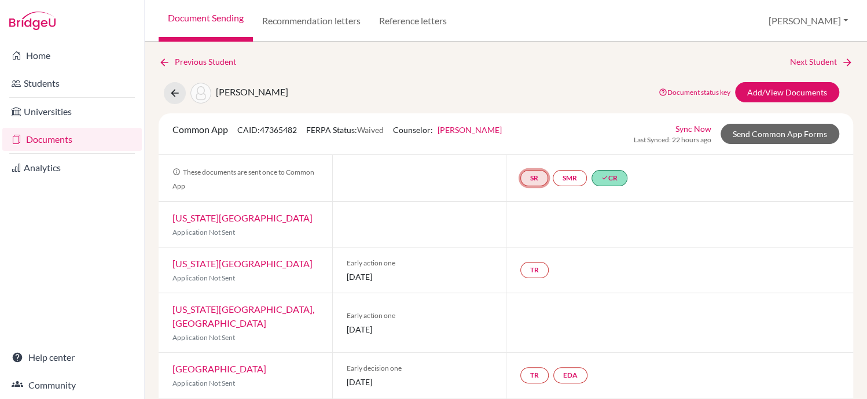
click at [534, 178] on link "SR" at bounding box center [534, 178] width 28 height 16
click at [519, 141] on link "School report" at bounding box center [534, 144] width 49 height 10
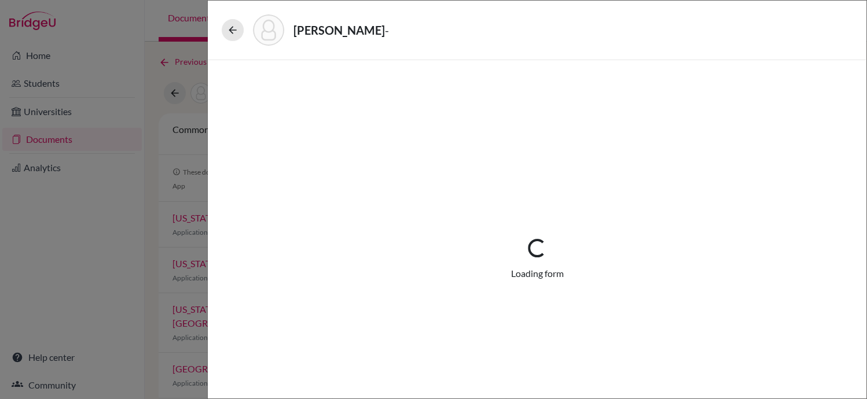
select select "2"
select select "688708"
select select "1"
select select "688713"
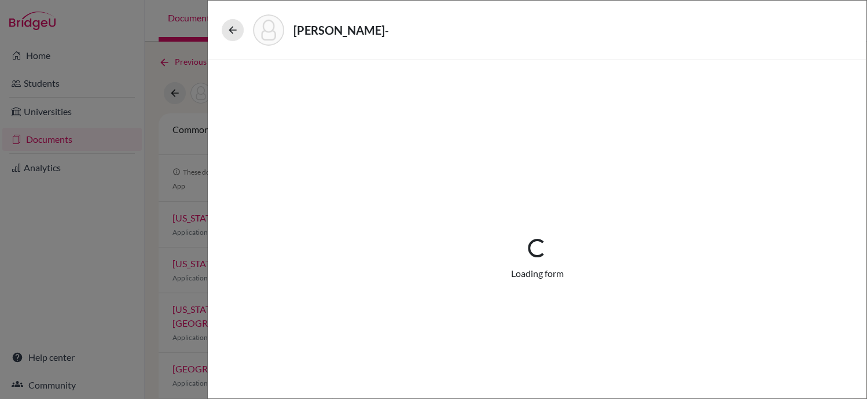
select select "0"
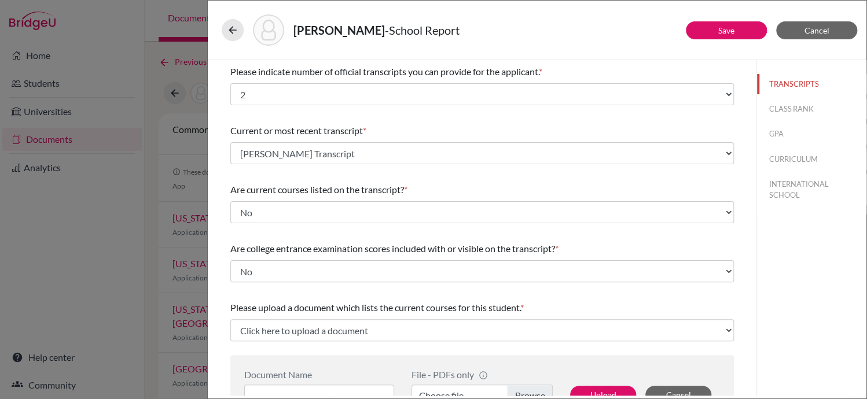
scroll to position [30, 0]
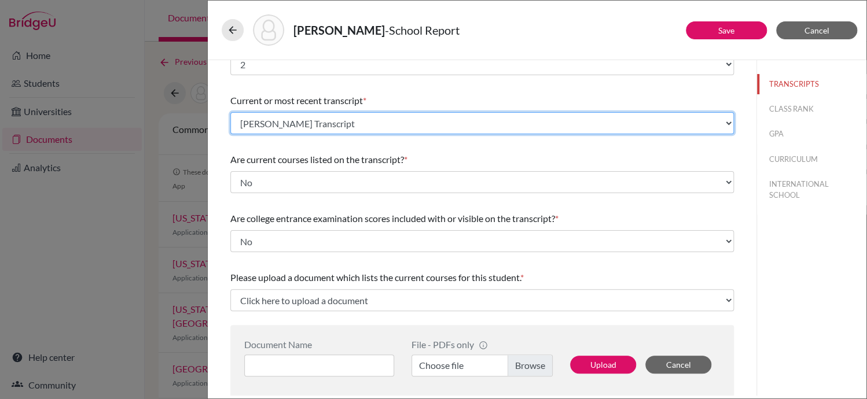
click at [299, 123] on select "Select existing document or upload a new one BROWN Kate Transcript BROWN Kate I…" at bounding box center [481, 123] width 503 height 22
click at [230, 112] on select "Select existing document or upload a new one BROWN Kate Transcript BROWN Kate I…" at bounding box center [481, 123] width 503 height 22
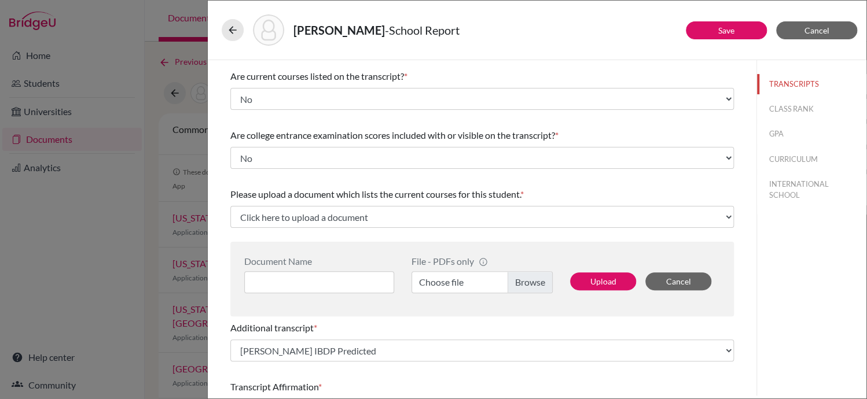
scroll to position [122, 0]
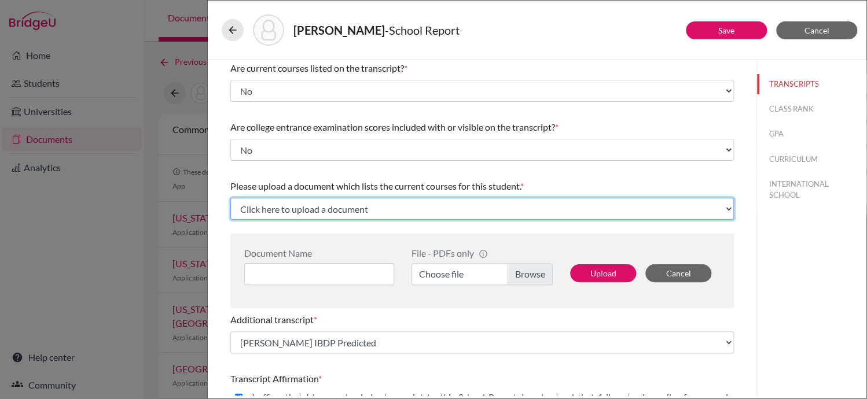
click at [717, 208] on select "Click here to upload a document Upload New File" at bounding box center [481, 209] width 503 height 22
select select "Upload New File"
click at [230, 198] on select "Click here to upload a document Upload New File" at bounding box center [481, 209] width 503 height 22
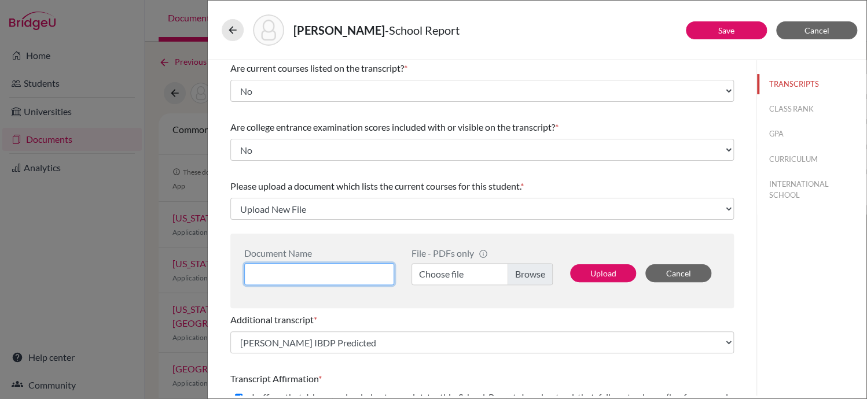
click at [372, 271] on input at bounding box center [319, 274] width 150 height 22
drag, startPoint x: 370, startPoint y: 264, endPoint x: 360, endPoint y: 252, distance: 16.0
click at [360, 252] on div "Document Name BROWN Kate" at bounding box center [323, 267] width 159 height 38
type input "BROWN Kate IBDP Predicted"
click at [520, 277] on label "Choose file" at bounding box center [481, 274] width 141 height 22
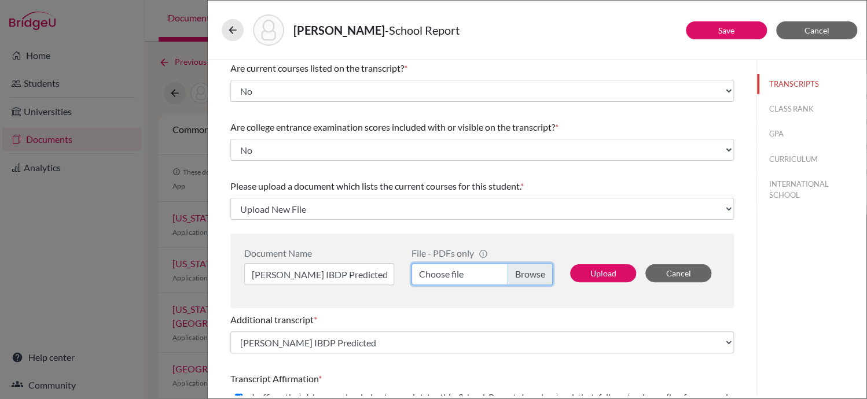
click at [520, 277] on input "Choose file" at bounding box center [481, 274] width 141 height 22
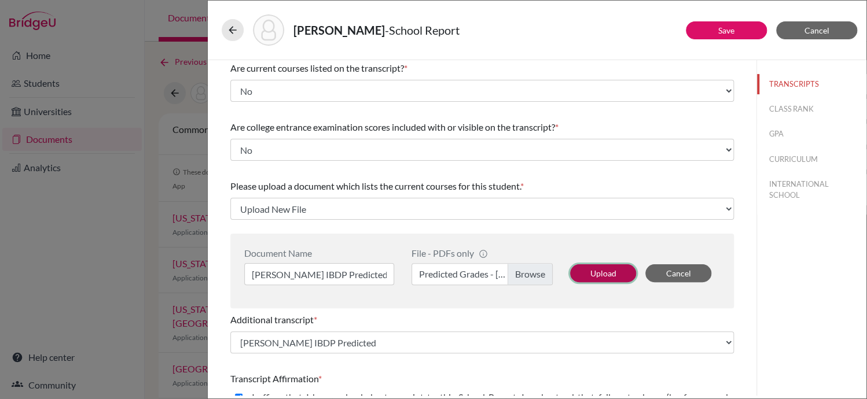
click at [595, 273] on button "Upload" at bounding box center [603, 273] width 66 height 18
select select "688738"
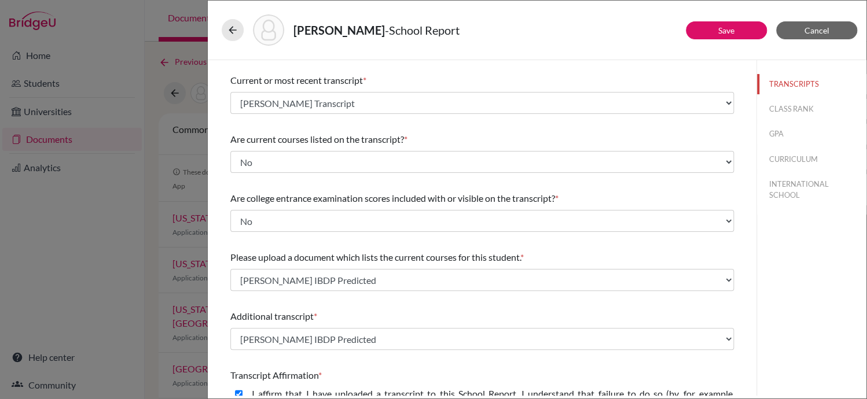
scroll to position [0, 0]
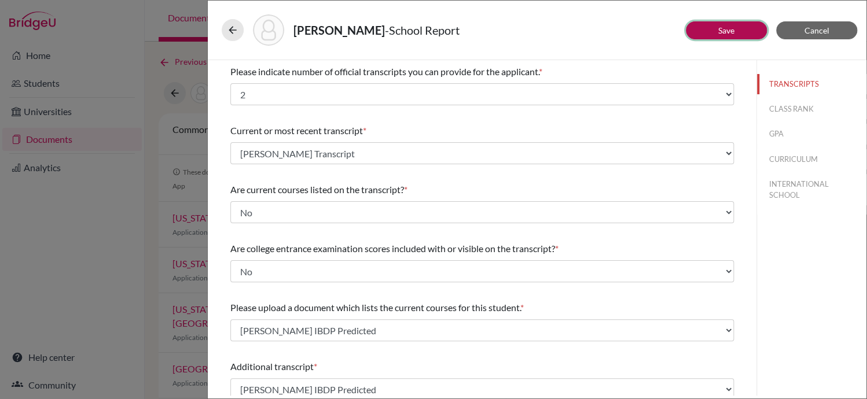
click at [724, 30] on link "Save" at bounding box center [726, 30] width 16 height 10
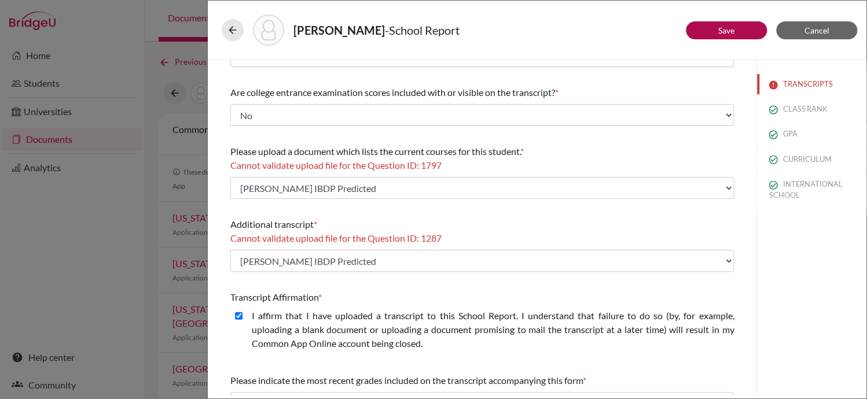
scroll to position [169, 0]
click at [222, 38] on div at bounding box center [233, 30] width 22 height 22
click at [228, 28] on icon at bounding box center [233, 30] width 12 height 12
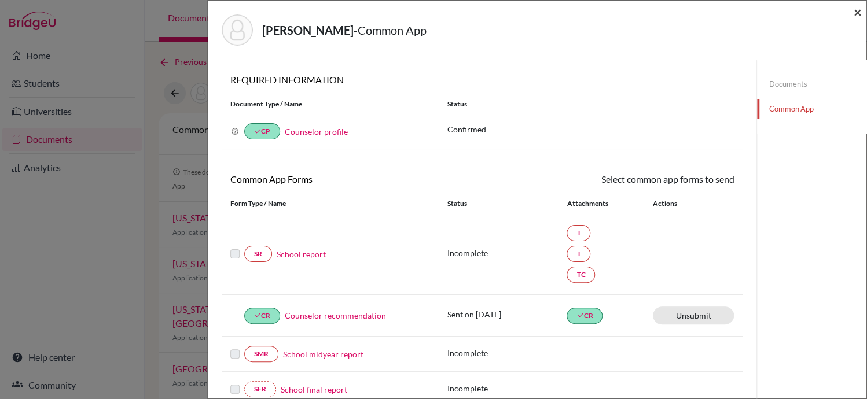
click at [859, 13] on span "×" at bounding box center [857, 11] width 8 height 17
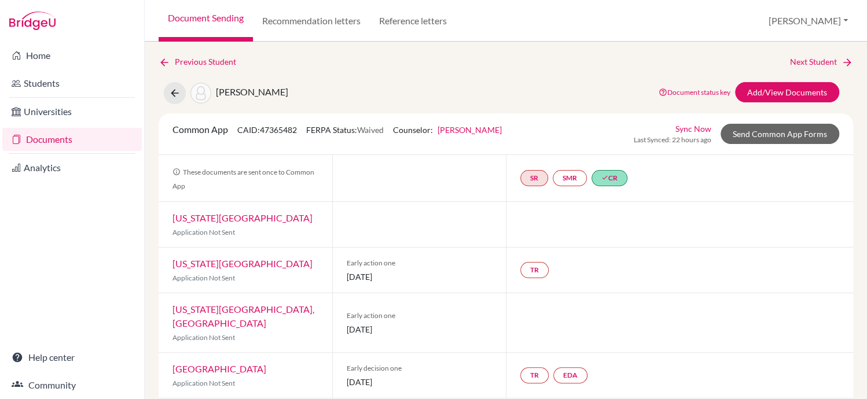
click at [42, 141] on link "Documents" at bounding box center [71, 139] width 139 height 23
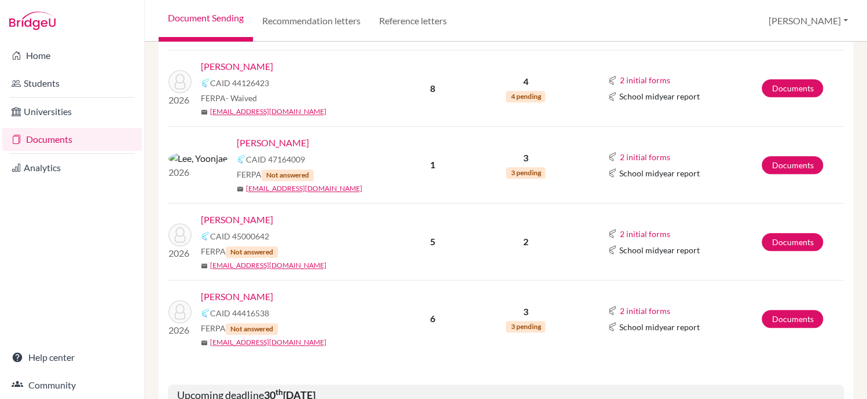
scroll to position [424, 0]
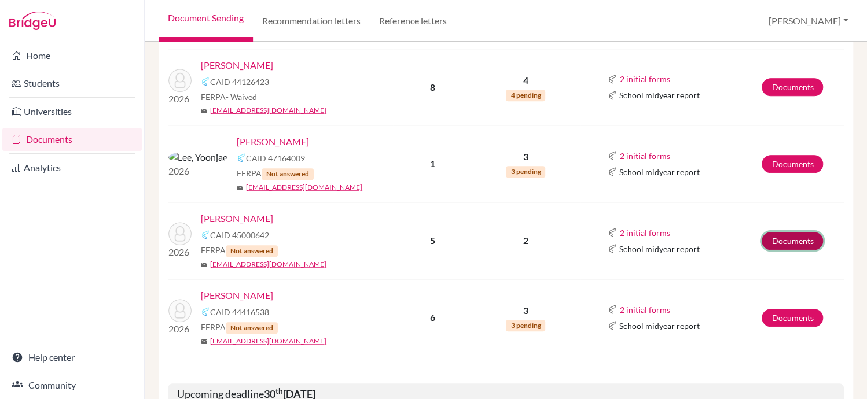
click at [774, 235] on link "Documents" at bounding box center [791, 241] width 61 height 18
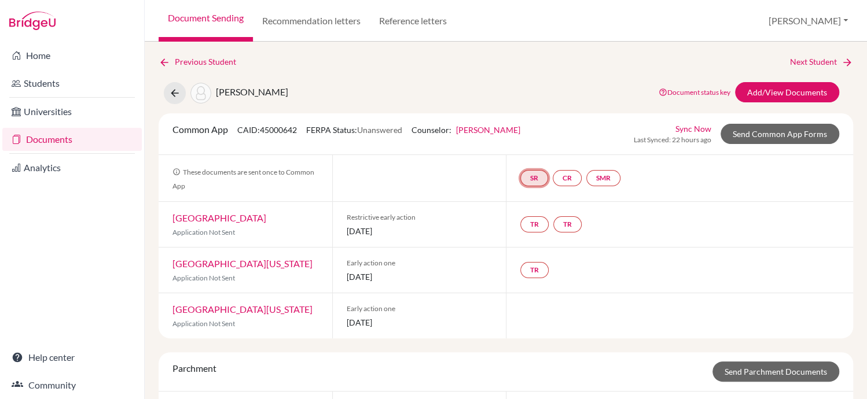
click at [524, 174] on link "SR" at bounding box center [534, 178] width 28 height 16
click at [529, 148] on div "School report Incomplete" at bounding box center [534, 149] width 54 height 23
click at [532, 119] on h3 "School report" at bounding box center [534, 122] width 68 height 21
click at [532, 183] on link "SR" at bounding box center [534, 178] width 28 height 16
click at [532, 183] on link "SR School report School report Incomplete" at bounding box center [534, 178] width 28 height 16
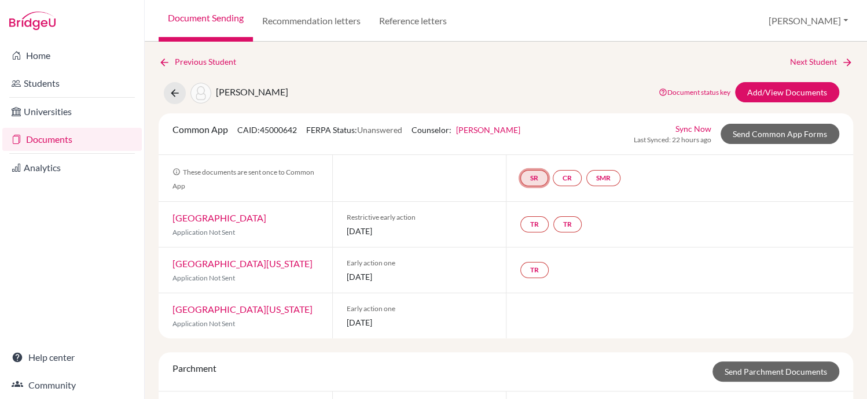
click at [532, 183] on link "SR School report School report Incomplete" at bounding box center [534, 178] width 28 height 16
click at [531, 149] on div "School report Incomplete" at bounding box center [534, 149] width 54 height 23
click at [755, 137] on link "Send Common App Forms" at bounding box center [779, 134] width 119 height 20
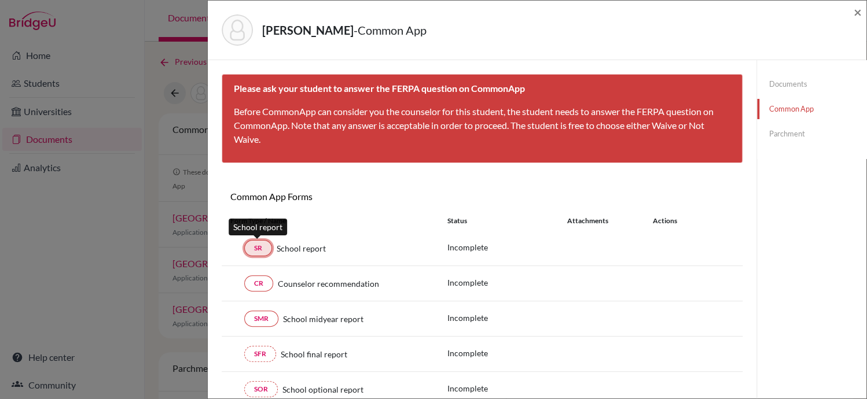
click at [253, 251] on link "SR" at bounding box center [258, 248] width 28 height 16
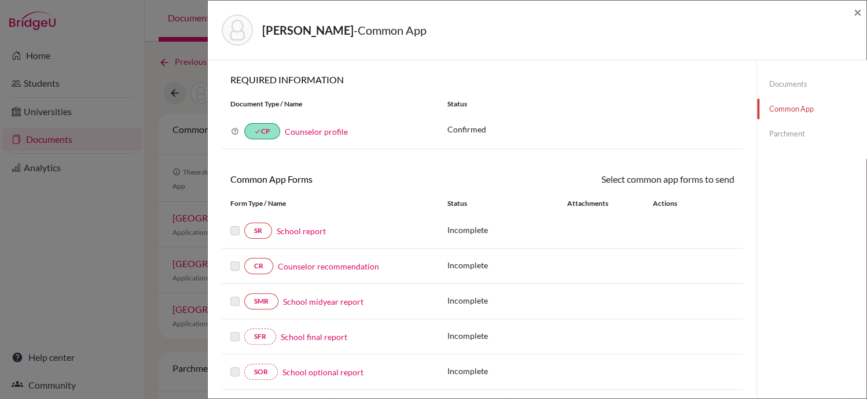
click at [294, 230] on link "School report" at bounding box center [301, 231] width 49 height 12
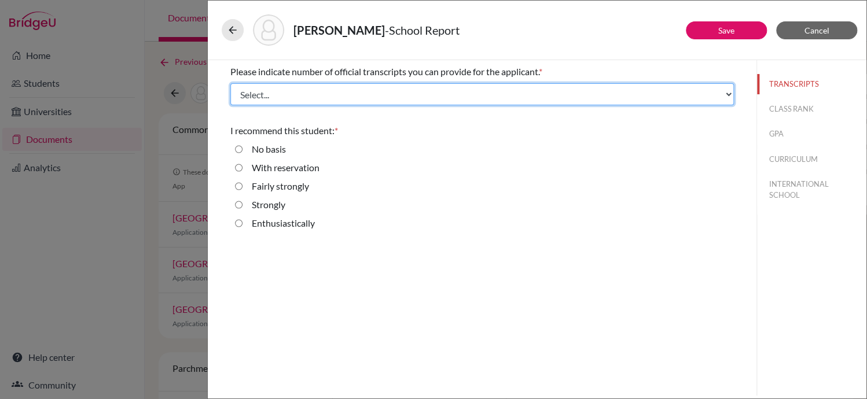
click at [727, 93] on select "Select... 1 2 3 4" at bounding box center [481, 94] width 503 height 22
select select "2"
click at [230, 83] on select "Select... 1 2 3 4" at bounding box center [481, 94] width 503 height 22
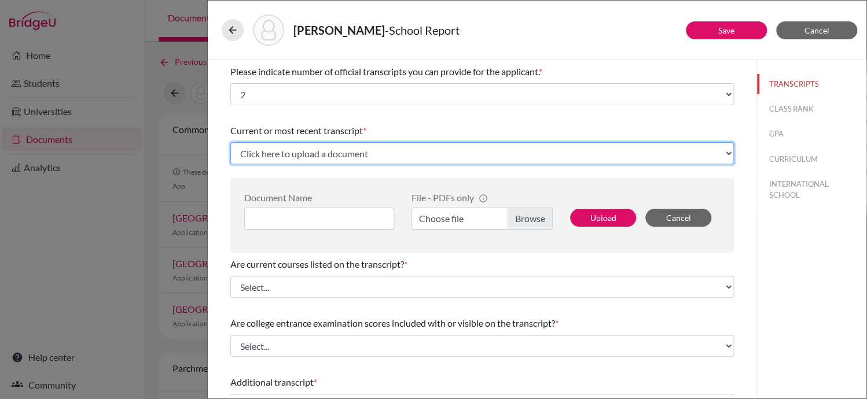
click at [697, 153] on select "Click here to upload a document Upload New File" at bounding box center [481, 153] width 503 height 22
click at [230, 142] on select "Click here to upload a document Upload New File" at bounding box center [481, 153] width 503 height 22
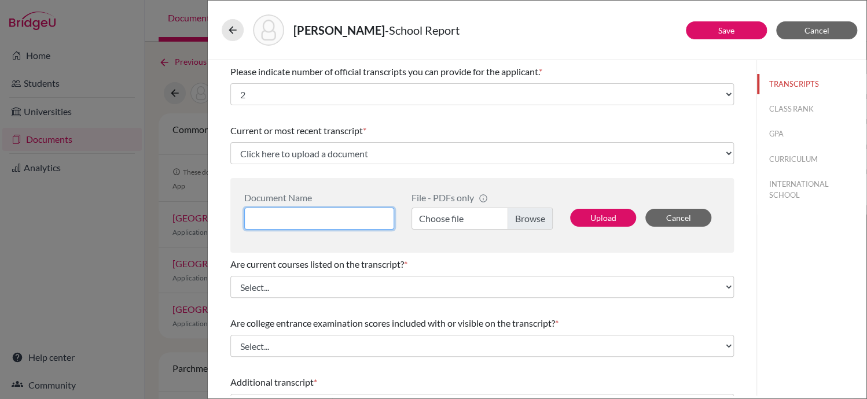
click at [376, 223] on input at bounding box center [319, 219] width 150 height 22
type input "SHINGU Yu Transcript"
click at [530, 217] on label "Choose file" at bounding box center [481, 219] width 141 height 22
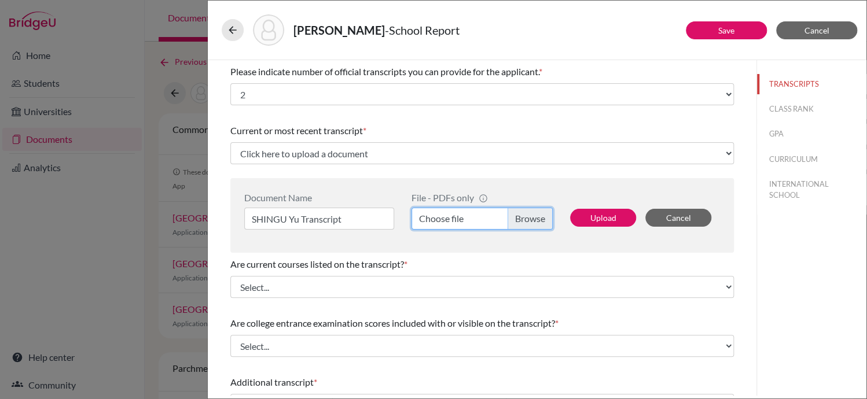
click at [530, 217] on input "Choose file" at bounding box center [481, 219] width 141 height 22
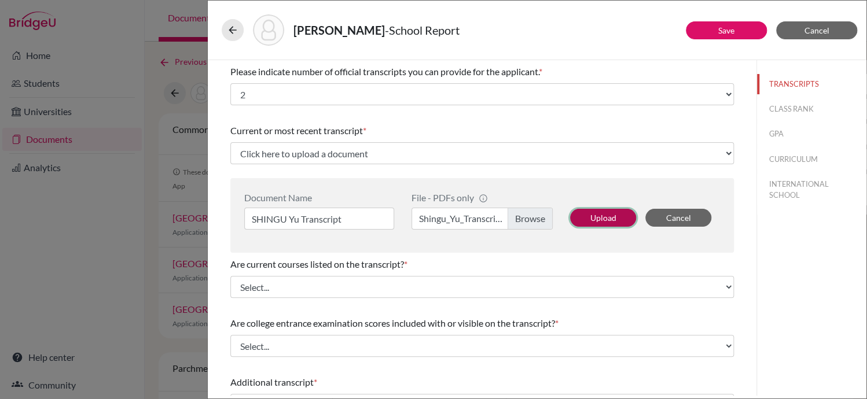
click at [595, 214] on button "Upload" at bounding box center [603, 218] width 66 height 18
select select "688742"
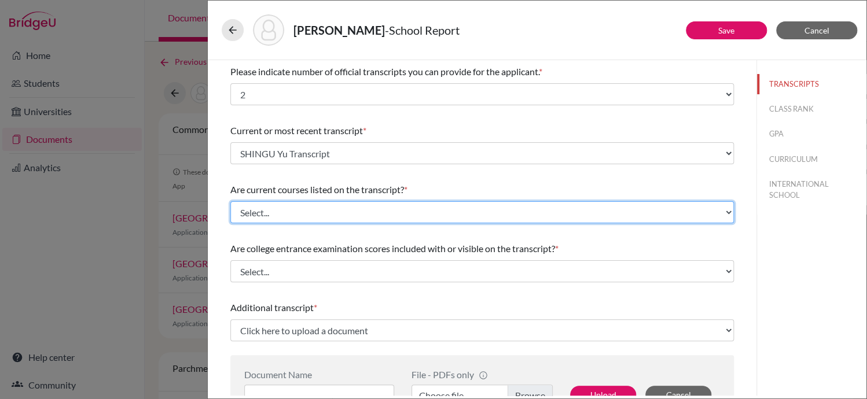
click at [720, 213] on select "Select... Yes No" at bounding box center [481, 212] width 503 height 22
select select "0"
click at [230, 201] on select "Select... Yes No" at bounding box center [481, 212] width 503 height 22
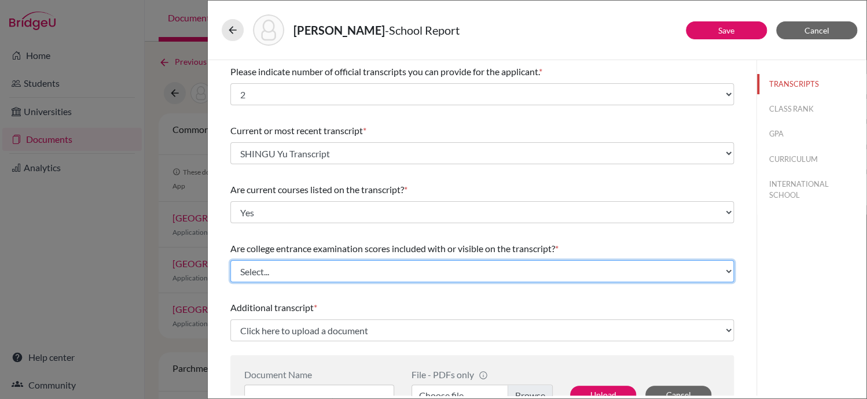
click at [709, 274] on select "Select... Yes No" at bounding box center [481, 271] width 503 height 22
select select "1"
click at [230, 260] on select "Select... Yes No" at bounding box center [481, 271] width 503 height 22
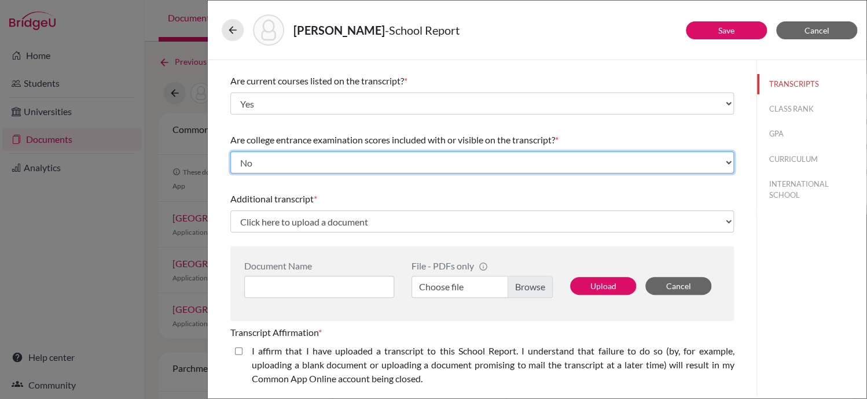
scroll to position [122, 0]
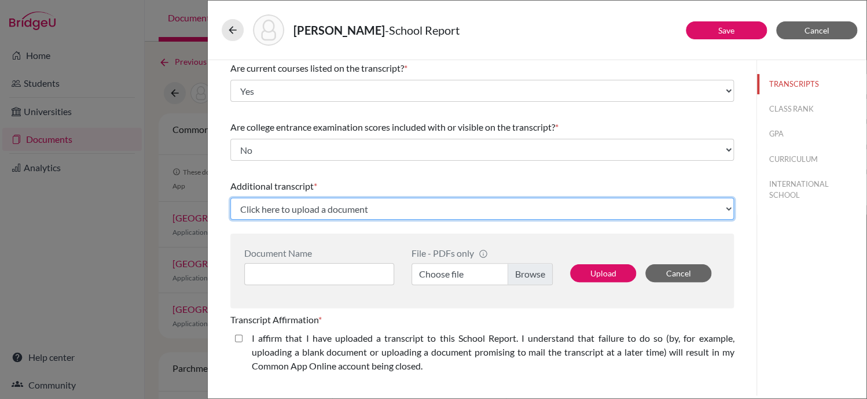
click at [719, 211] on select "Click here to upload a document Upload New File" at bounding box center [481, 209] width 503 height 22
select select "Upload New File"
click at [230, 198] on select "Click here to upload a document Upload New File" at bounding box center [481, 209] width 503 height 22
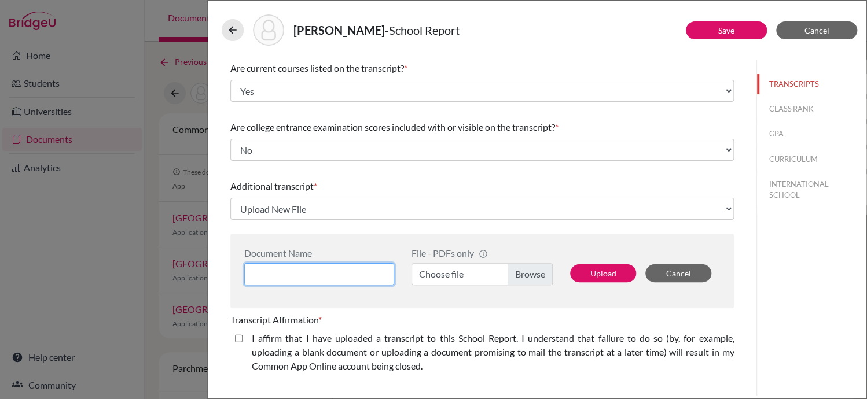
click at [377, 272] on input at bounding box center [319, 274] width 150 height 22
type input "SHINGU Yu IBDP Predicted"
click at [521, 279] on label "Choose file" at bounding box center [481, 274] width 141 height 22
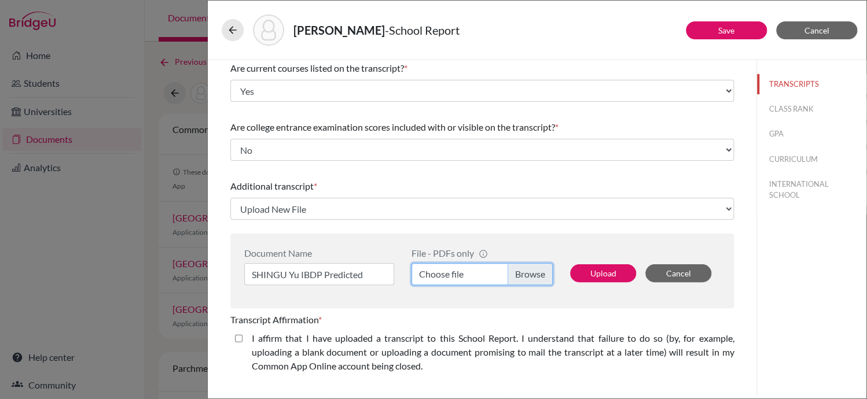
click at [521, 279] on input "Choose file" at bounding box center [481, 274] width 141 height 22
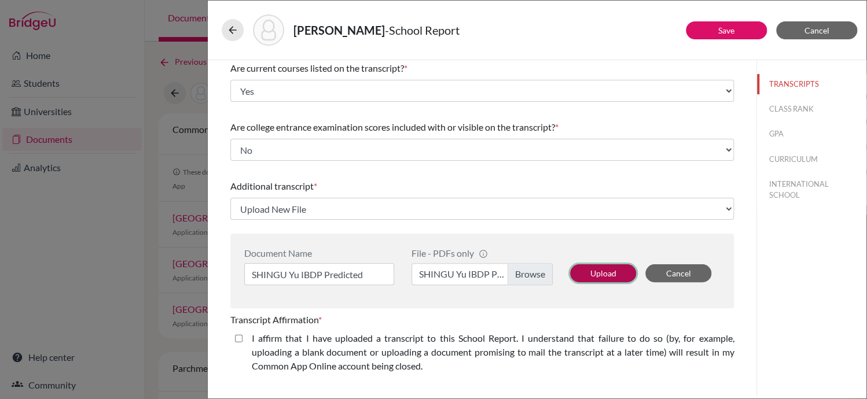
click at [597, 275] on button "Upload" at bounding box center [603, 273] width 66 height 18
select select "688743"
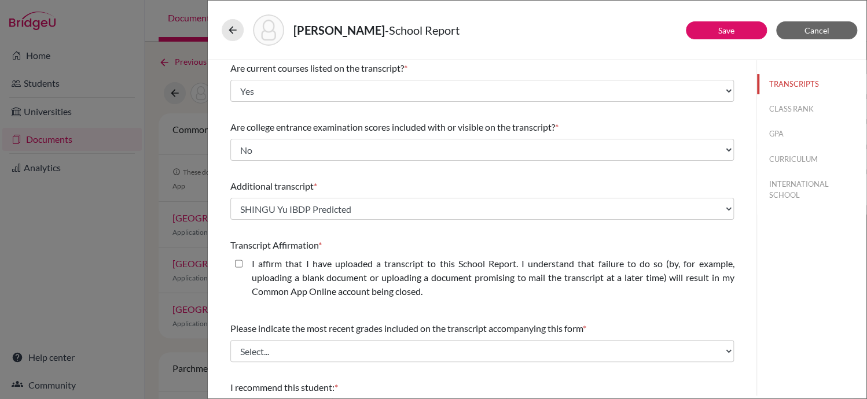
drag, startPoint x: 322, startPoint y: 363, endPoint x: 287, endPoint y: 282, distance: 88.4
click at [287, 282] on div "Please indicate number of official transcripts you can provide for the applican…" at bounding box center [481, 218] width 503 height 558
click at [235, 260] on closed\ "I affirm that I have uploaded a transcript to this School Report. I understand …" at bounding box center [239, 264] width 8 height 14
checkbox closed\ "true"
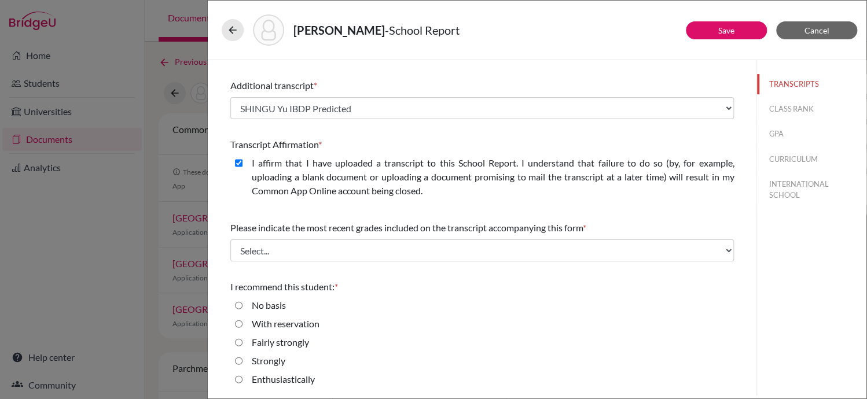
click at [619, 278] on div "I recommend this student: * No basis With reservation Fairly strongly Strongly …" at bounding box center [481, 335] width 503 height 120
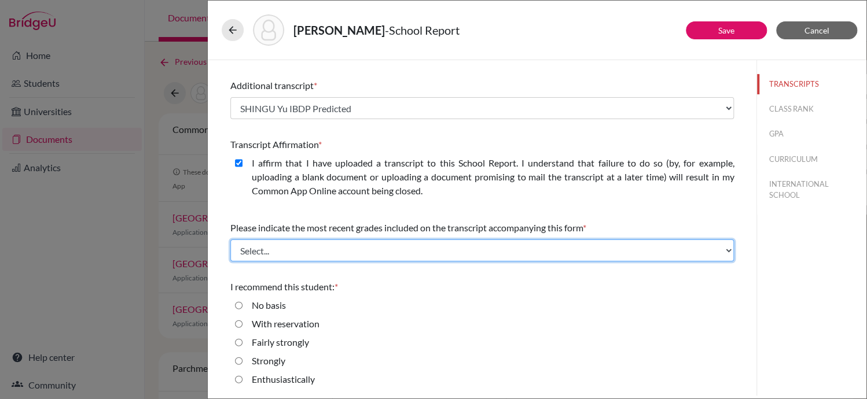
click at [717, 248] on select "Select... Final junior year grades 1st Quarter senior year grades 2nd Quarter/1…" at bounding box center [481, 251] width 503 height 22
select select "0"
click at [230, 240] on select "Select... Final junior year grades 1st Quarter senior year grades 2nd Quarter/1…" at bounding box center [481, 251] width 503 height 22
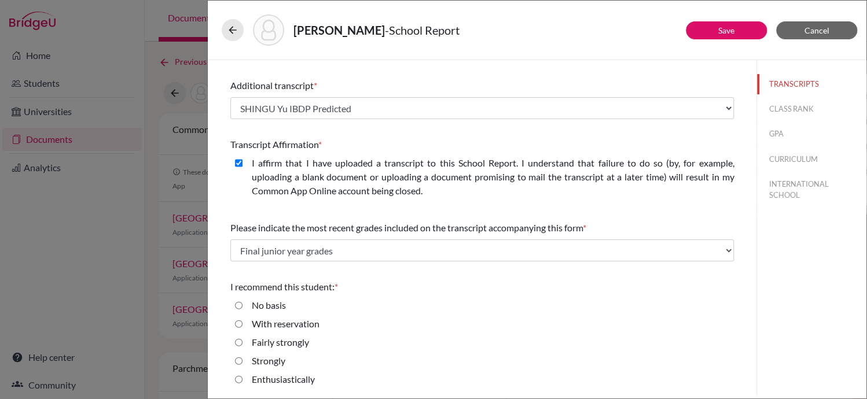
click at [237, 381] on input "Enthusiastically" at bounding box center [239, 380] width 8 height 14
radio input "true"
click at [727, 28] on link "Save" at bounding box center [726, 30] width 16 height 10
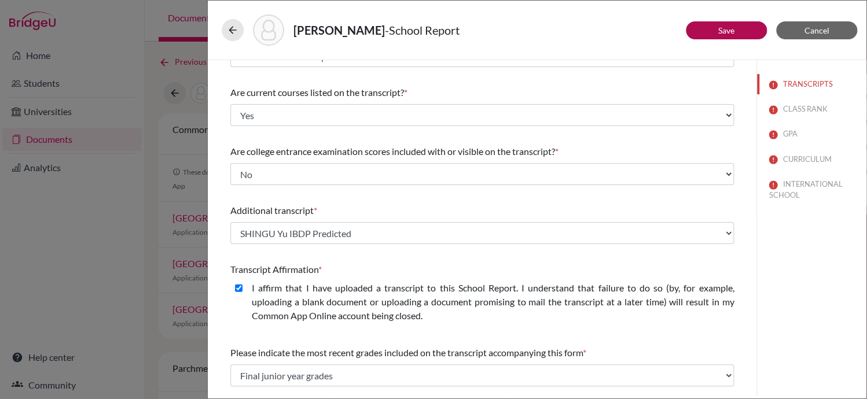
scroll to position [0, 0]
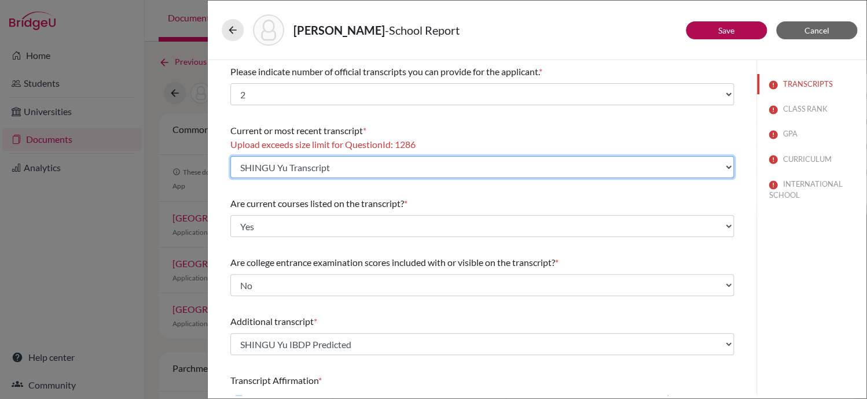
click at [719, 167] on select "Select existing document or upload a new one SHINGU Yu Transcript Upload New Fi…" at bounding box center [481, 167] width 503 height 22
select select "Upload New File"
click at [230, 156] on select "Select existing document or upload a new one SHINGU Yu Transcript Upload New Fi…" at bounding box center [481, 167] width 503 height 22
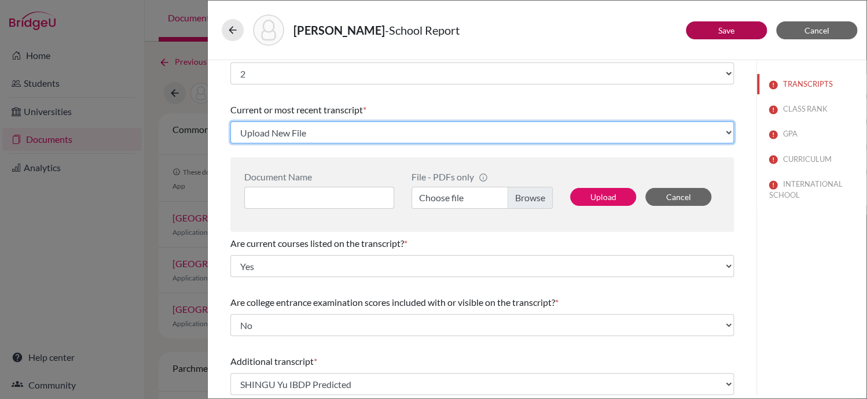
scroll to position [30, 0]
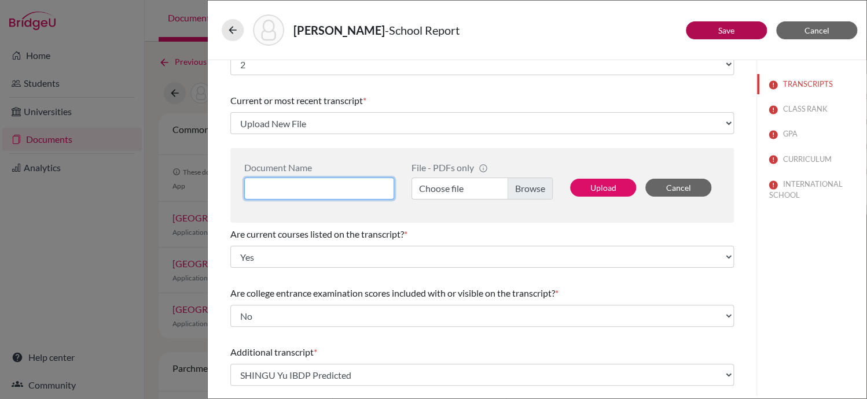
click at [345, 186] on input at bounding box center [319, 189] width 150 height 22
type input "SHINGU Yu Transcript"
click at [527, 193] on label "Choose file" at bounding box center [481, 189] width 141 height 22
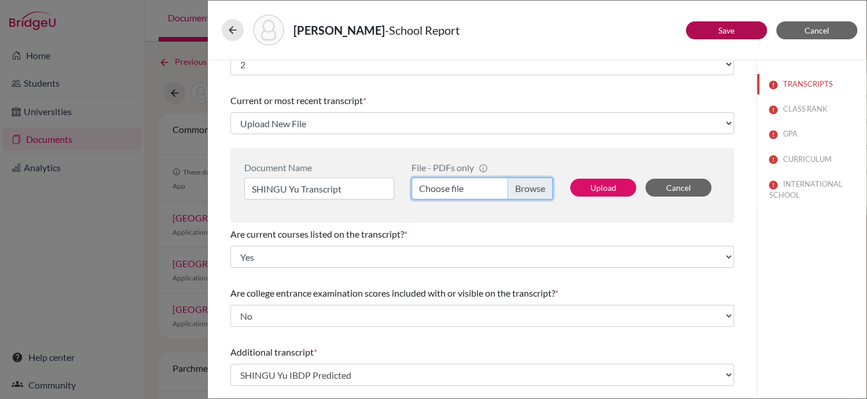
click at [527, 193] on input "Choose file" at bounding box center [481, 189] width 141 height 22
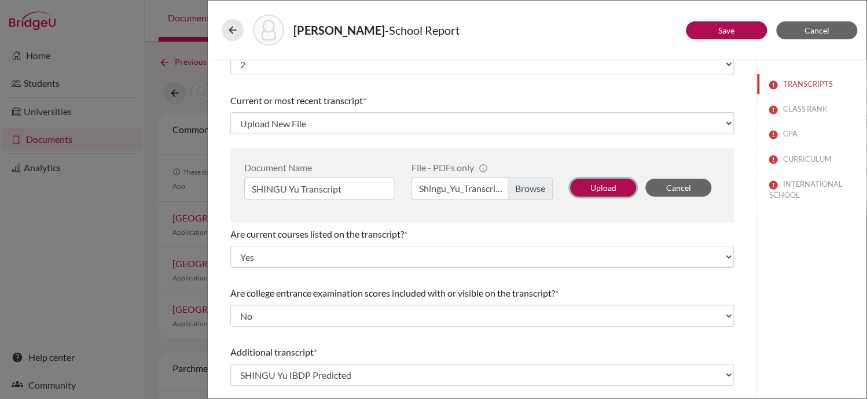
click at [596, 184] on button "Upload" at bounding box center [603, 188] width 66 height 18
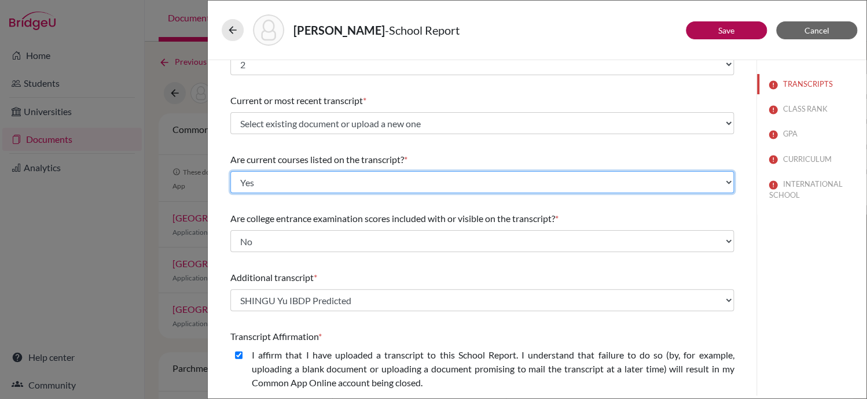
click at [605, 189] on select "Select... Yes No" at bounding box center [481, 182] width 503 height 22
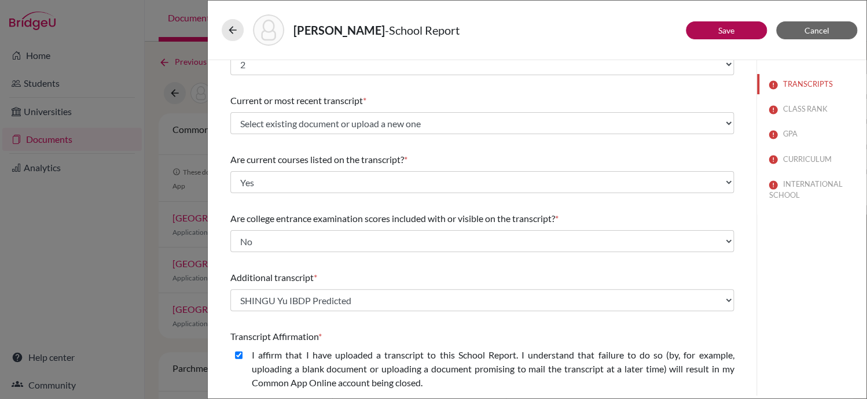
click at [613, 140] on div "Please indicate number of official transcripts you can provide for the applican…" at bounding box center [481, 309] width 503 height 558
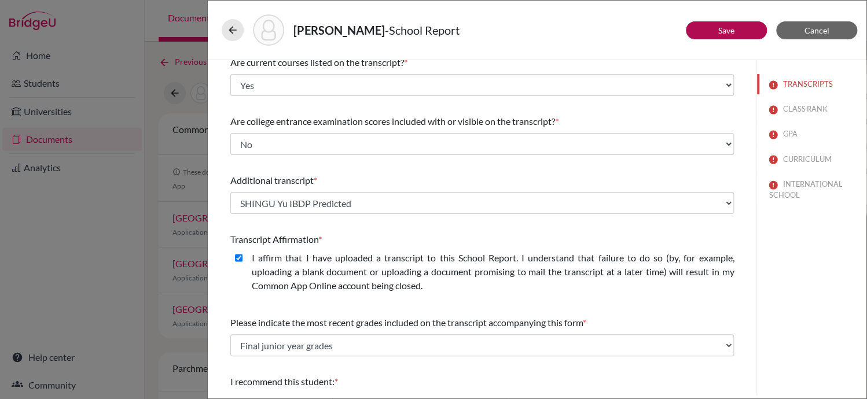
scroll to position [0, 0]
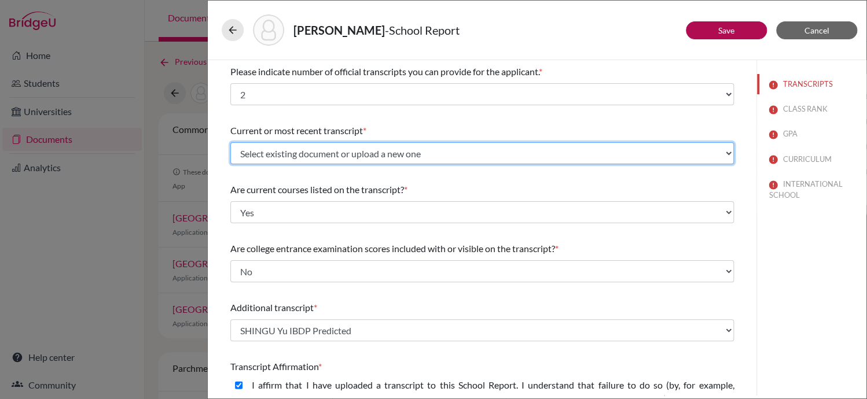
click at [719, 152] on select "Select existing document or upload a new one SHINGU Yu Transcript SHINGU Yu Tra…" at bounding box center [481, 153] width 503 height 22
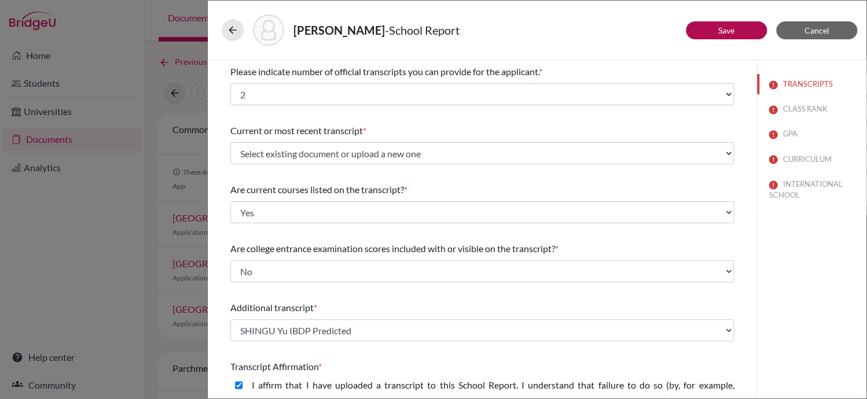
click at [684, 243] on div "Are college entrance examination scores included with or visible on the transcr…" at bounding box center [481, 249] width 503 height 14
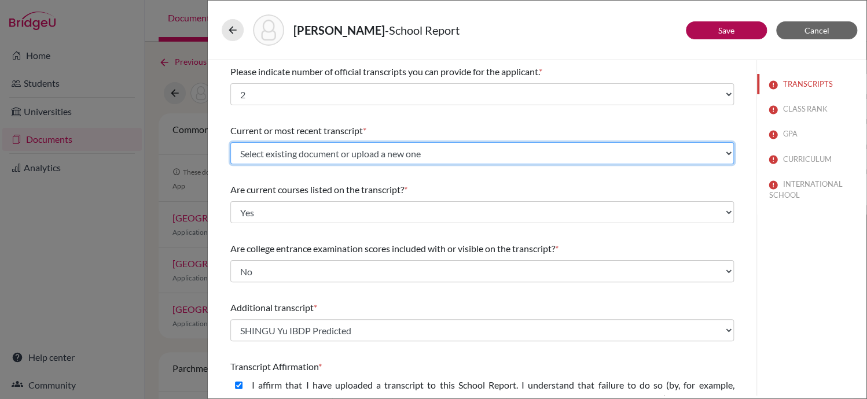
click at [716, 154] on select "Select existing document or upload a new one SHINGU Yu Transcript SHINGU Yu Tra…" at bounding box center [481, 153] width 503 height 22
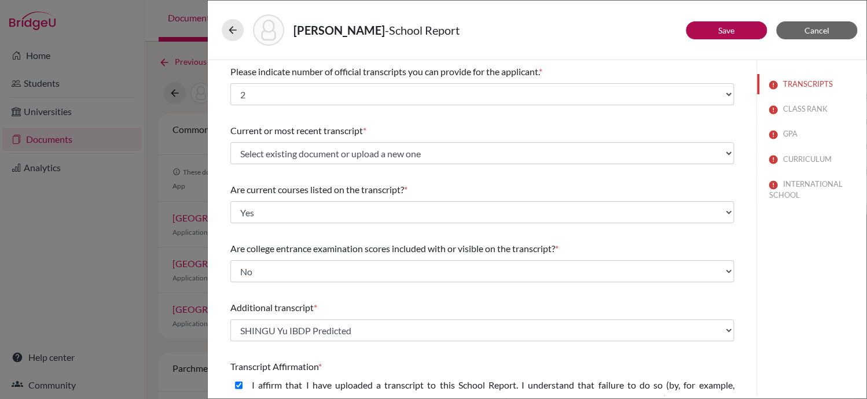
click at [689, 242] on div "Are college entrance examination scores included with or visible on the transcr…" at bounding box center [481, 249] width 503 height 14
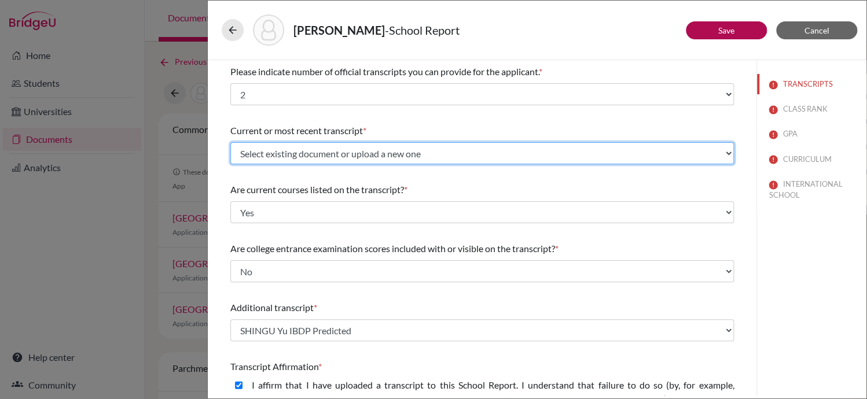
click at [713, 150] on select "Select existing document or upload a new one SHINGU Yu Transcript SHINGU Yu Tra…" at bounding box center [481, 153] width 503 height 22
select select "Upload New File"
click at [230, 142] on select "Select existing document or upload a new one SHINGU Yu Transcript SHINGU Yu Tra…" at bounding box center [481, 153] width 503 height 22
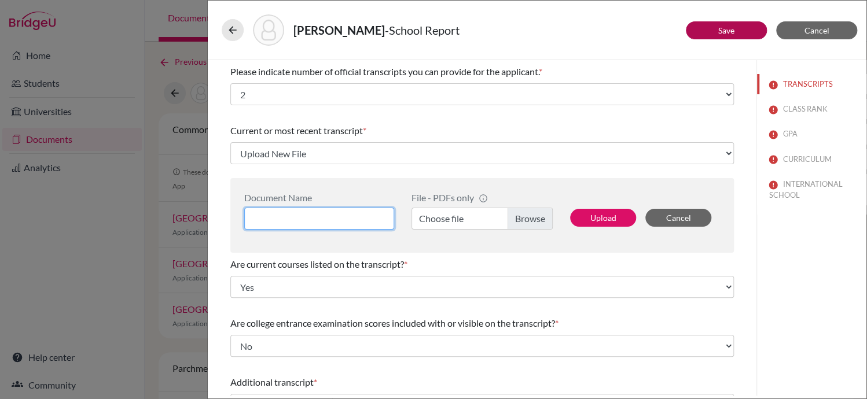
click at [370, 213] on input at bounding box center [319, 219] width 150 height 22
type input "SHINGU Yu Transcript Compressed"
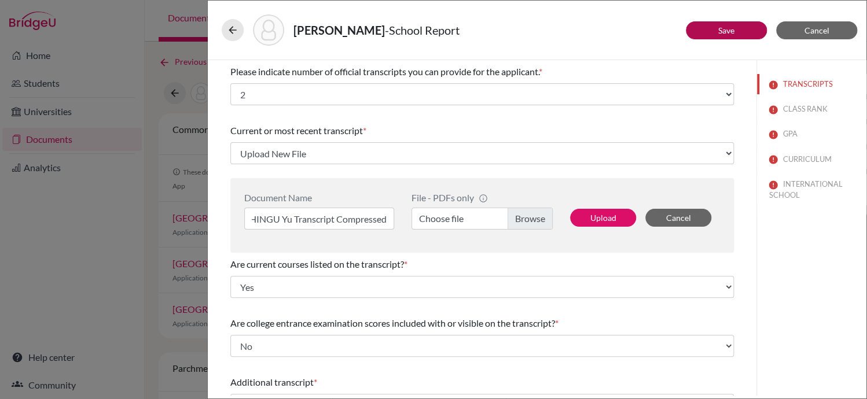
scroll to position [0, 0]
click at [529, 216] on label "Choose file" at bounding box center [481, 219] width 141 height 22
click at [529, 216] on input "Choose file" at bounding box center [481, 219] width 141 height 22
click at [612, 219] on button "Upload" at bounding box center [603, 218] width 66 height 18
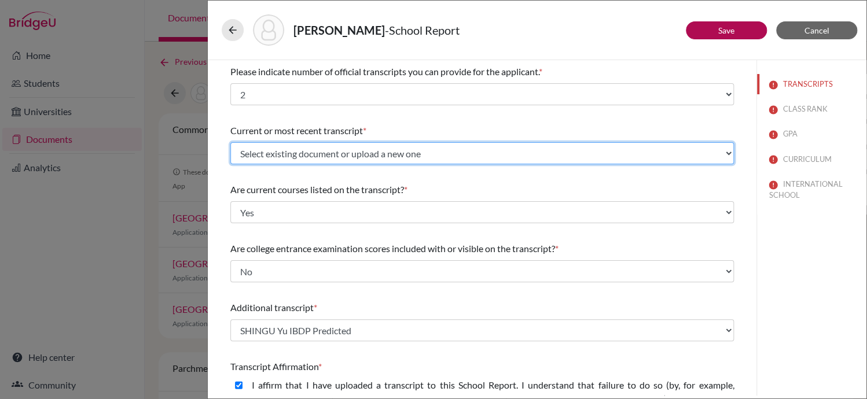
click at [671, 150] on select "Select existing document or upload a new one SHINGU Yu Transcript Compressed SH…" at bounding box center [481, 153] width 503 height 22
select select "688751"
click at [230, 142] on select "Select existing document or upload a new one SHINGU Yu Transcript Compressed SH…" at bounding box center [481, 153] width 503 height 22
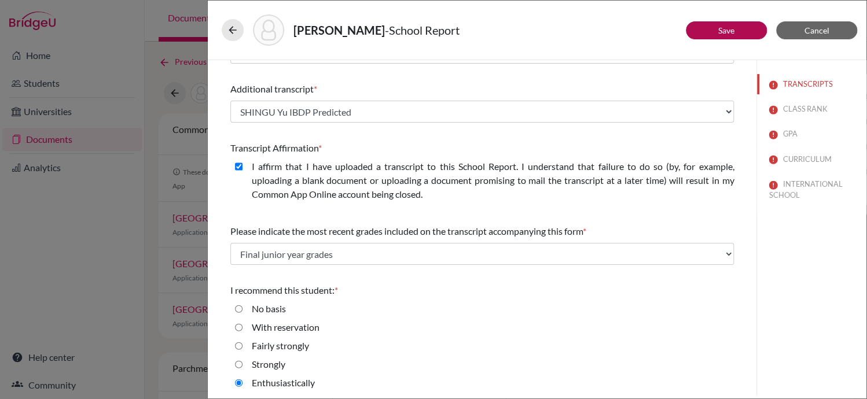
scroll to position [222, 0]
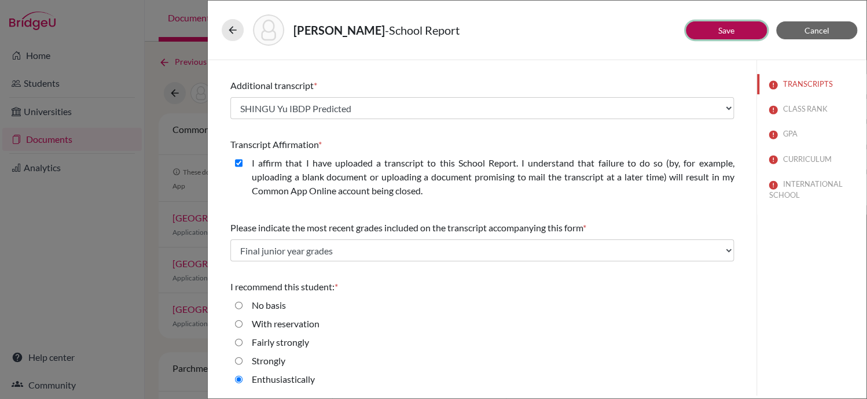
click at [722, 25] on link "Save" at bounding box center [726, 30] width 16 height 10
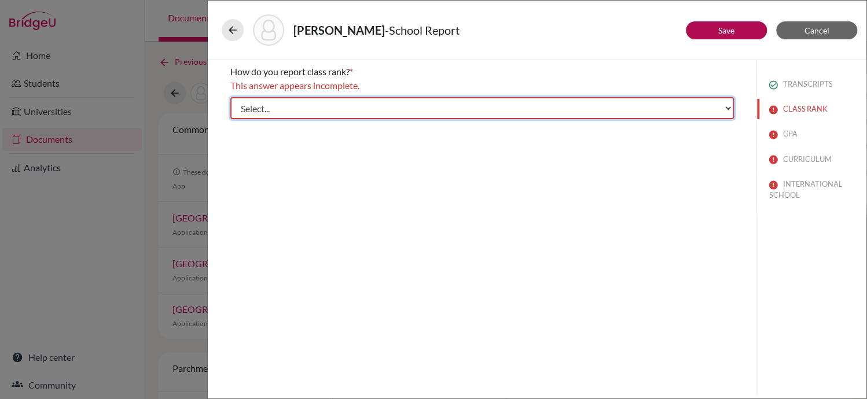
click at [727, 112] on select "Select... Exact Decile Quintile Quartile None" at bounding box center [481, 108] width 503 height 22
select select "5"
click at [230, 97] on select "Select... Exact Decile Quintile Quartile None" at bounding box center [481, 108] width 503 height 22
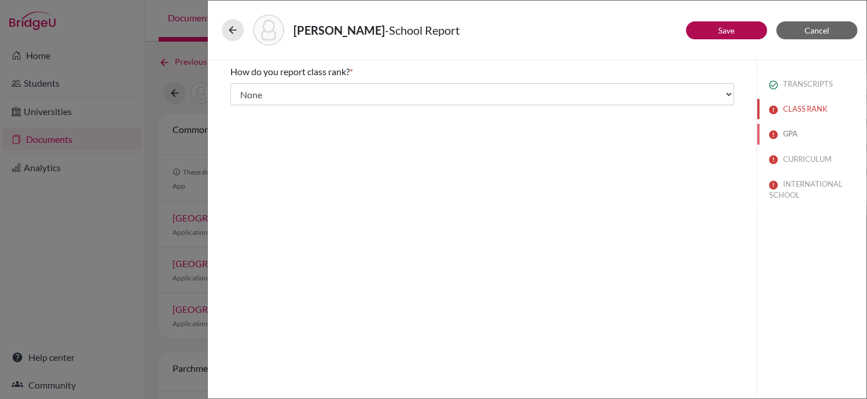
click at [782, 135] on button "GPA" at bounding box center [811, 134] width 109 height 20
click at [791, 109] on button "CLASS RANK" at bounding box center [811, 109] width 109 height 20
select select "5"
click at [731, 27] on link "Save" at bounding box center [726, 30] width 16 height 10
click at [240, 123] on input "No" at bounding box center [239, 123] width 8 height 14
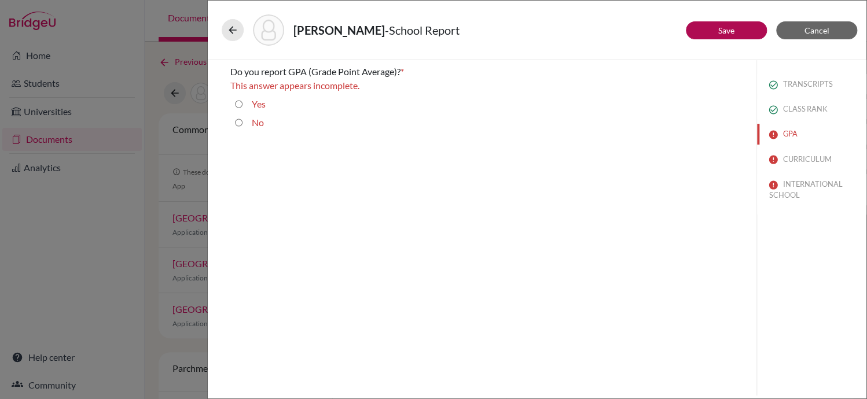
radio input "true"
click at [719, 30] on link "Save" at bounding box center [726, 30] width 16 height 10
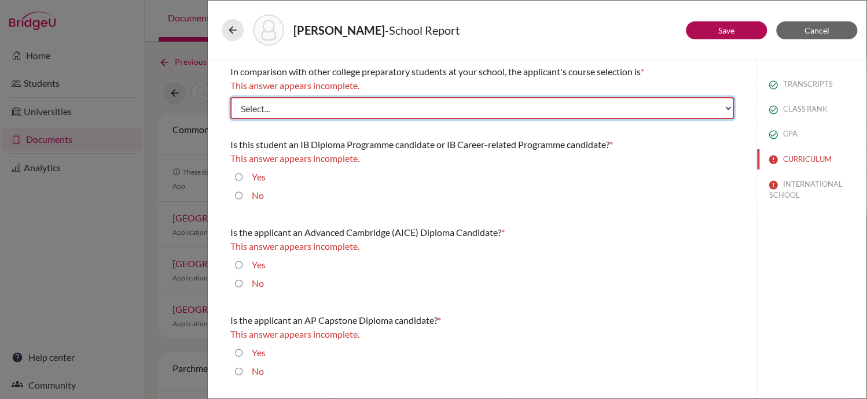
click at [728, 111] on select "Select... Less than demanding Average Demanding Very demanding Most demanding P…" at bounding box center [481, 108] width 503 height 22
select select "4"
click at [230, 97] on select "Select... Less than demanding Average Demanding Very demanding Most demanding P…" at bounding box center [481, 108] width 503 height 22
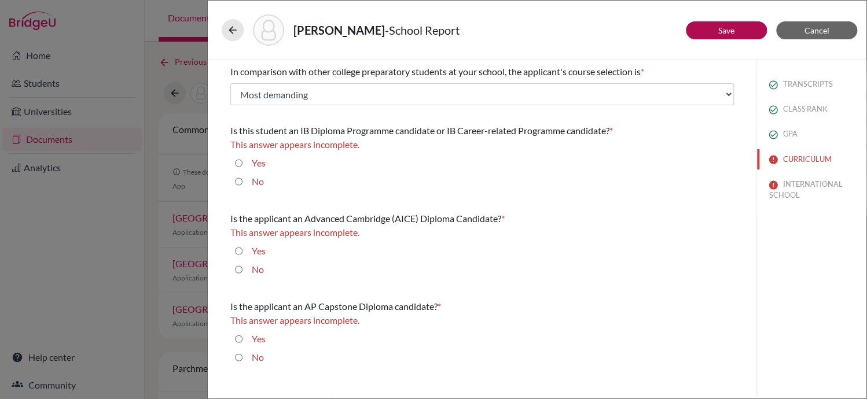
click at [236, 160] on input "Yes" at bounding box center [239, 163] width 8 height 14
radio input "true"
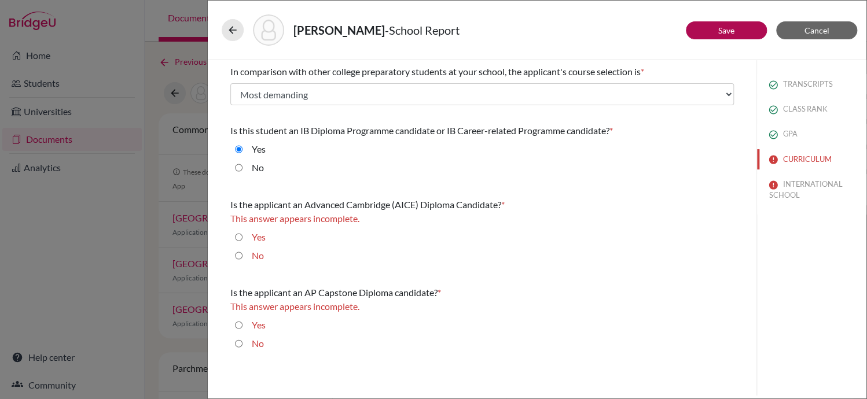
click at [236, 255] on input "No" at bounding box center [239, 256] width 8 height 14
radio input "true"
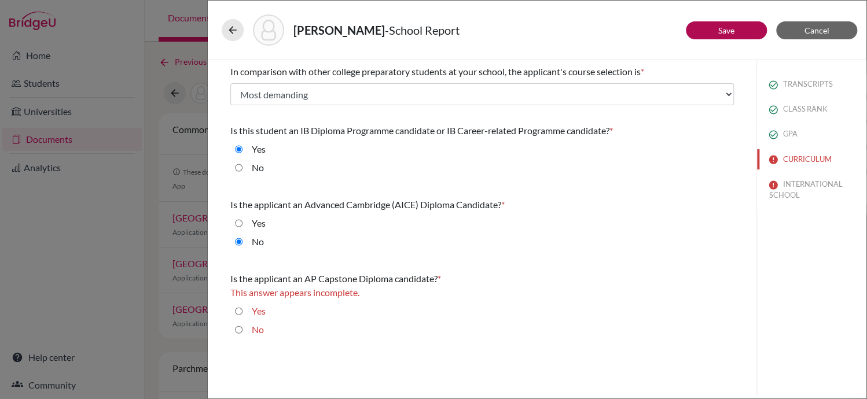
click at [238, 330] on input "No" at bounding box center [239, 330] width 8 height 14
radio input "true"
click at [731, 30] on link "Save" at bounding box center [726, 30] width 16 height 10
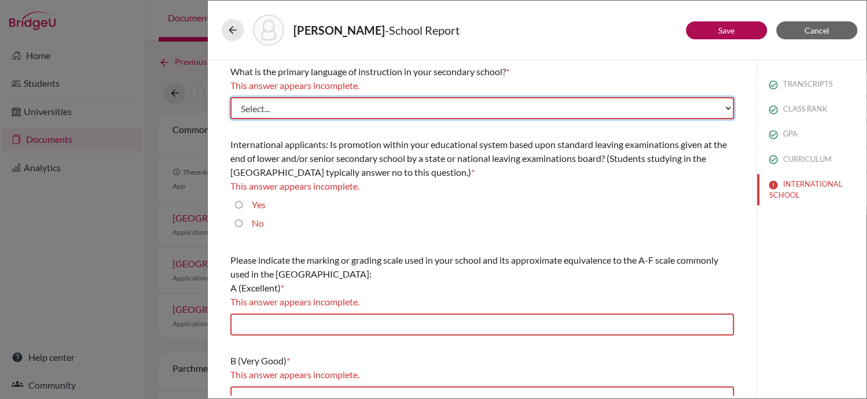
click at [721, 105] on select "Select... Albanian Arabic Armenian Assamese Azerbaijani Belarusian Bengali Bulg…" at bounding box center [481, 108] width 503 height 22
select select "14"
click at [230, 97] on select "Select... Albanian Arabic Armenian Assamese Azerbaijani Belarusian Bengali Bulg…" at bounding box center [481, 108] width 503 height 22
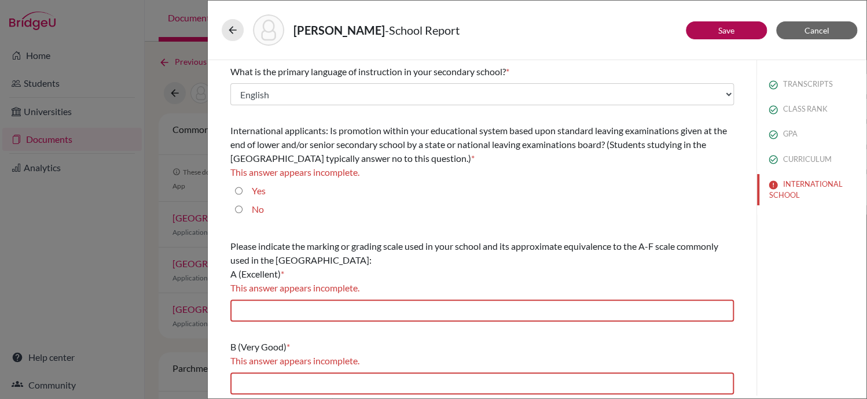
click at [238, 207] on input "No" at bounding box center [239, 210] width 8 height 14
radio input "true"
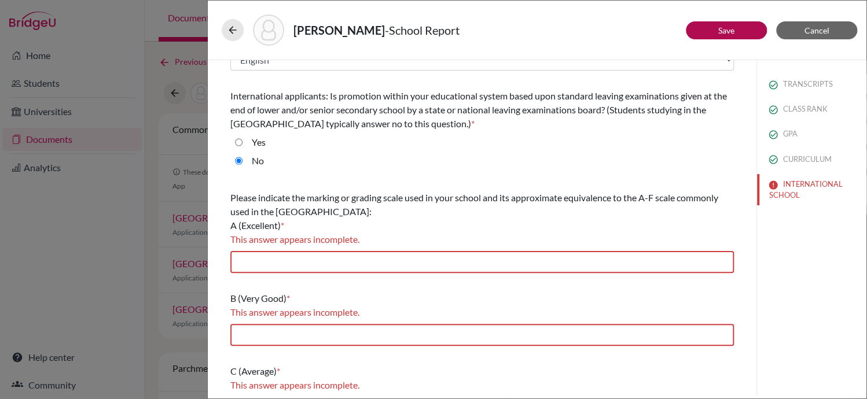
scroll to position [36, 0]
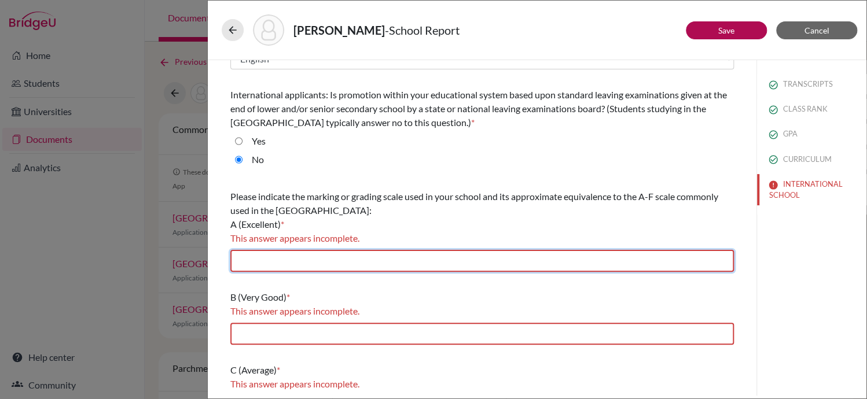
click at [340, 262] on input "text" at bounding box center [481, 261] width 503 height 22
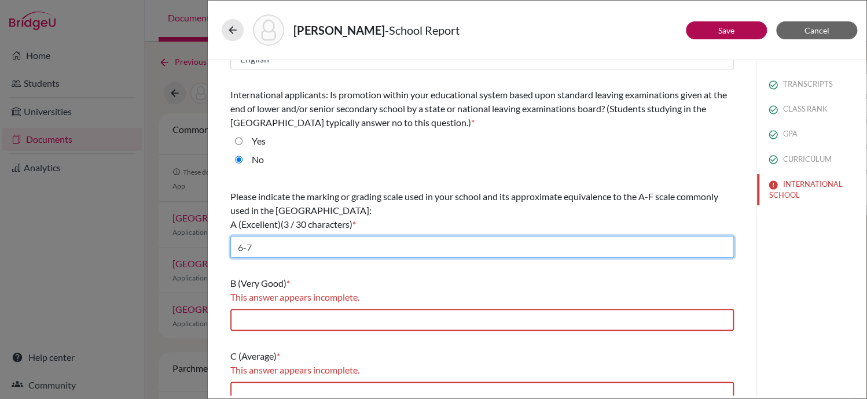
type input "6-7"
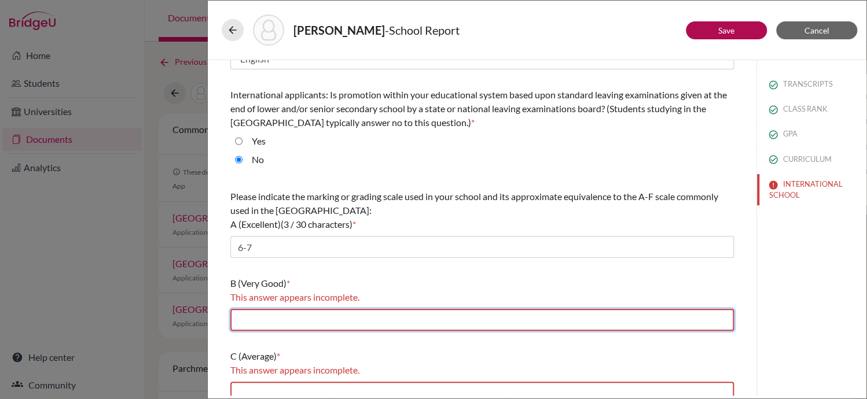
click at [347, 323] on input "text" at bounding box center [481, 320] width 503 height 22
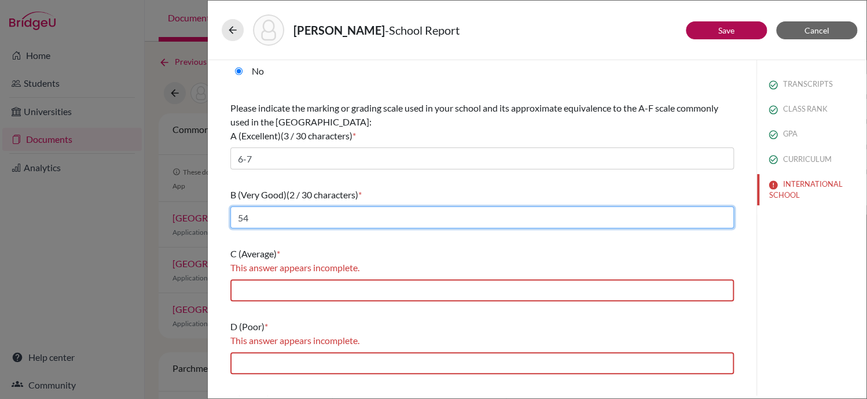
scroll to position [124, 0]
type input "5"
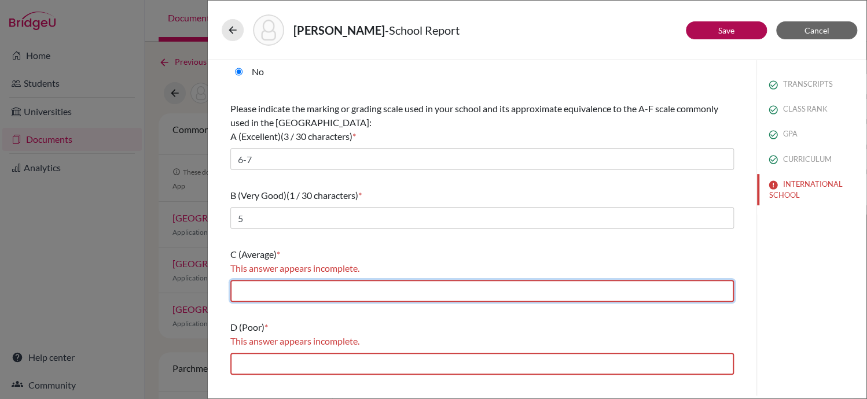
click at [402, 291] on input "text" at bounding box center [481, 291] width 503 height 22
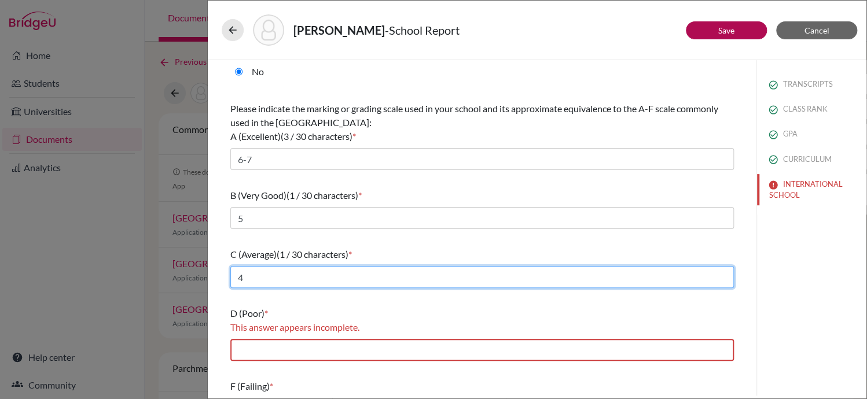
type input "4"
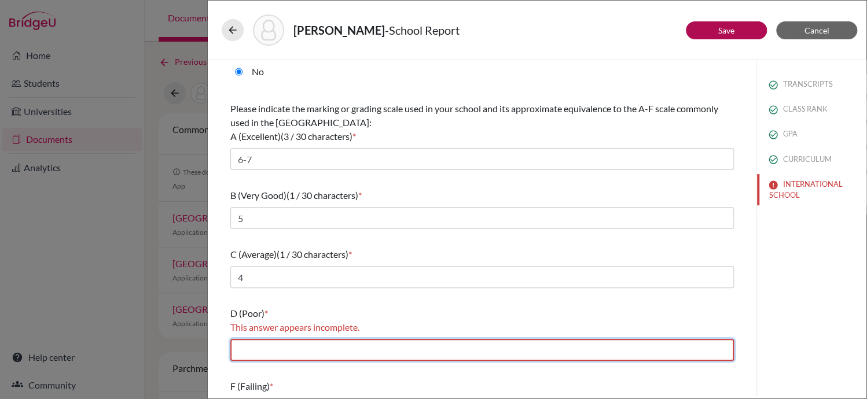
click at [377, 351] on input "text" at bounding box center [481, 350] width 503 height 22
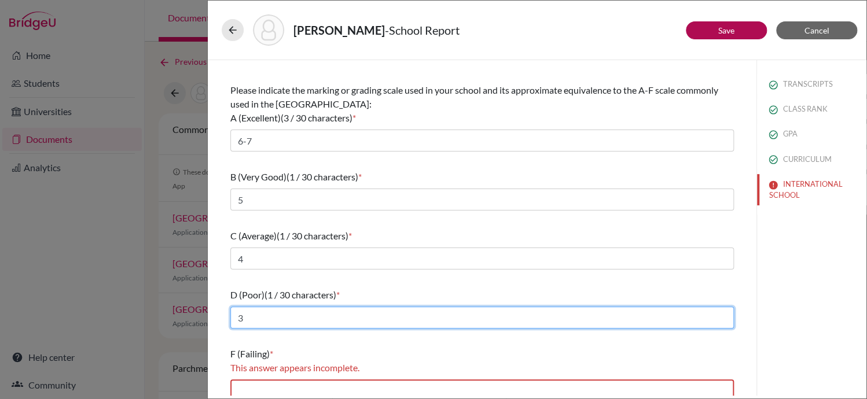
scroll to position [143, 0]
click at [392, 321] on input "3" at bounding box center [481, 317] width 503 height 22
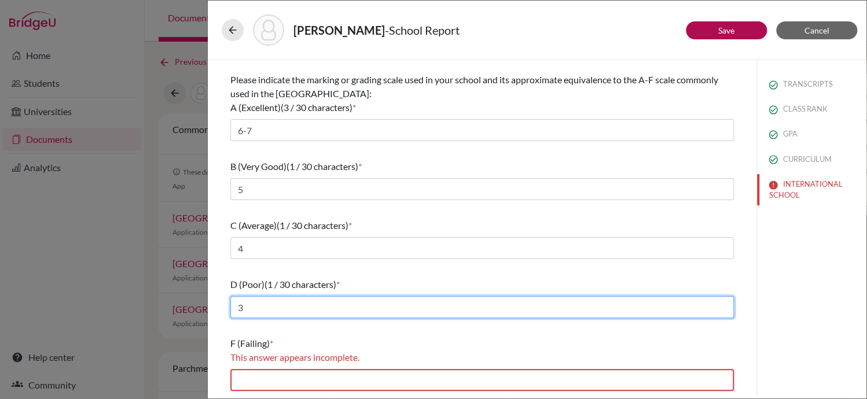
type input "3"
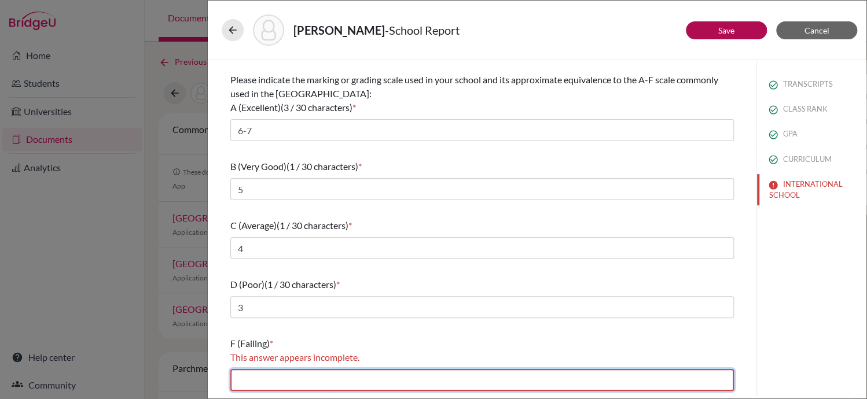
click at [371, 382] on input "text" at bounding box center [481, 380] width 503 height 22
type input "1-2"
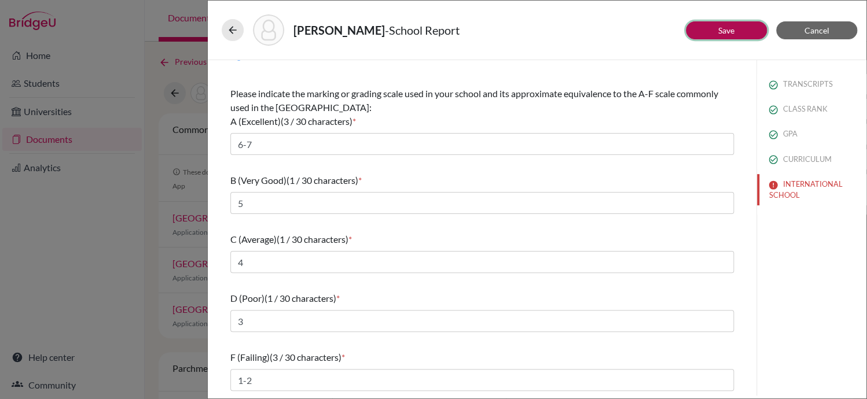
click at [718, 26] on link "Save" at bounding box center [726, 30] width 16 height 10
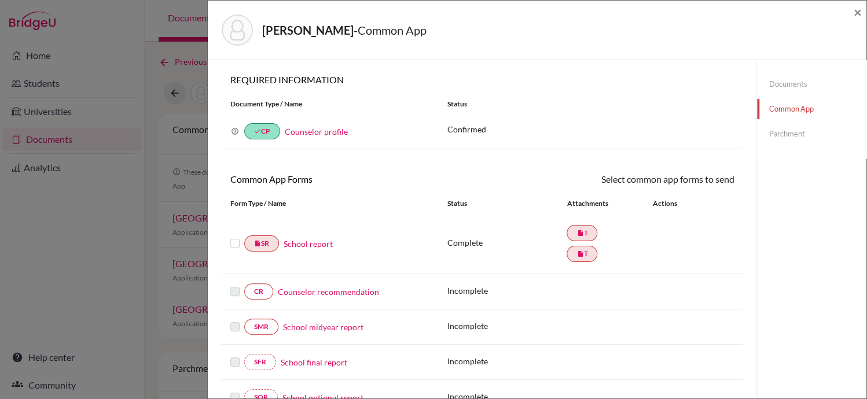
click at [392, 248] on div "School report" at bounding box center [354, 244] width 151 height 12
click at [234, 237] on label at bounding box center [234, 237] width 9 height 0
click at [0, 0] on input "checkbox" at bounding box center [0, 0] width 0 height 0
click at [792, 255] on div "Documents Common App Parchment" at bounding box center [811, 390] width 110 height 660
click at [779, 83] on link "Documents" at bounding box center [811, 84] width 109 height 20
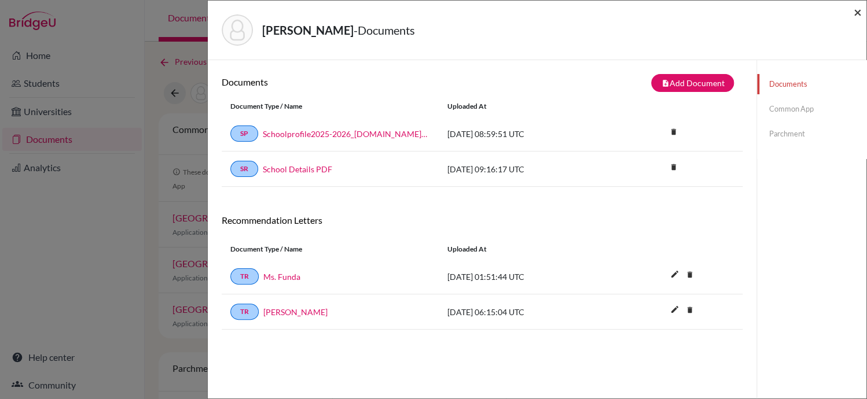
click at [857, 14] on span "×" at bounding box center [857, 11] width 8 height 17
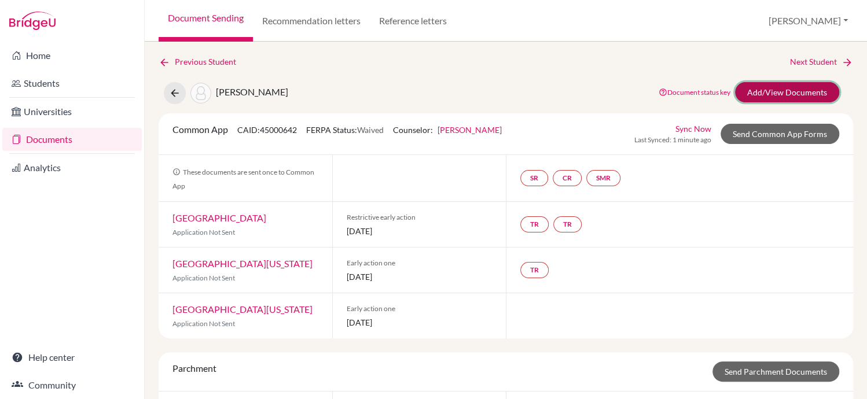
click at [766, 91] on link "Add/View Documents" at bounding box center [787, 92] width 104 height 20
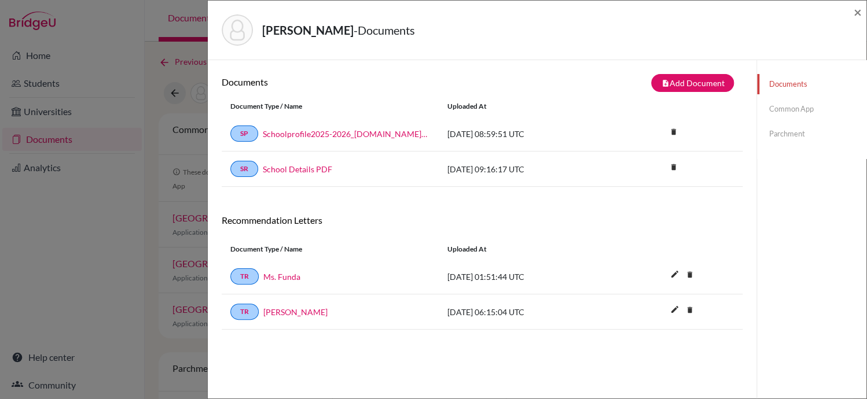
click at [786, 108] on link "Common App" at bounding box center [811, 109] width 109 height 20
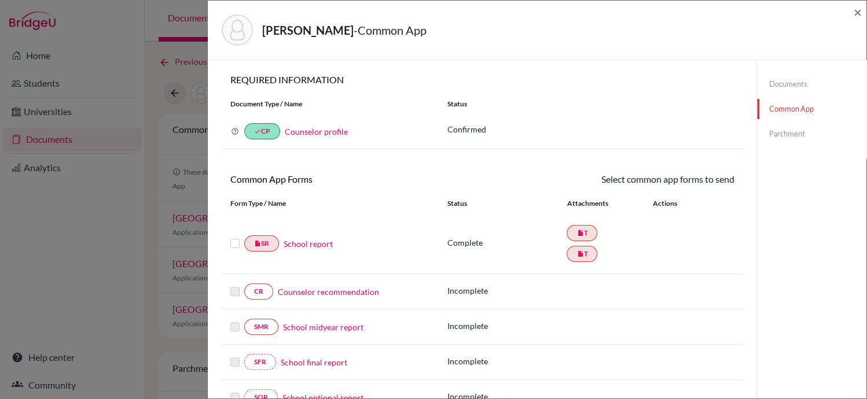
click at [317, 245] on link "School report" at bounding box center [308, 244] width 49 height 12
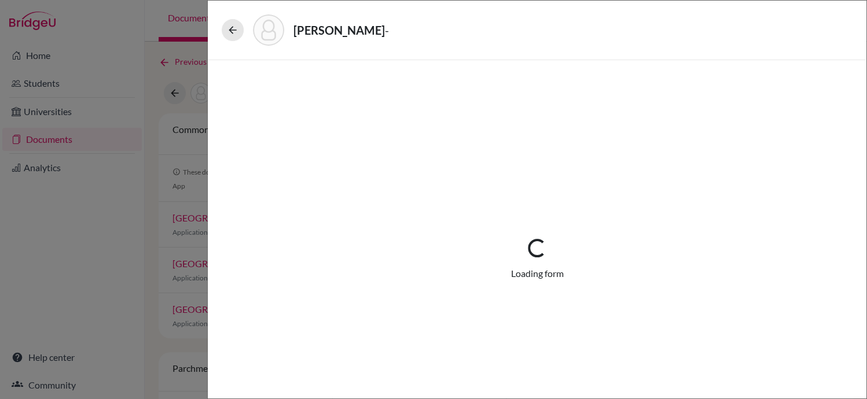
select select "2"
select select "688751"
select select "0"
select select "1"
select select "688743"
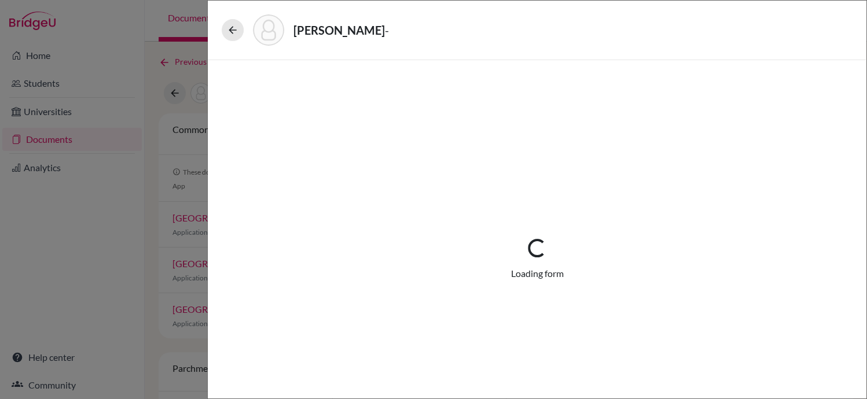
select select "0"
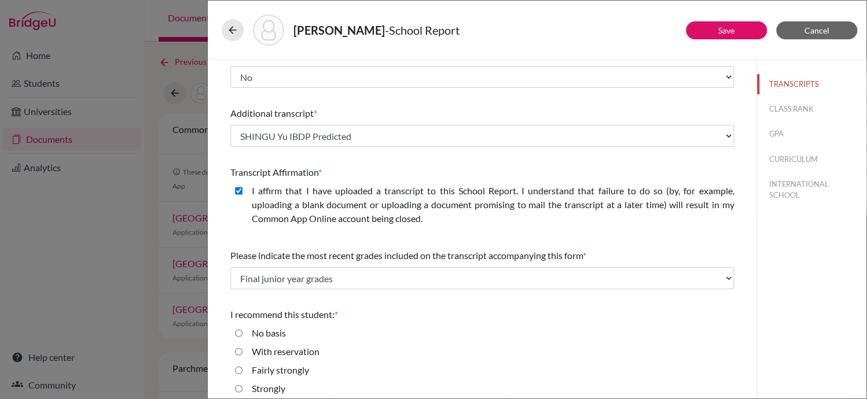
scroll to position [222, 0]
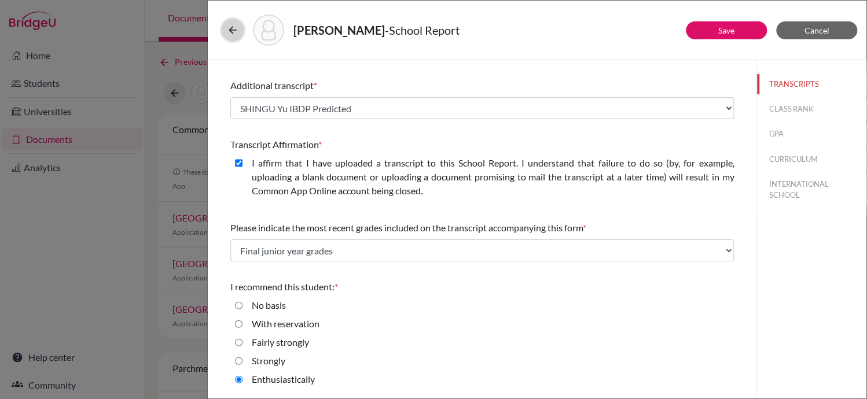
click at [230, 32] on icon at bounding box center [233, 30] width 12 height 12
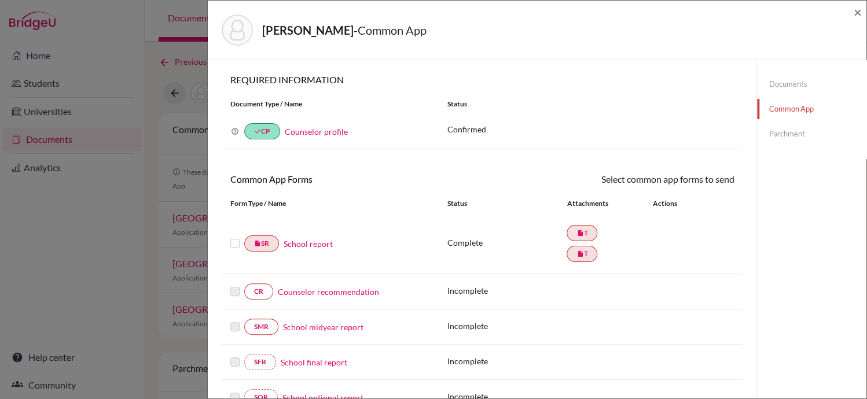
click at [83, 258] on div "Shingu, Yu - Common App × × REQUIRED INFORMATION Document Type / Name Status Wh…" at bounding box center [433, 199] width 867 height 399
click at [858, 9] on span "×" at bounding box center [857, 11] width 8 height 17
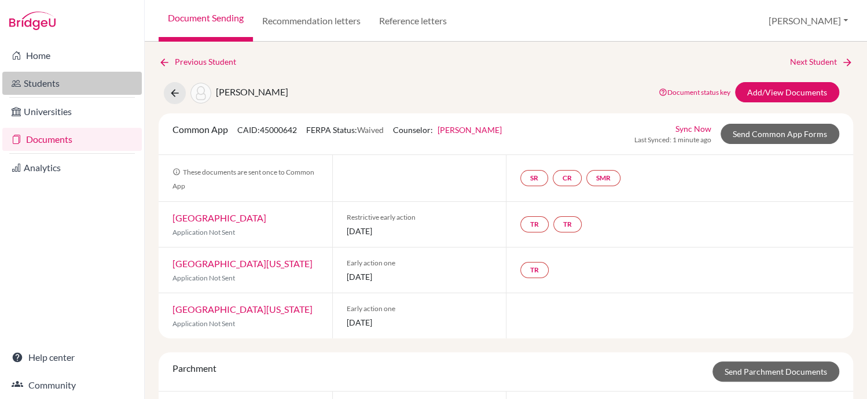
click at [71, 84] on link "Students" at bounding box center [71, 83] width 139 height 23
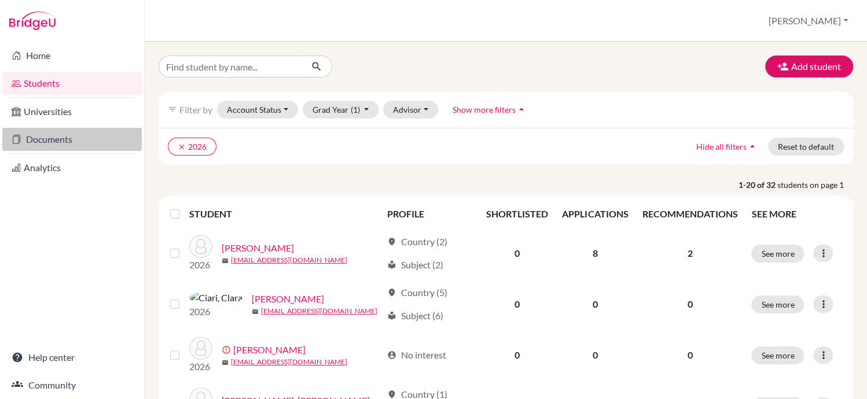
click at [47, 145] on link "Documents" at bounding box center [71, 139] width 139 height 23
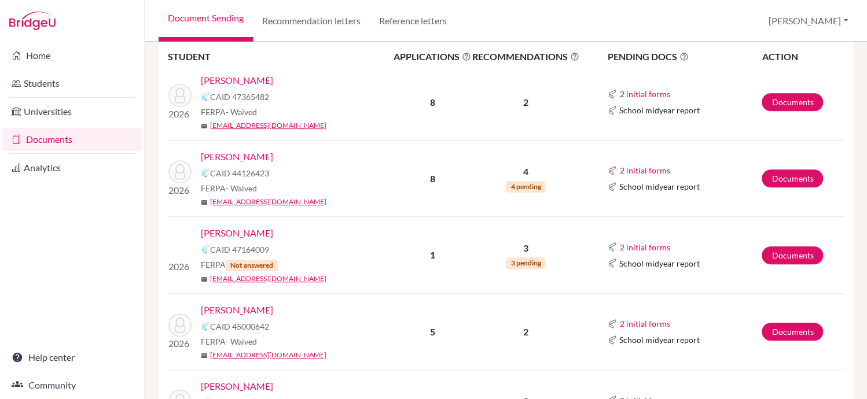
scroll to position [333, 0]
